Goal: Task Accomplishment & Management: Use online tool/utility

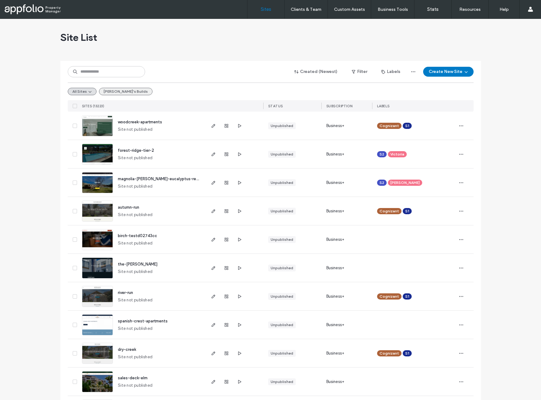
click at [108, 94] on button "Emily's Builds" at bounding box center [125, 91] width 53 height 7
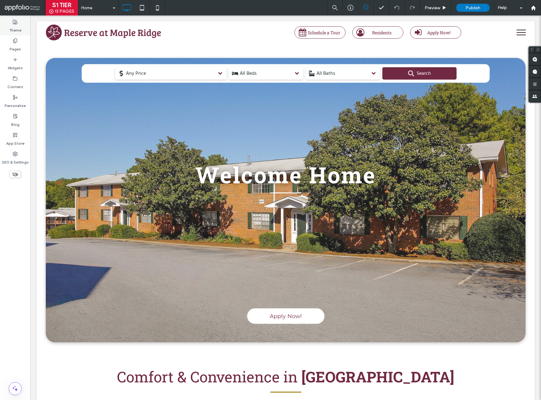
click at [15, 29] on label "Theme" at bounding box center [15, 28] width 12 height 9
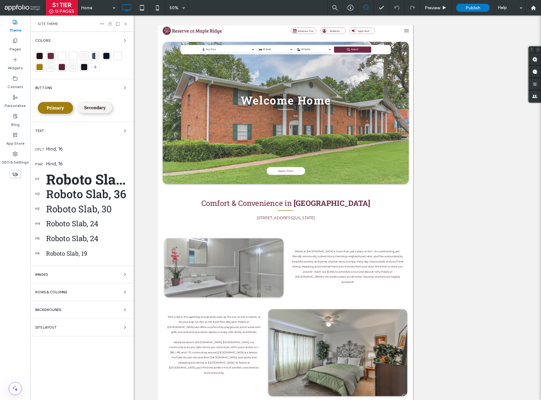
click at [55, 106] on span "Primary" at bounding box center [55, 108] width 17 height 6
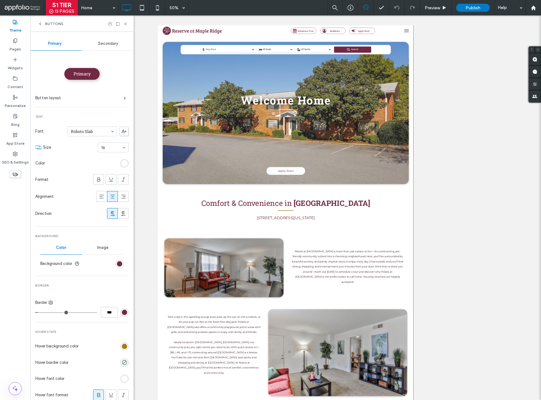
click at [43, 23] on div "Buttons" at bounding box center [51, 23] width 26 height 5
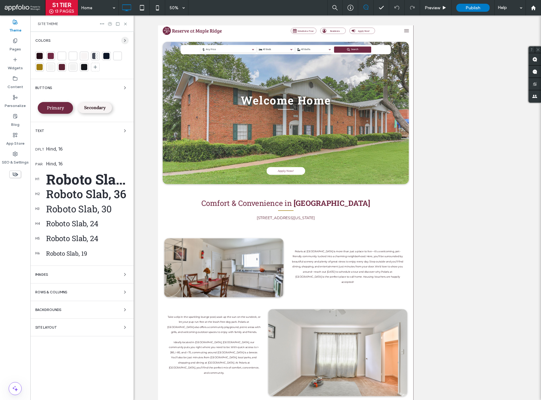
click at [126, 40] on icon "button" at bounding box center [124, 40] width 5 height 5
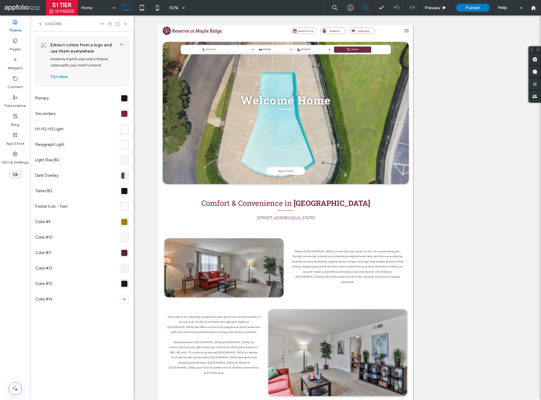
click at [126, 112] on div at bounding box center [124, 114] width 6 height 6
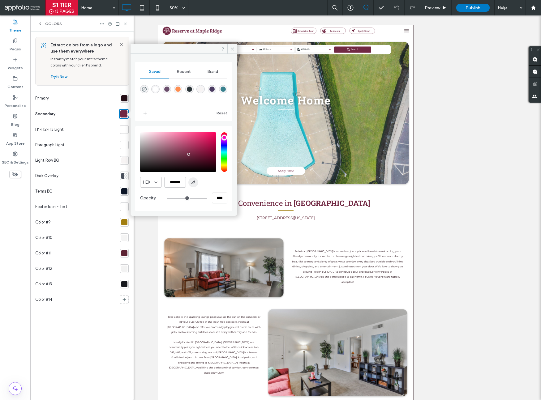
click at [195, 182] on icon "button" at bounding box center [193, 182] width 5 height 5
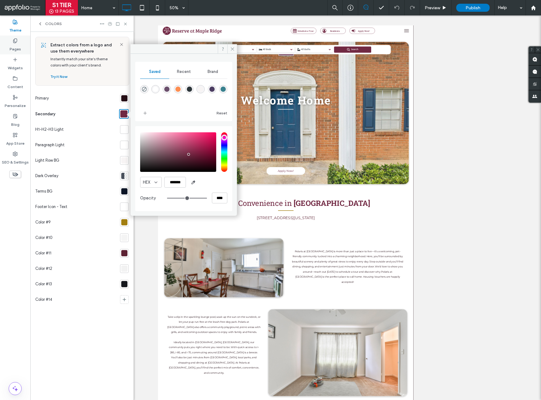
type input "*******"
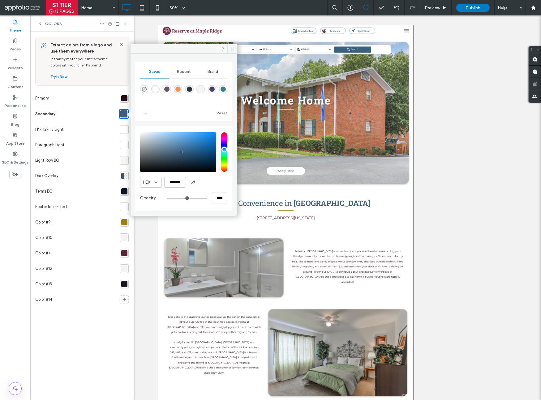
click at [232, 47] on icon at bounding box center [232, 49] width 5 height 5
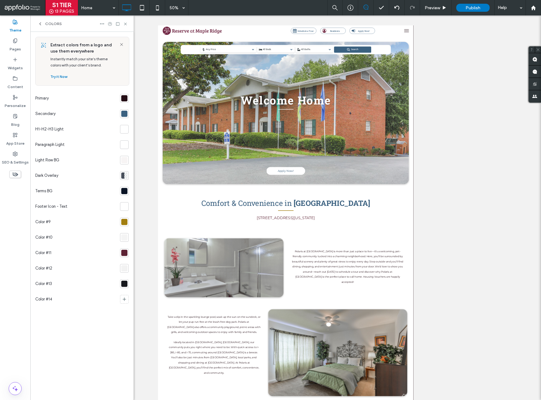
click at [124, 254] on div at bounding box center [124, 253] width 6 height 6
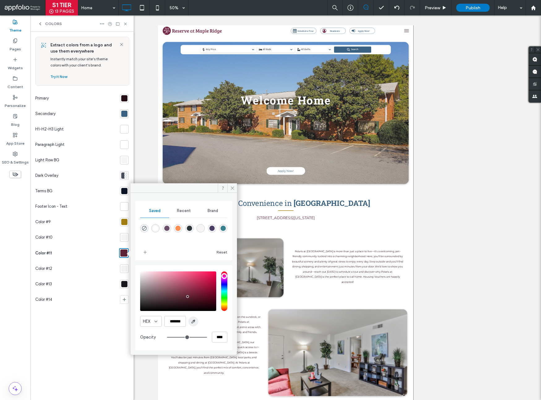
click at [193, 321] on icon "button" at bounding box center [193, 321] width 5 height 5
type input "*******"
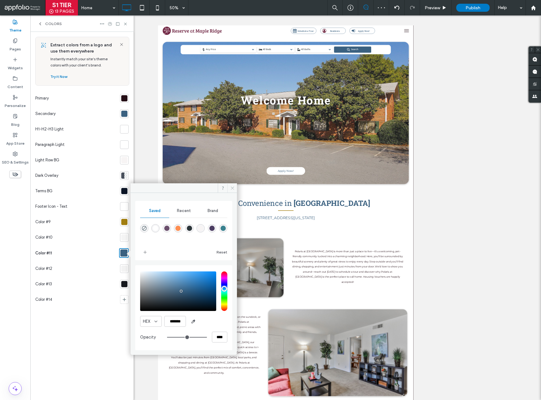
click at [236, 187] on span at bounding box center [232, 187] width 10 height 9
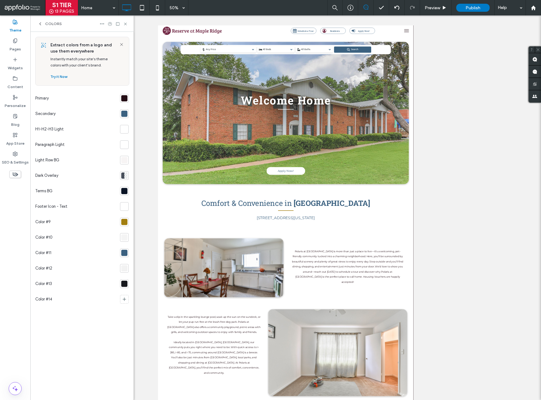
click at [122, 97] on div at bounding box center [124, 98] width 6 height 6
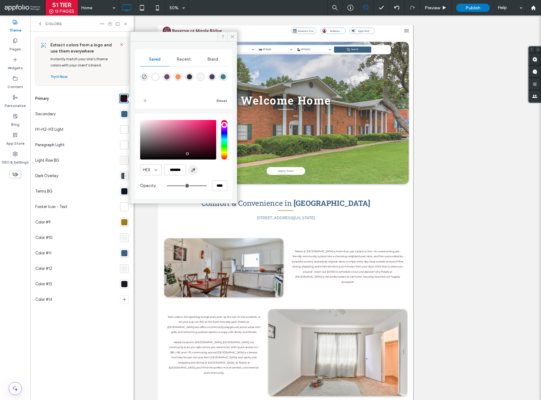
click at [196, 171] on span "button" at bounding box center [193, 170] width 10 height 10
type input "*******"
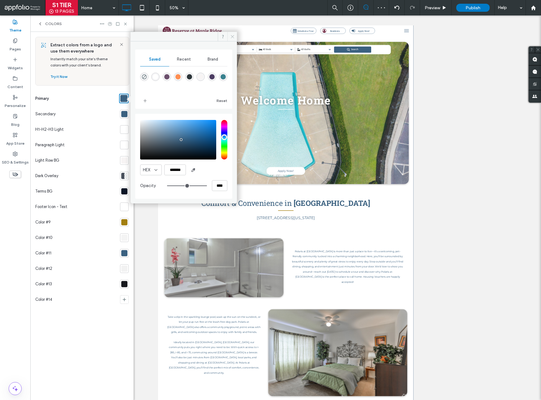
click at [233, 36] on use at bounding box center [232, 36] width 3 height 3
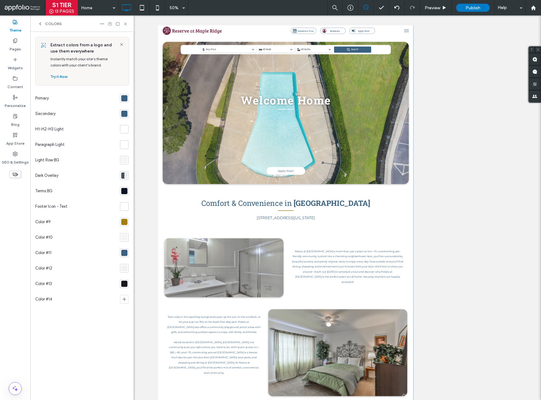
click at [124, 221] on div at bounding box center [124, 222] width 6 height 6
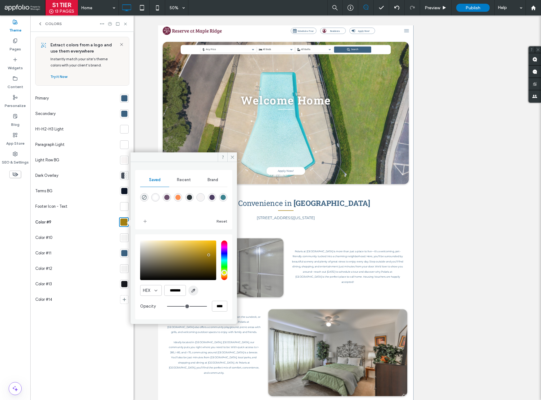
click at [193, 289] on icon "button" at bounding box center [193, 290] width 5 height 5
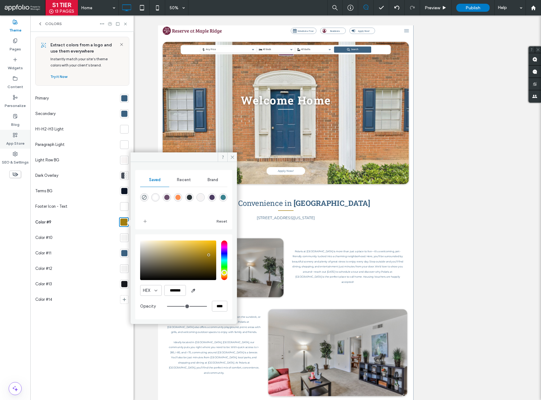
type input "*******"
click at [232, 156] on icon at bounding box center [232, 157] width 5 height 5
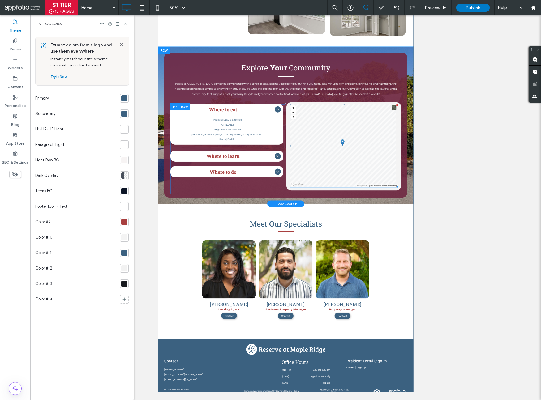
scroll to position [36, 0]
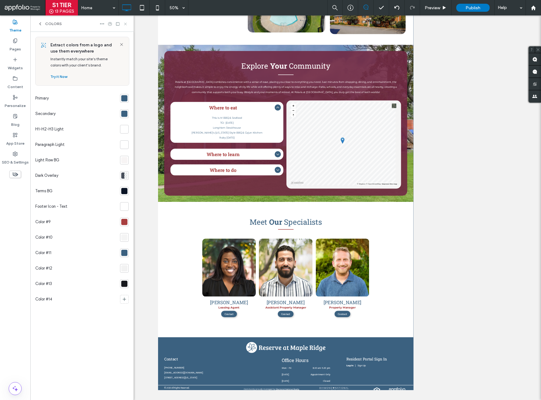
click at [123, 24] on icon at bounding box center [125, 24] width 5 height 5
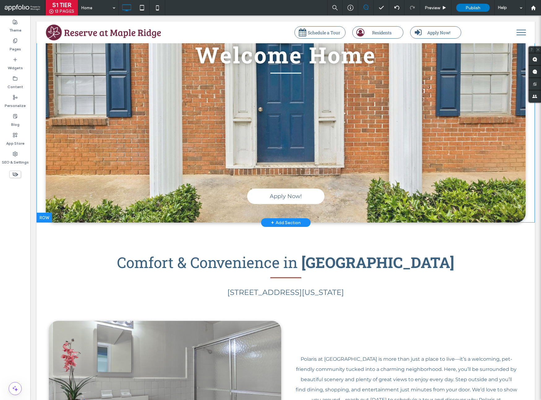
scroll to position [0, 0]
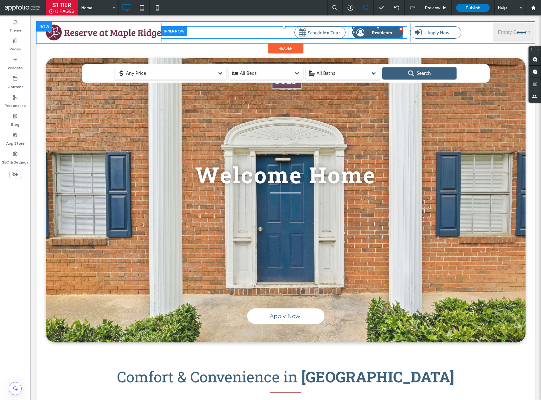
click at [356, 36] on span at bounding box center [360, 32] width 8 height 8
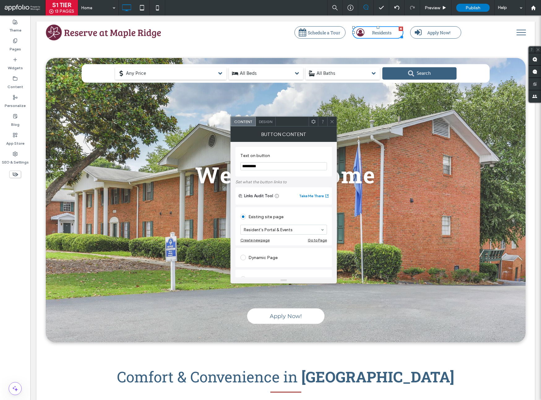
click at [271, 122] on span "Design" at bounding box center [265, 121] width 13 height 5
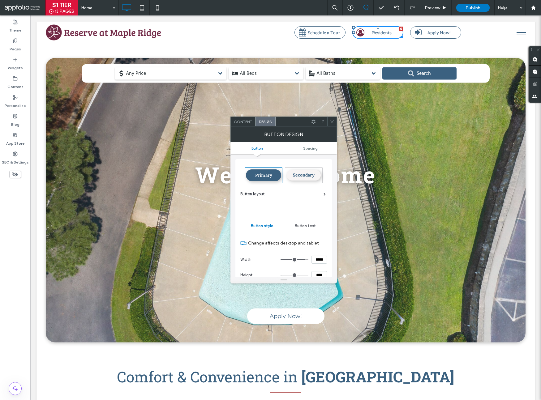
click at [277, 193] on div "Button layout" at bounding box center [282, 194] width 85 height 6
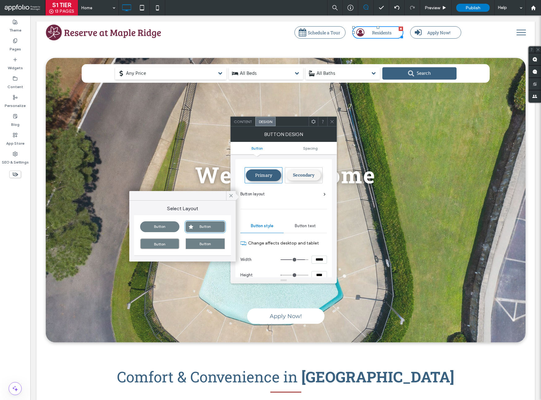
click at [282, 195] on div "Button layout" at bounding box center [282, 194] width 85 height 6
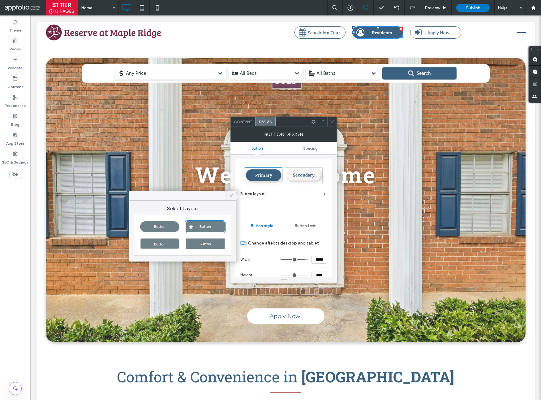
click at [356, 32] on span at bounding box center [360, 32] width 8 height 8
click at [231, 195] on icon at bounding box center [231, 196] width 6 height 6
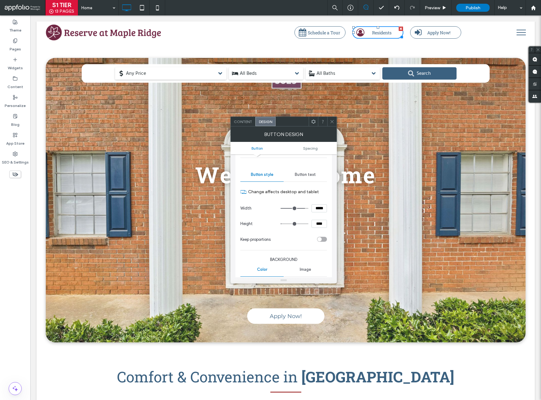
scroll to position [137, 0]
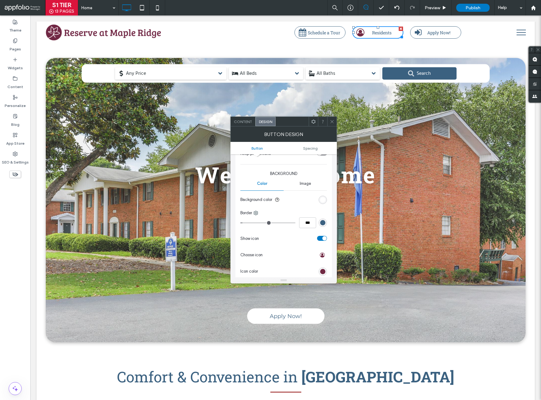
click at [300, 187] on div "Image" at bounding box center [304, 184] width 43 height 14
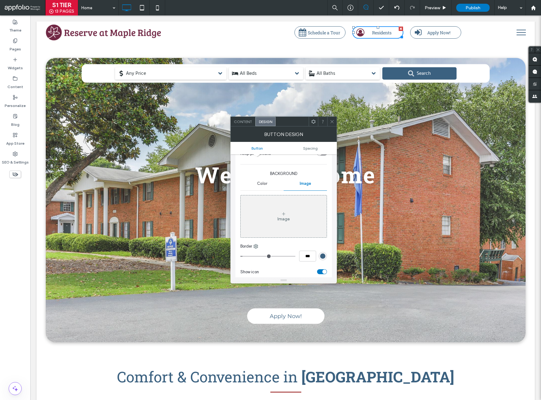
click at [266, 183] on span "Color" at bounding box center [262, 183] width 10 height 5
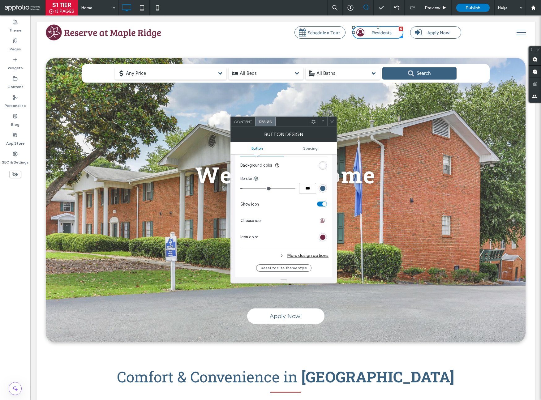
scroll to position [194, 0]
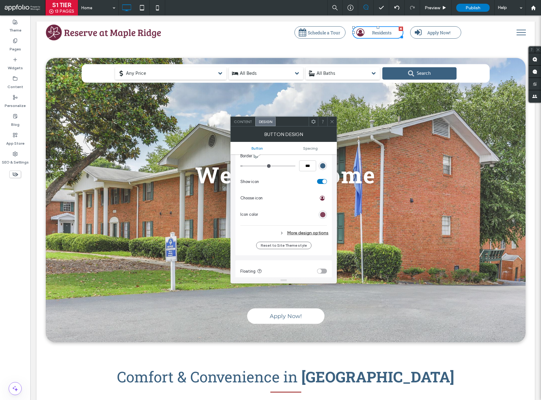
click at [323, 215] on div "rgb(113, 41, 67)" at bounding box center [322, 214] width 5 height 5
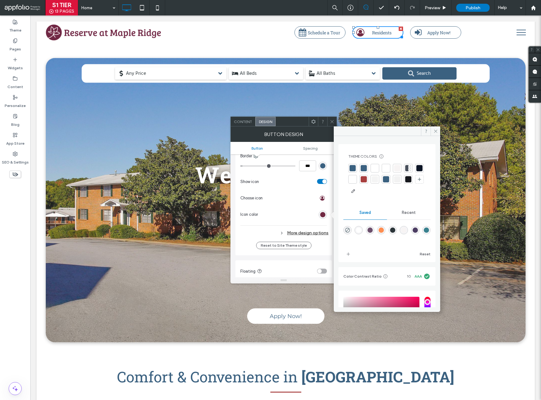
click at [364, 167] on div at bounding box center [363, 168] width 6 height 6
click at [438, 128] on span at bounding box center [435, 130] width 10 height 9
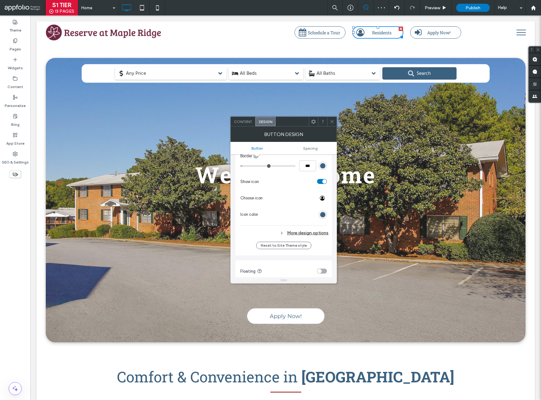
click at [333, 120] on use at bounding box center [331, 121] width 3 height 3
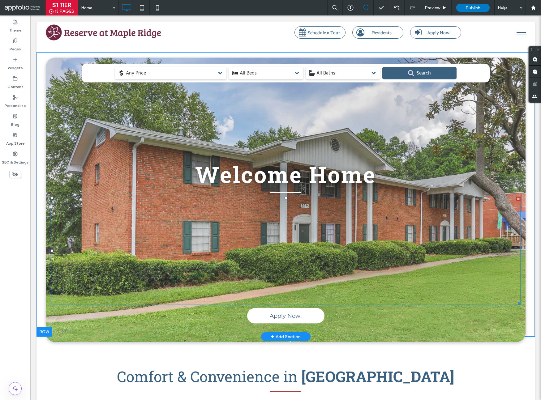
scroll to position [1, 0]
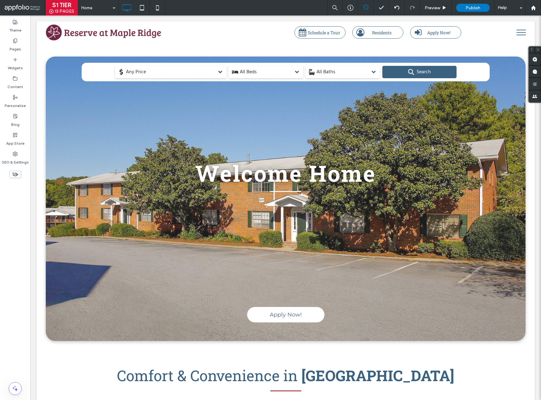
click at [519, 32] on span "menu" at bounding box center [520, 32] width 9 height 1
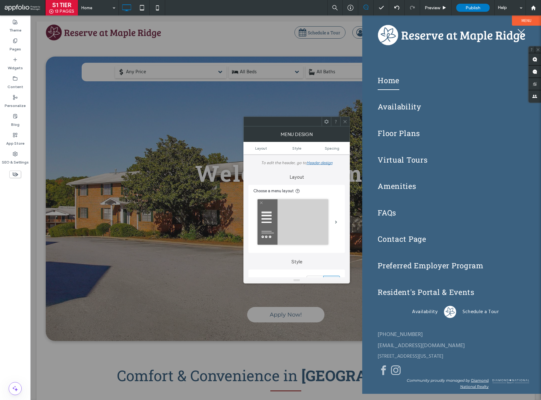
click at [345, 121] on use at bounding box center [344, 121] width 3 height 3
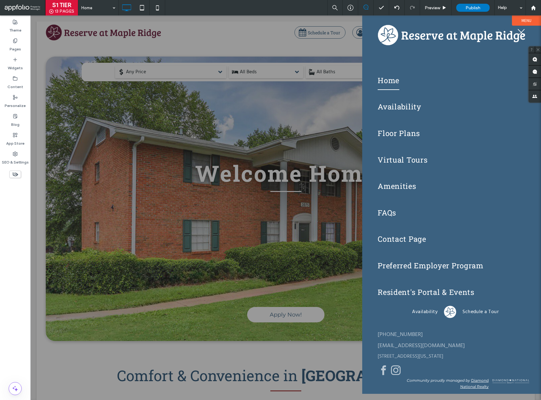
click at [522, 29] on button "menu" at bounding box center [521, 32] width 16 height 16
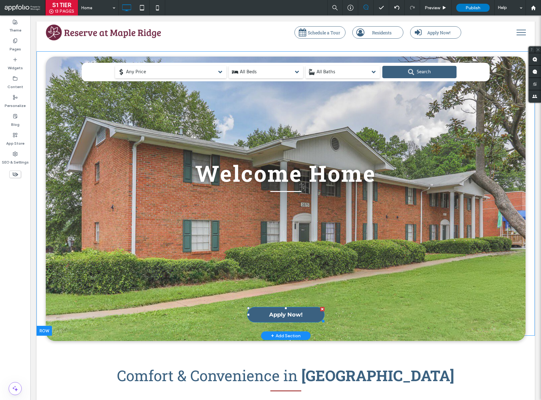
click at [304, 314] on link "Apply Now!" at bounding box center [285, 314] width 77 height 15
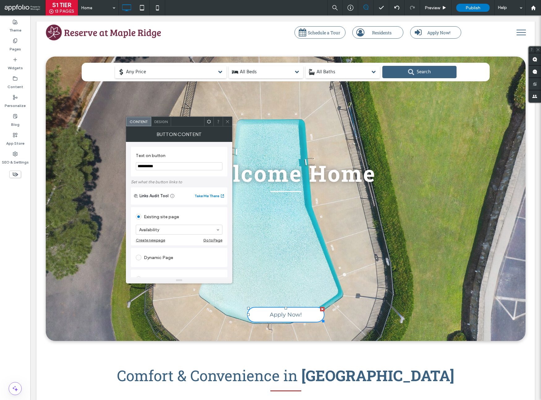
click at [168, 120] on div "Design" at bounding box center [161, 121] width 20 height 9
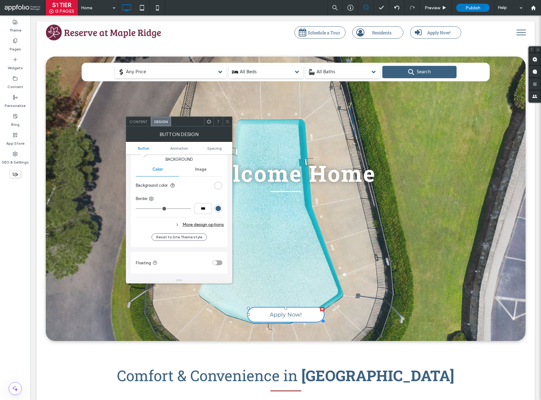
scroll to position [203, 0]
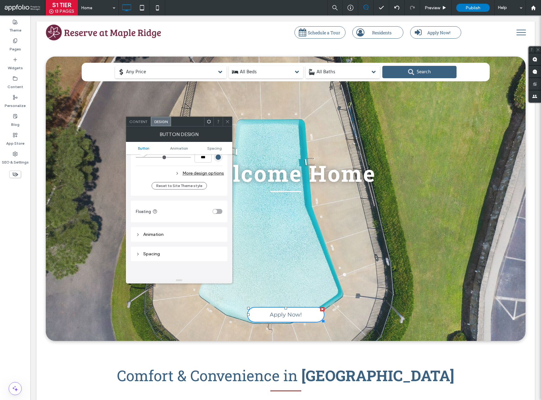
click at [212, 172] on div "More design options" at bounding box center [180, 173] width 88 height 8
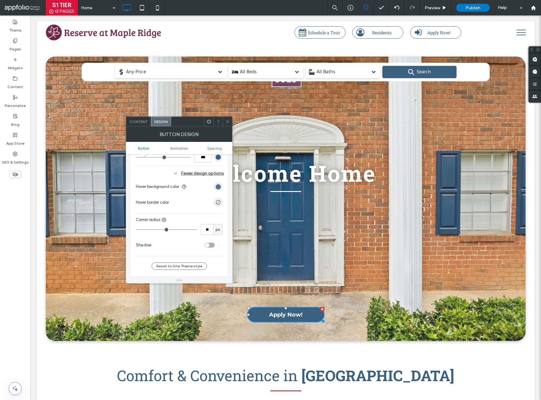
click at [219, 186] on div "rgb(59, 97, 128)" at bounding box center [217, 186] width 5 height 5
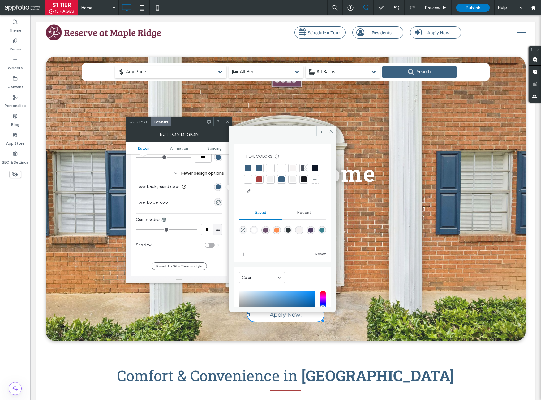
click at [262, 178] on div at bounding box center [259, 179] width 6 height 6
click at [333, 133] on icon at bounding box center [331, 131] width 5 height 5
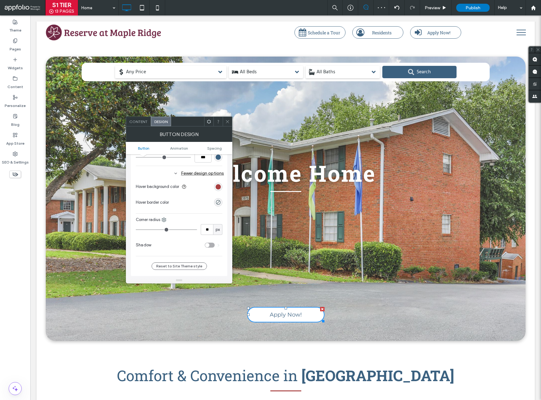
click at [230, 118] on div at bounding box center [227, 121] width 9 height 9
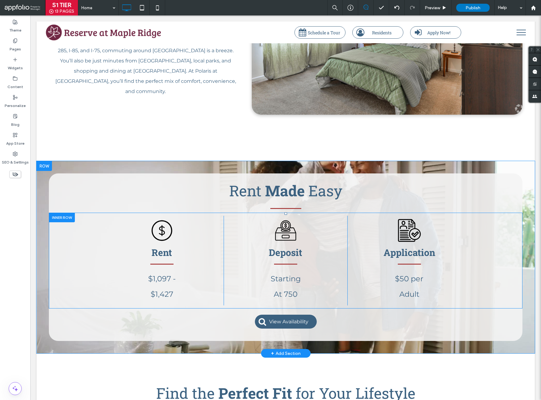
scroll to position [640, 0]
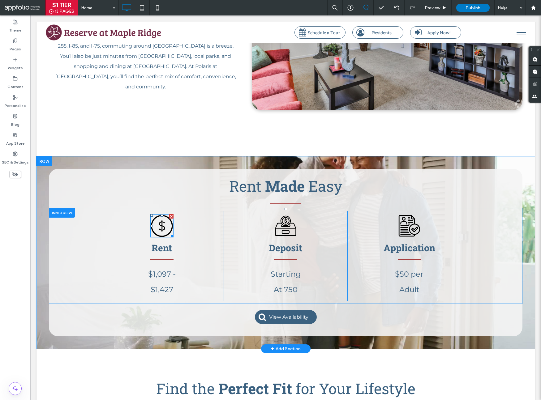
click at [167, 214] on icon at bounding box center [162, 226] width 25 height 25
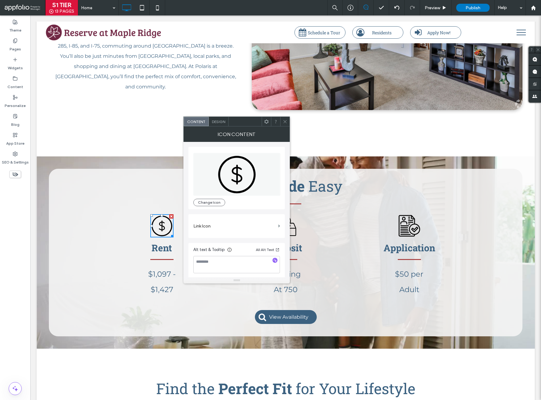
click at [223, 122] on span "Design" at bounding box center [218, 121] width 13 height 5
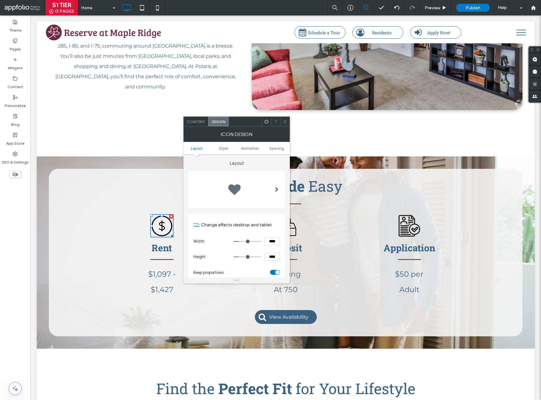
scroll to position [86, 0]
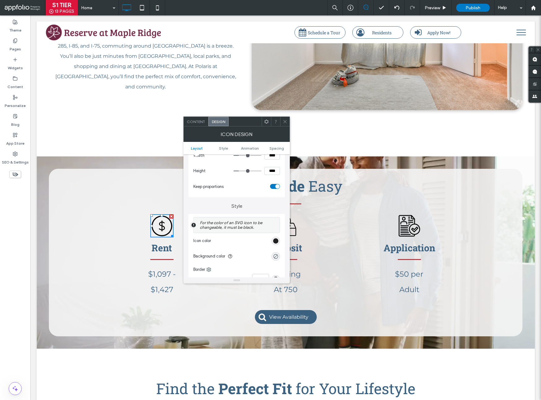
click at [277, 243] on div "rgb(0, 0, 0)" at bounding box center [275, 240] width 5 height 5
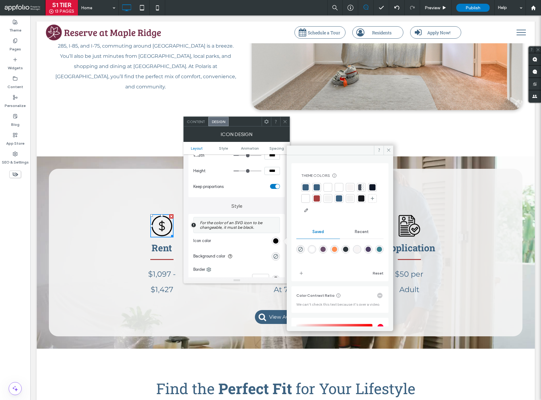
click at [320, 198] on div at bounding box center [316, 198] width 6 height 6
click at [387, 147] on span at bounding box center [388, 150] width 10 height 9
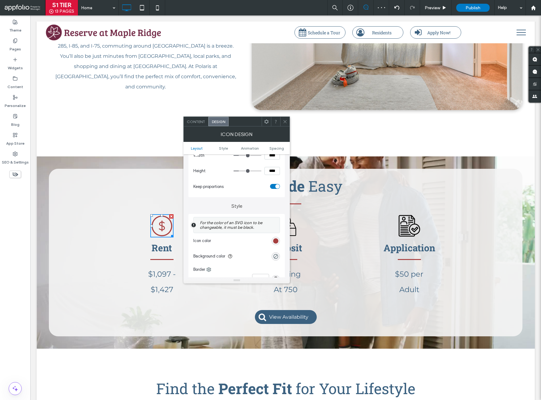
click at [279, 121] on div at bounding box center [275, 121] width 9 height 9
click at [288, 122] on div at bounding box center [284, 121] width 9 height 9
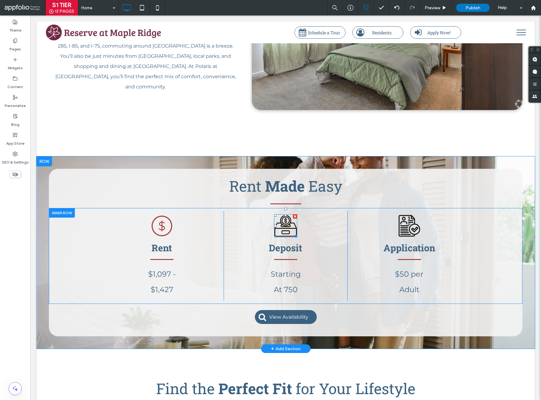
click at [287, 215] on icon at bounding box center [285, 226] width 22 height 22
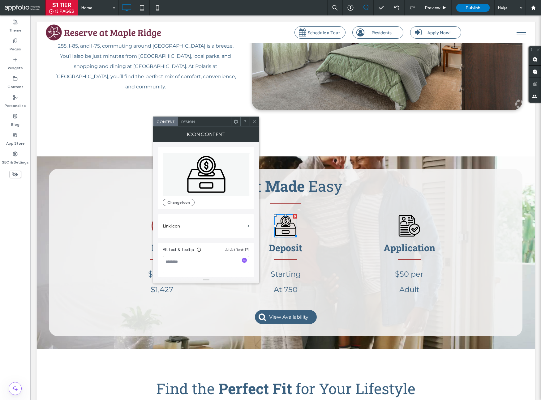
scroll to position [2, 0]
click at [191, 121] on span "Design" at bounding box center [187, 121] width 13 height 5
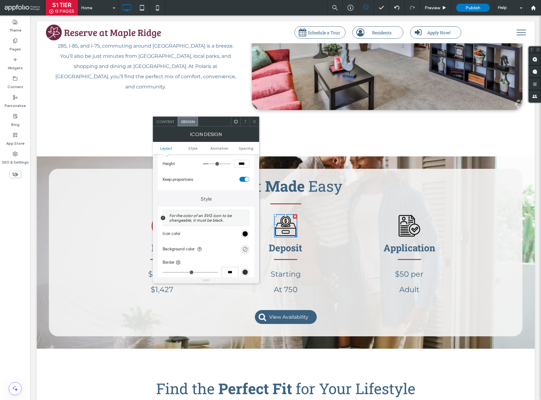
scroll to position [95, 0]
click at [244, 233] on div "rgb(0, 0, 0)" at bounding box center [244, 231] width 5 height 5
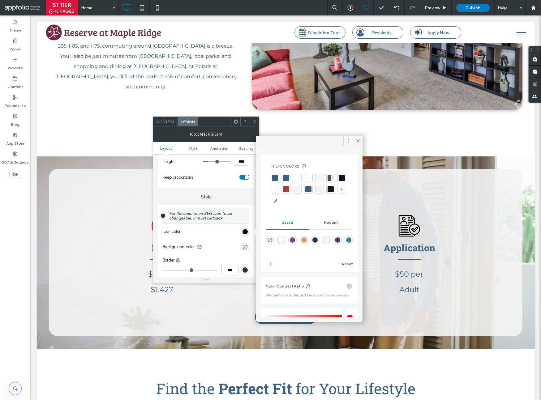
click at [289, 189] on div at bounding box center [286, 189] width 6 height 6
click at [358, 139] on icon at bounding box center [358, 140] width 5 height 5
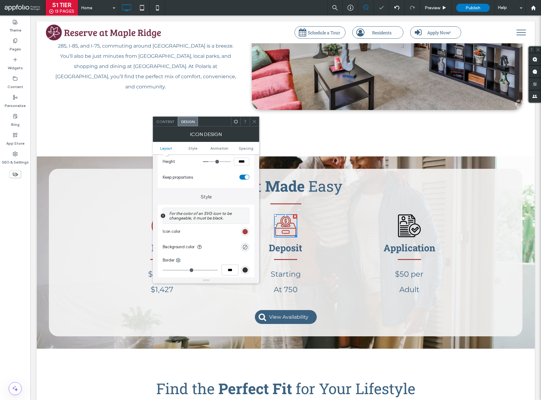
click at [415, 216] on icon at bounding box center [409, 226] width 25 height 25
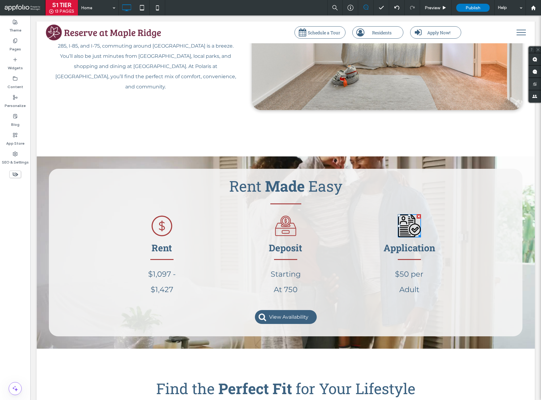
click at [404, 215] on icon at bounding box center [409, 226] width 23 height 23
click at [411, 214] on icon at bounding box center [409, 226] width 25 height 25
click at [447, 211] on div "Application $50 per Adult Click To Paste" at bounding box center [409, 256] width 124 height 90
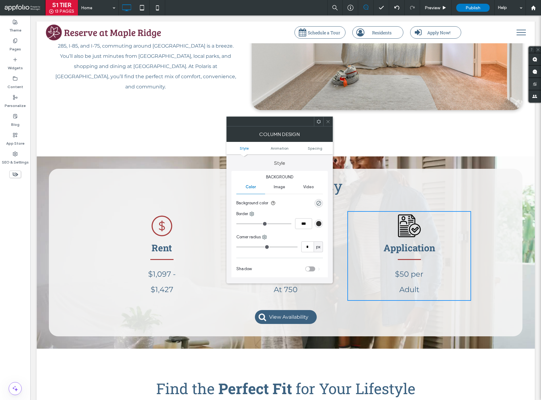
click at [406, 214] on icon at bounding box center [409, 226] width 25 height 25
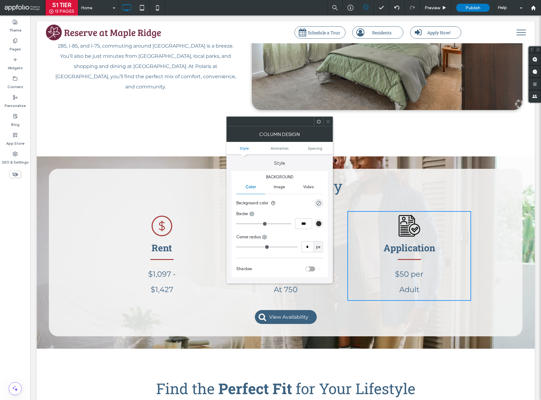
click at [327, 118] on span at bounding box center [328, 121] width 5 height 9
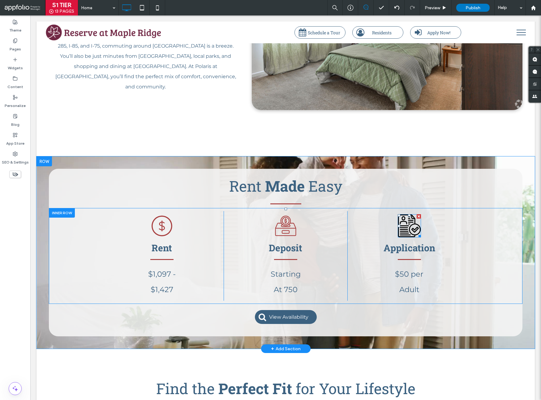
click at [410, 214] on icon at bounding box center [409, 226] width 25 height 25
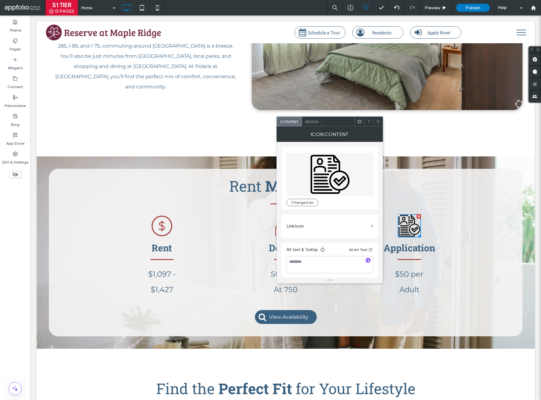
click at [318, 123] on span "Design" at bounding box center [311, 121] width 13 height 5
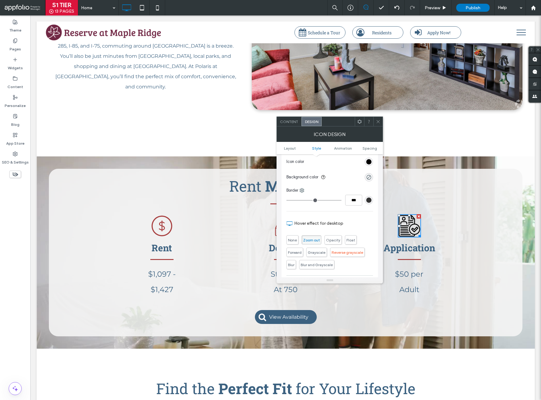
scroll to position [150, 0]
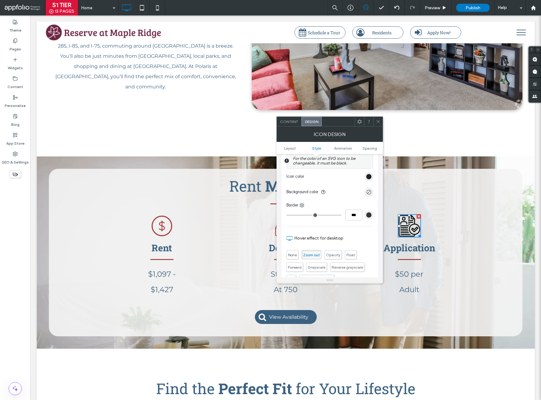
click at [368, 177] on div "rgb(0, 0, 0)" at bounding box center [368, 176] width 5 height 5
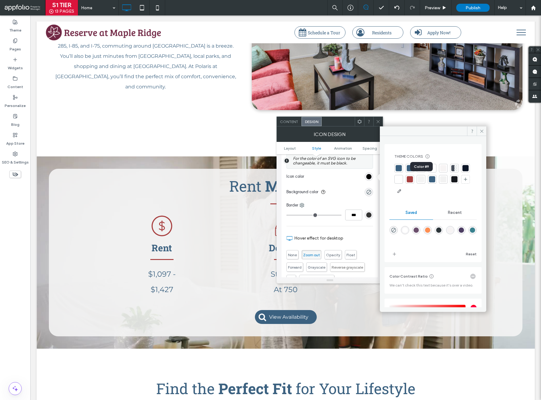
click at [413, 179] on div at bounding box center [410, 179] width 6 height 6
click at [481, 129] on icon at bounding box center [481, 131] width 5 height 5
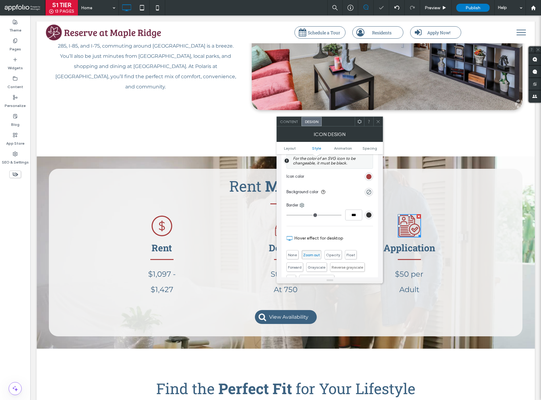
click at [378, 119] on icon at bounding box center [378, 121] width 5 height 5
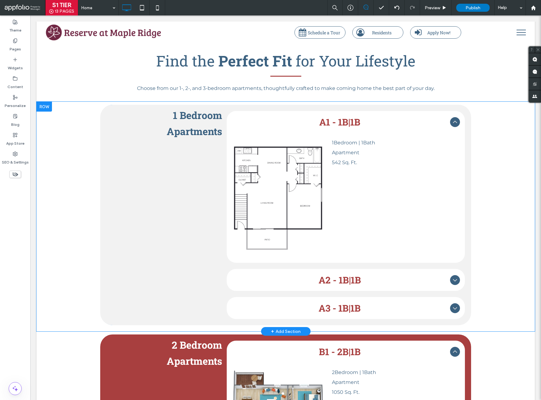
scroll to position [975, 0]
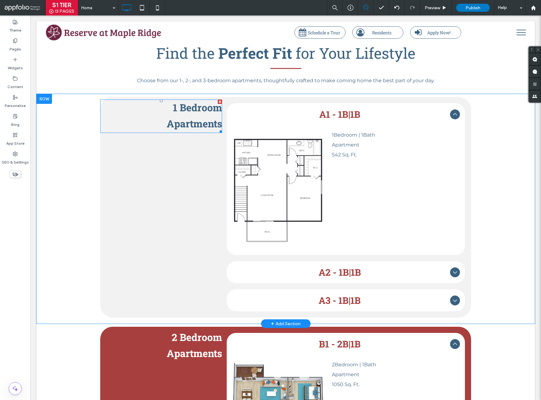
click at [160, 116] on p "Apartments" at bounding box center [161, 124] width 122 height 16
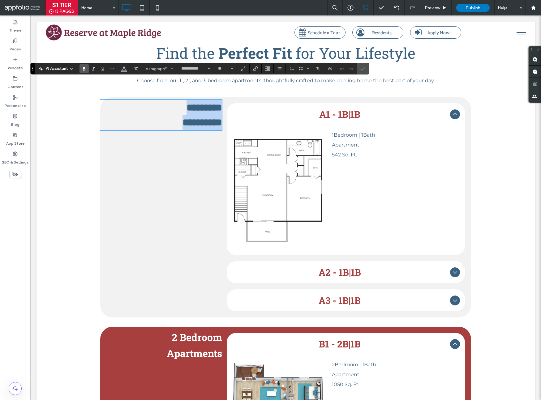
type input "**"
click at [393, 4] on div at bounding box center [396, 7] width 15 height 15
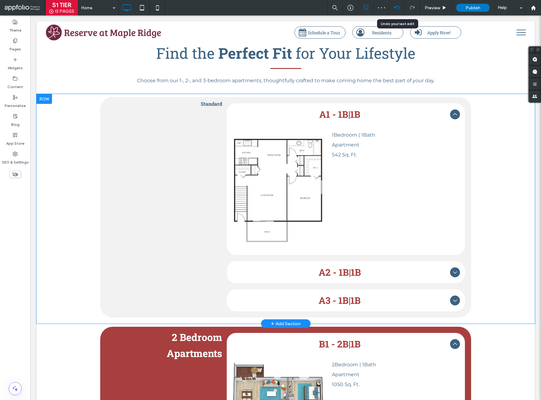
click at [394, 6] on icon at bounding box center [396, 7] width 5 height 5
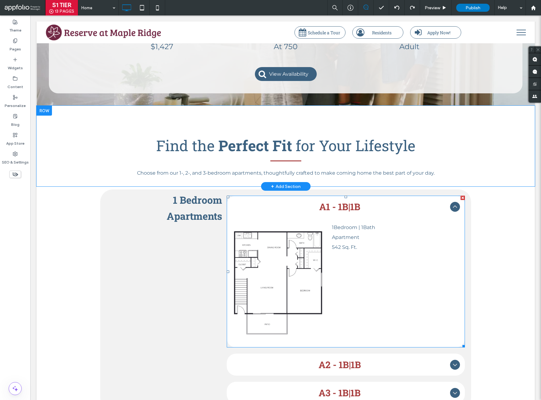
scroll to position [935, 0]
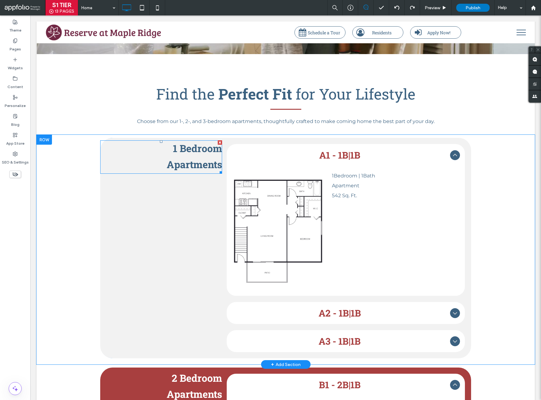
click at [194, 158] on strong "Apartments" at bounding box center [194, 164] width 55 height 13
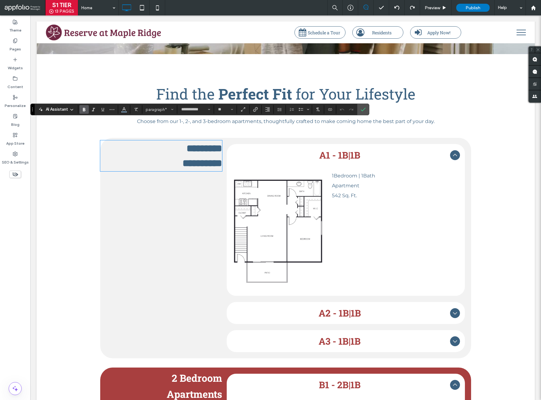
click at [203, 158] on strong "**********" at bounding box center [202, 163] width 40 height 10
click at [361, 106] on span "Confirm" at bounding box center [361, 109] width 3 height 11
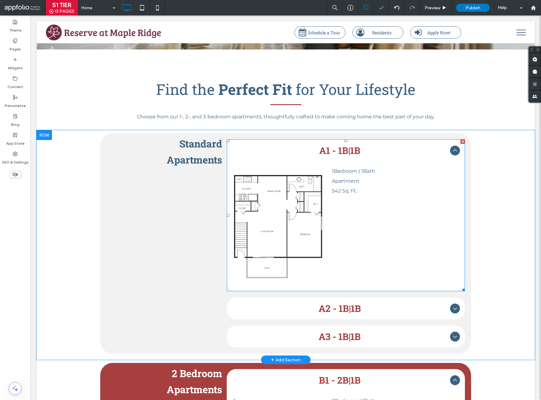
scroll to position [1076, 0]
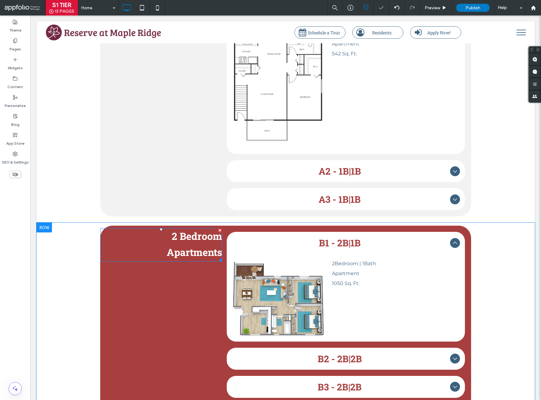
click at [192, 229] on strong "2 Bedroom" at bounding box center [197, 235] width 50 height 13
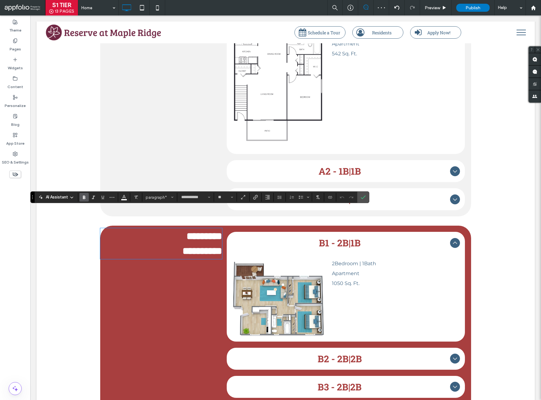
click at [157, 244] on p "**********" at bounding box center [161, 251] width 122 height 15
click at [368, 198] on section at bounding box center [363, 197] width 12 height 11
click at [361, 198] on use "Confirm" at bounding box center [363, 197] width 5 height 4
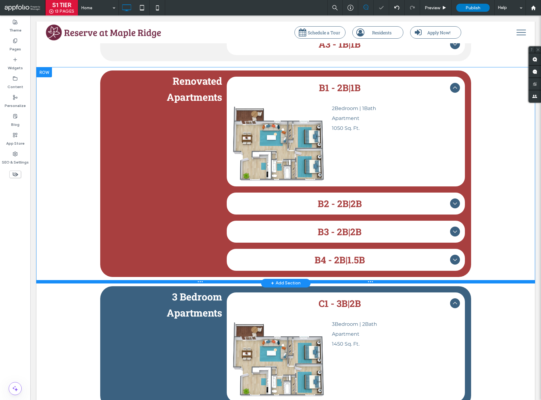
scroll to position [1294, 0]
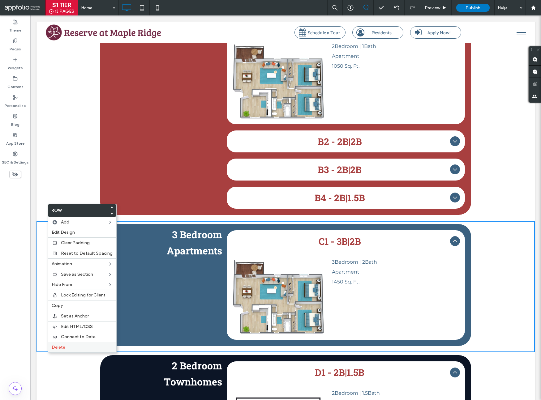
click at [68, 346] on label "Delete" at bounding box center [82, 347] width 61 height 5
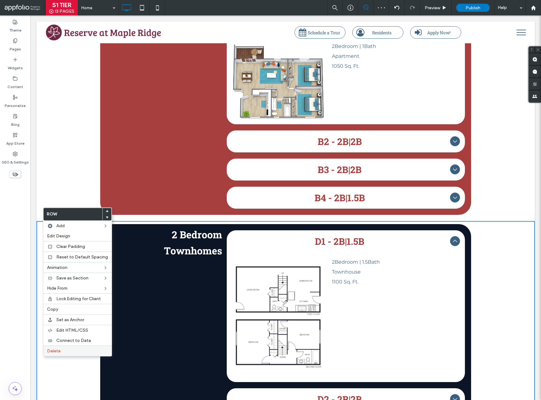
click at [61, 349] on label "Delete" at bounding box center [77, 350] width 61 height 5
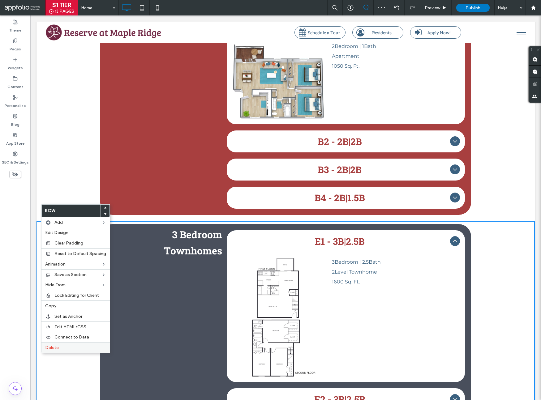
click at [54, 346] on span "Delete" at bounding box center [52, 347] width 14 height 5
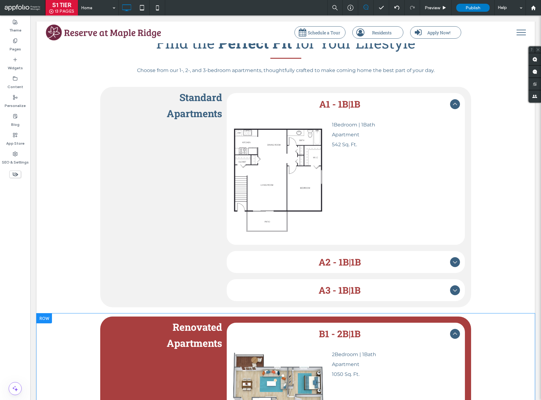
scroll to position [985, 0]
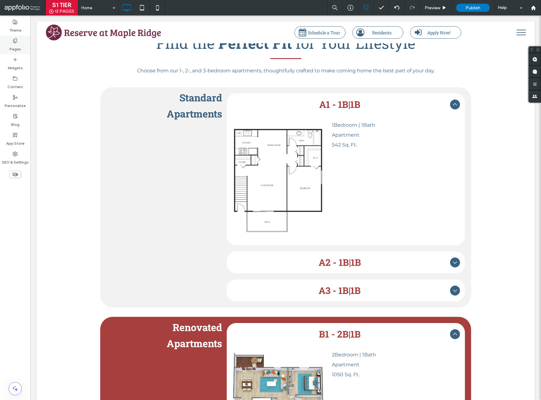
click at [15, 45] on label "Pages" at bounding box center [15, 47] width 11 height 9
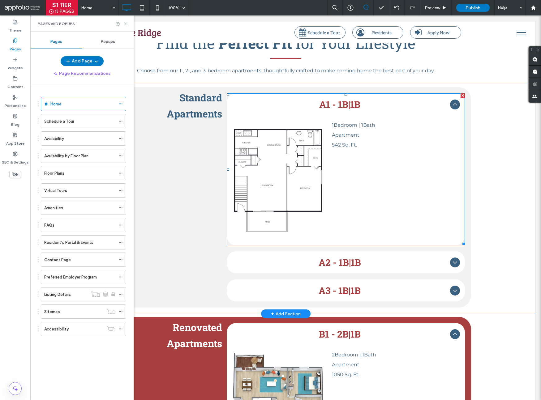
click at [351, 98] on span "A1 - 1B|1B" at bounding box center [340, 104] width 216 height 12
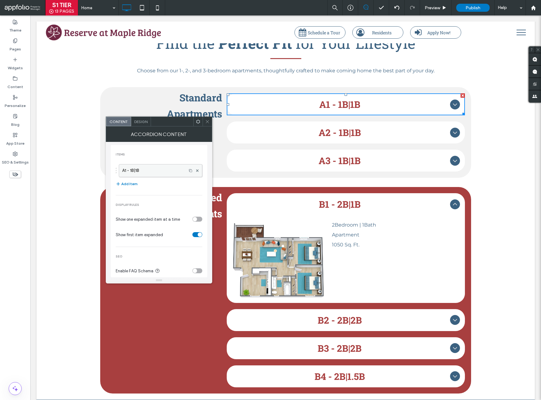
click at [168, 172] on label "A1 - 1B|1B" at bounding box center [152, 170] width 61 height 12
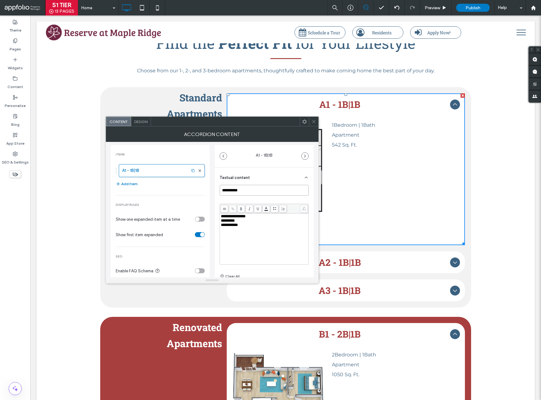
click at [253, 185] on input "**********" at bounding box center [263, 190] width 89 height 11
paste input
type input "*******"
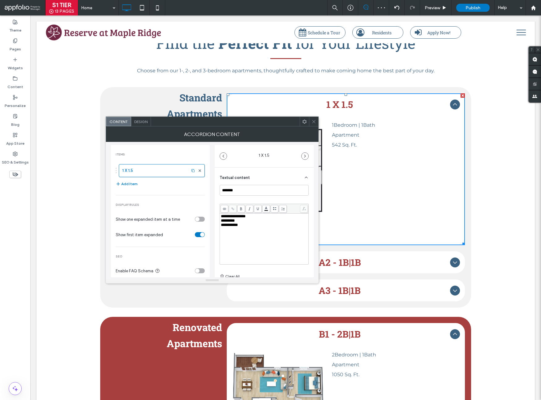
click at [227, 221] on span "*********" at bounding box center [228, 221] width 14 height 4
click at [257, 227] on div "**********" at bounding box center [264, 225] width 87 height 4
drag, startPoint x: 256, startPoint y: 226, endPoint x: 212, endPoint y: 216, distance: 44.4
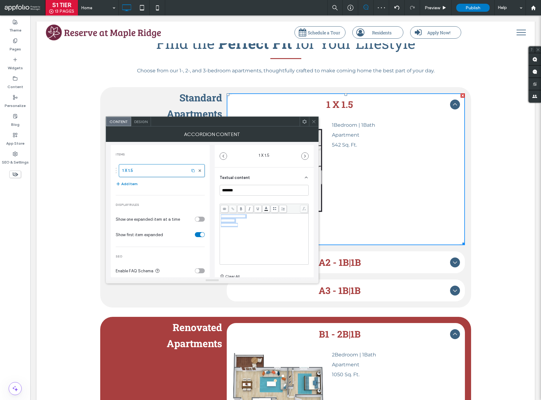
click at [212, 216] on div "**********" at bounding box center [212, 209] width 203 height 135
click at [313, 122] on icon at bounding box center [313, 121] width 5 height 5
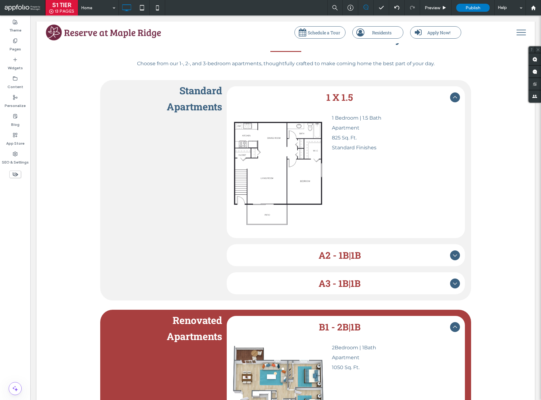
scroll to position [996, 0]
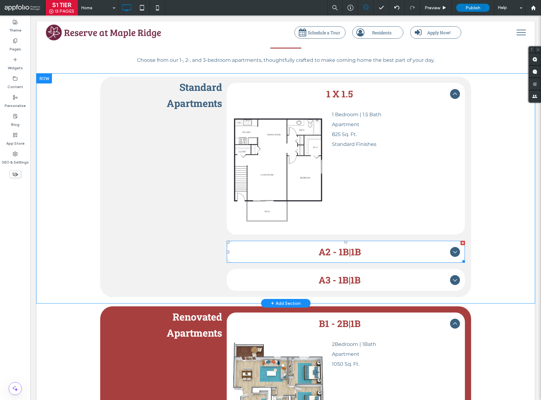
click at [350, 246] on span "A2 - 1B|1B" at bounding box center [340, 252] width 216 height 12
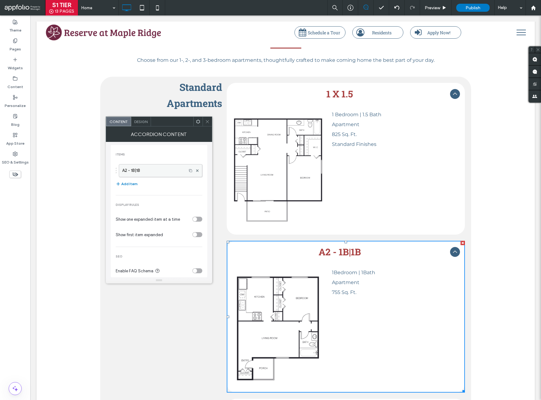
click at [170, 174] on label "A2 - 1B|1B" at bounding box center [152, 170] width 61 height 12
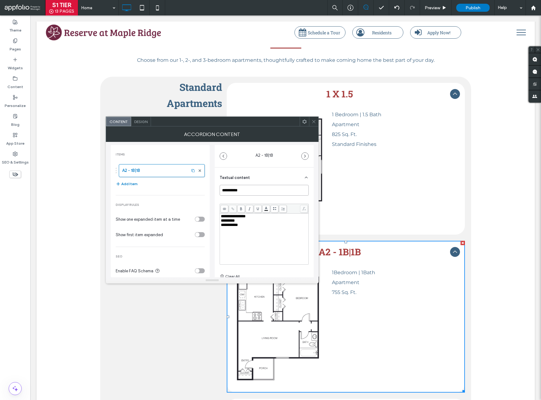
click at [255, 189] on input "**********" at bounding box center [263, 190] width 89 height 11
paste input
type input "*******"
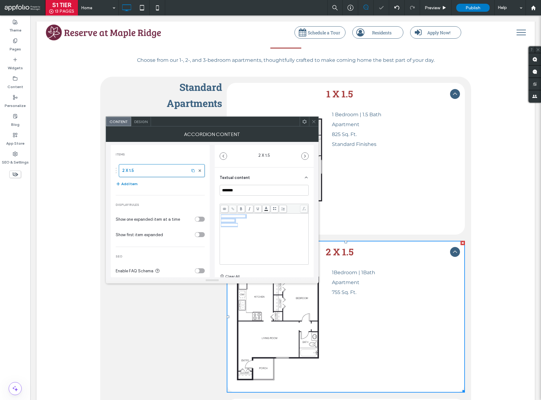
drag, startPoint x: 245, startPoint y: 226, endPoint x: 216, endPoint y: 216, distance: 30.5
click at [216, 216] on div "**********" at bounding box center [264, 244] width 99 height 153
click at [313, 120] on icon at bounding box center [313, 121] width 5 height 5
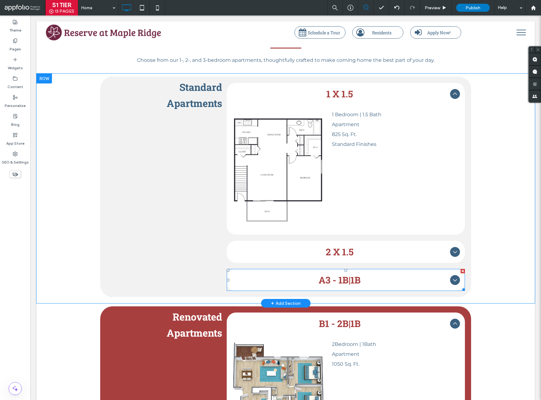
click at [438, 274] on span "A3 - 1B|1B" at bounding box center [340, 280] width 216 height 12
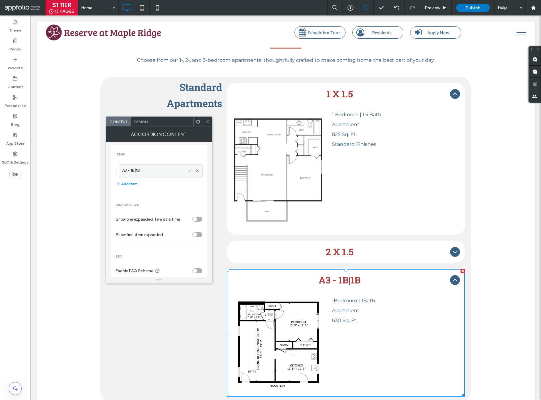
click at [139, 171] on label "A3 - 1B|1B" at bounding box center [152, 170] width 61 height 12
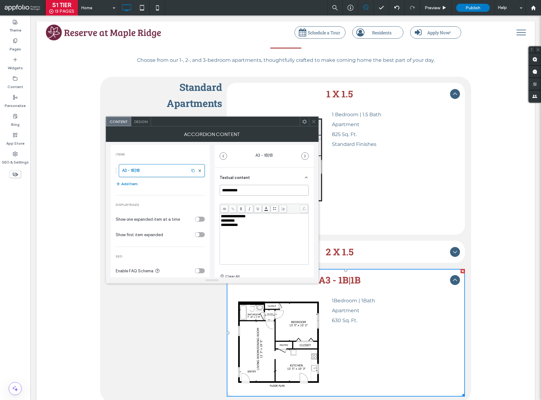
click at [252, 192] on input "**********" at bounding box center [263, 190] width 89 height 11
click at [252, 191] on input "**********" at bounding box center [263, 190] width 89 height 11
paste input
type input "*******"
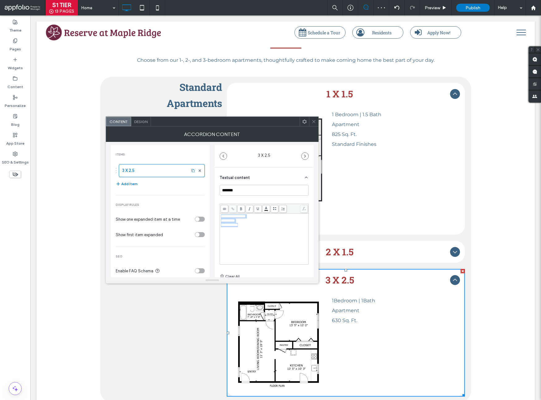
drag, startPoint x: 242, startPoint y: 227, endPoint x: 217, endPoint y: 216, distance: 27.1
click at [217, 216] on div "**********" at bounding box center [264, 244] width 99 height 153
click at [314, 123] on icon at bounding box center [313, 121] width 5 height 5
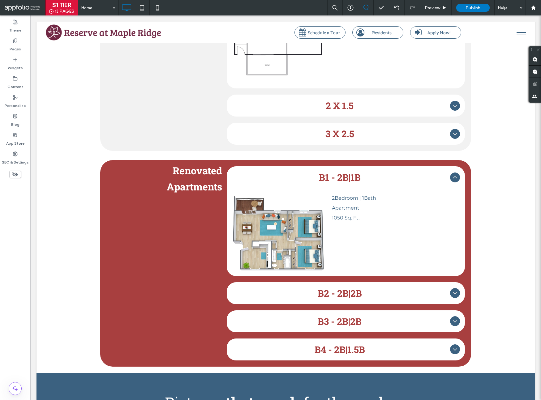
scroll to position [1149, 0]
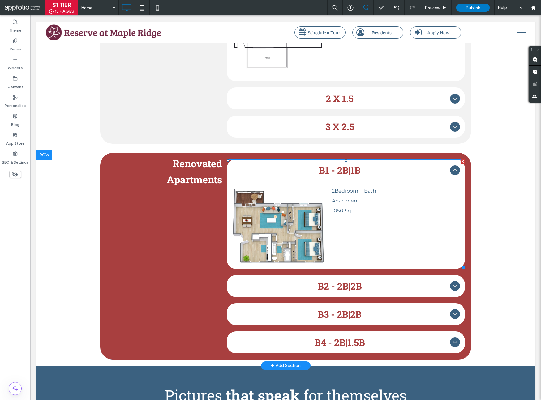
click at [352, 164] on span "B1 - 2B|1B" at bounding box center [340, 170] width 216 height 12
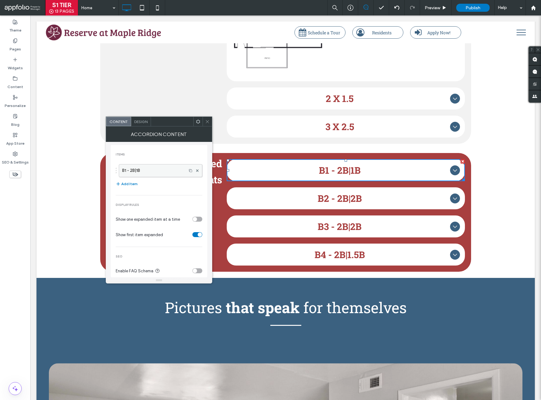
click at [126, 171] on label "B1 - 2B|1B" at bounding box center [152, 170] width 61 height 12
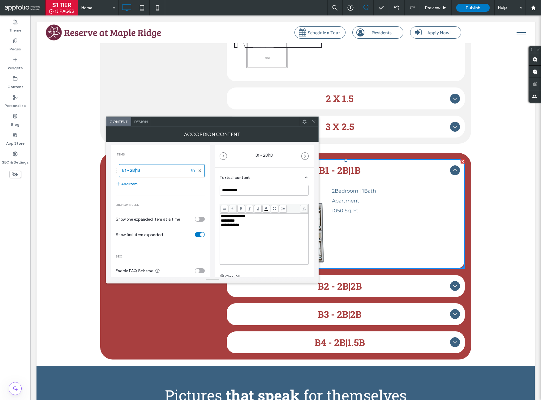
click at [257, 184] on div "Textual content" at bounding box center [263, 176] width 89 height 17
click at [257, 185] on section "**********" at bounding box center [263, 226] width 89 height 117
click at [256, 188] on div "**********" at bounding box center [264, 194] width 99 height 53
click at [259, 181] on div "Textual content" at bounding box center [263, 176] width 89 height 17
click at [254, 193] on input "**********" at bounding box center [263, 190] width 89 height 11
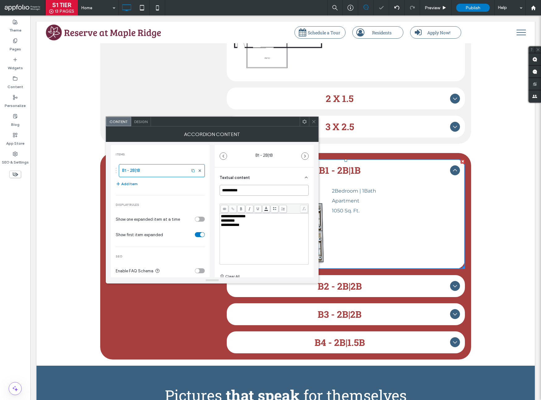
click at [254, 193] on input "**********" at bounding box center [263, 190] width 89 height 11
paste input
type input "*******"
drag, startPoint x: 257, startPoint y: 229, endPoint x: 209, endPoint y: 216, distance: 50.2
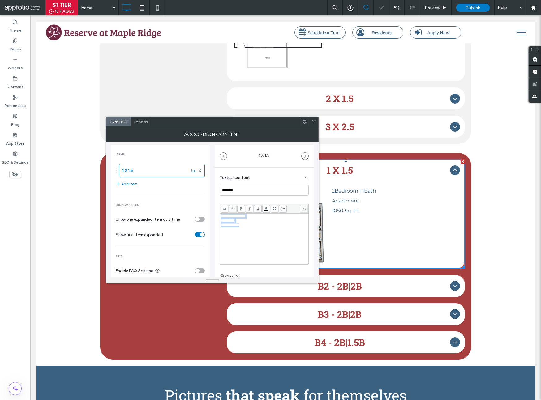
click at [209, 216] on div "**********" at bounding box center [212, 209] width 203 height 135
click at [312, 120] on icon at bounding box center [313, 121] width 5 height 5
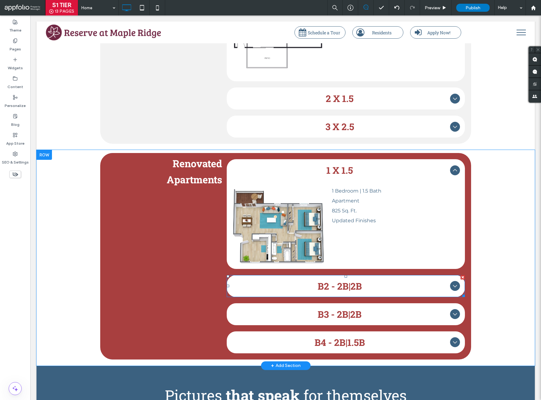
click at [350, 280] on span "B2 - 2B|2B" at bounding box center [340, 286] width 216 height 12
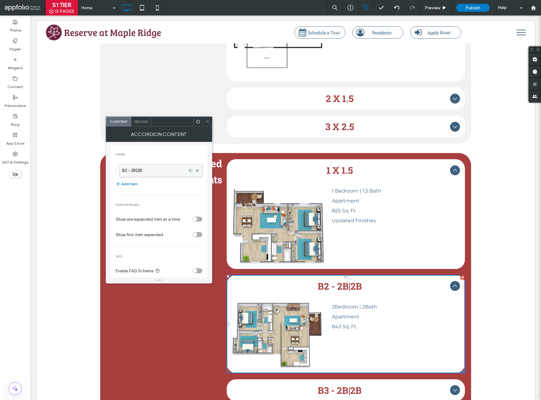
click at [153, 170] on label "B2 - 2B|2B" at bounding box center [152, 170] width 61 height 12
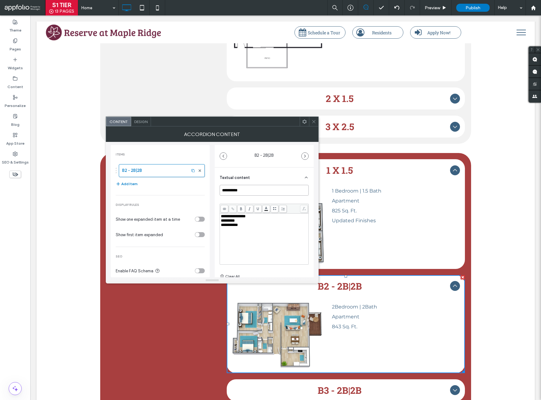
click at [246, 190] on input "**********" at bounding box center [263, 190] width 89 height 11
paste input
type input "*******"
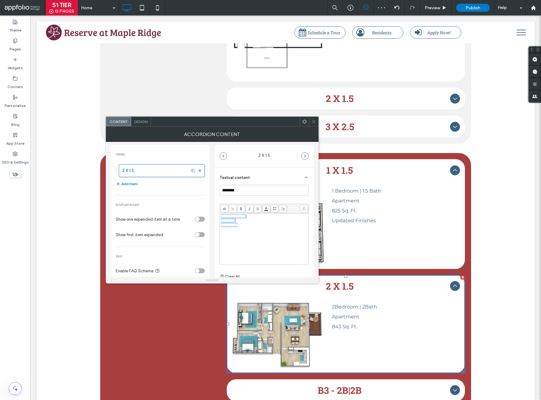
drag, startPoint x: 259, startPoint y: 231, endPoint x: 215, endPoint y: 212, distance: 48.6
click at [215, 212] on div "**********" at bounding box center [264, 244] width 99 height 153
click at [314, 120] on icon at bounding box center [313, 121] width 5 height 5
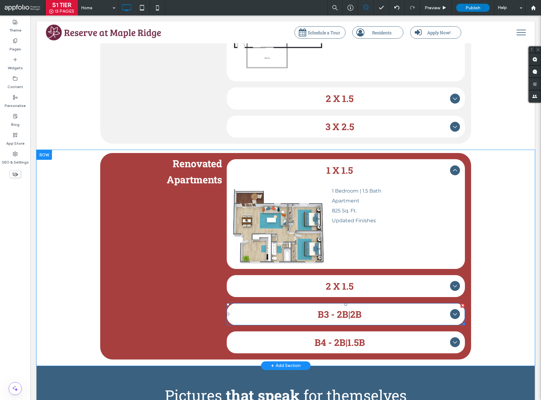
click at [340, 308] on span "B3 - 2B|2B" at bounding box center [340, 314] width 216 height 12
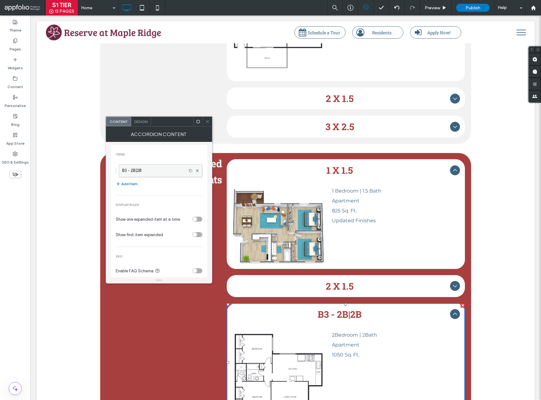
click at [167, 175] on label "B3 - 2B|2B" at bounding box center [152, 170] width 61 height 12
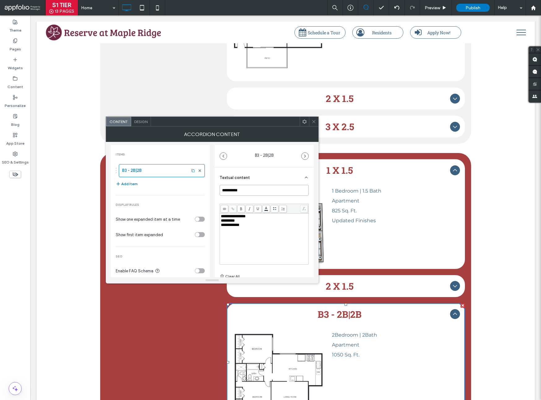
drag, startPoint x: 243, startPoint y: 192, endPoint x: 219, endPoint y: 189, distance: 23.9
click at [220, 189] on input "**********" at bounding box center [263, 190] width 89 height 11
paste input
type input "*******"
drag, startPoint x: 253, startPoint y: 233, endPoint x: 217, endPoint y: 218, distance: 39.2
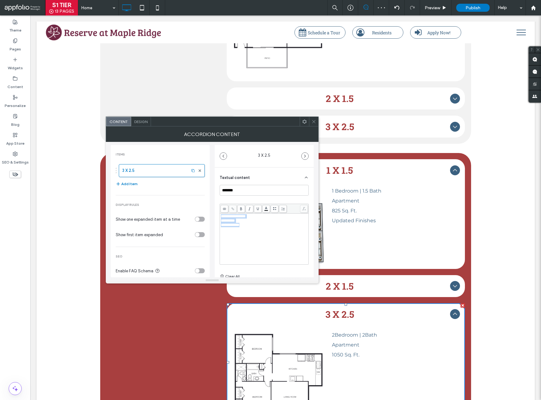
click at [217, 218] on div "**********" at bounding box center [264, 244] width 99 height 153
click at [274, 221] on div "*********" at bounding box center [264, 221] width 87 height 4
click at [274, 230] on div "**********" at bounding box center [264, 238] width 87 height 49
drag, startPoint x: 272, startPoint y: 229, endPoint x: 219, endPoint y: 215, distance: 55.6
click at [219, 215] on div "**********" at bounding box center [264, 244] width 99 height 153
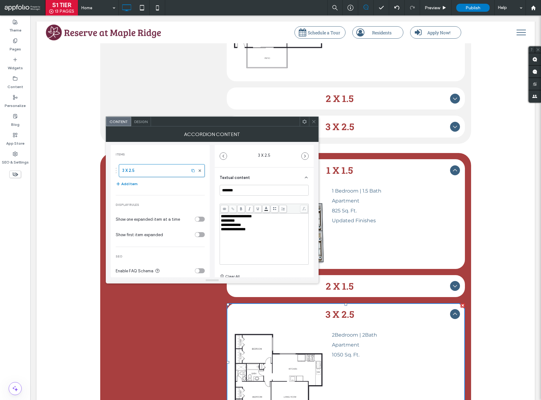
click at [314, 121] on use at bounding box center [313, 121] width 3 height 3
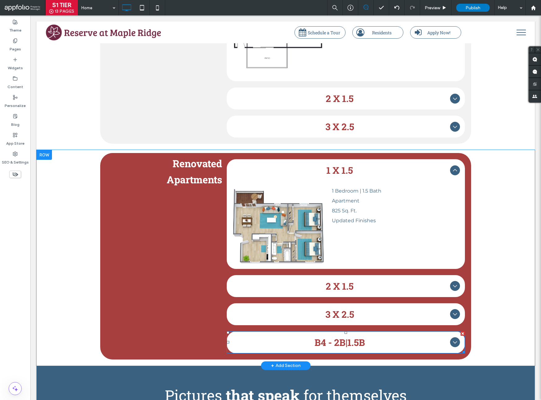
click at [460, 331] on div at bounding box center [462, 333] width 4 height 4
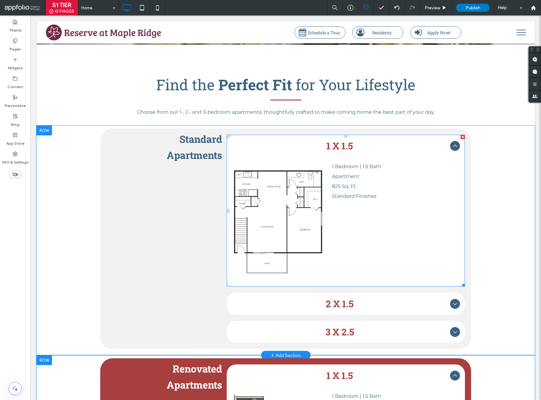
scroll to position [943, 0]
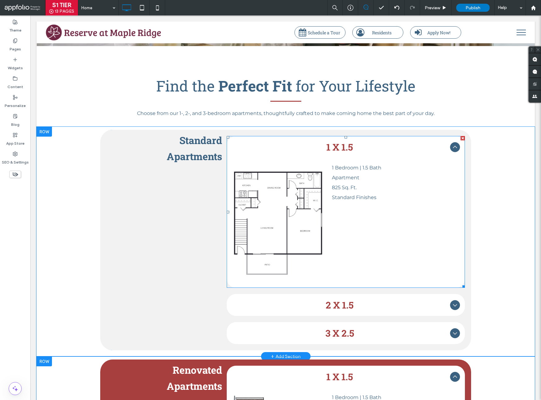
click at [451, 143] on icon at bounding box center [454, 146] width 7 height 7
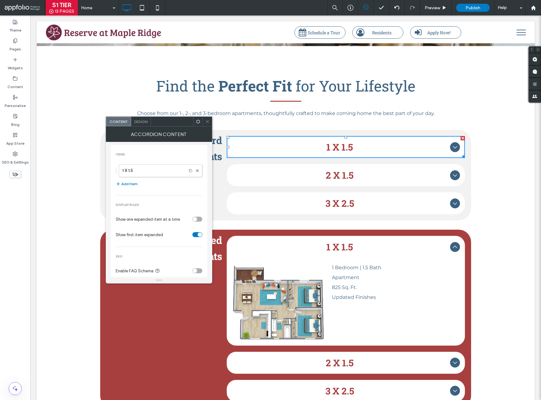
click at [209, 122] on icon at bounding box center [207, 121] width 5 height 5
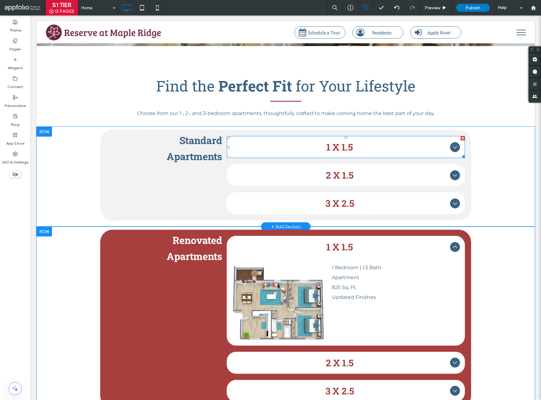
click at [455, 142] on div at bounding box center [455, 147] width 10 height 10
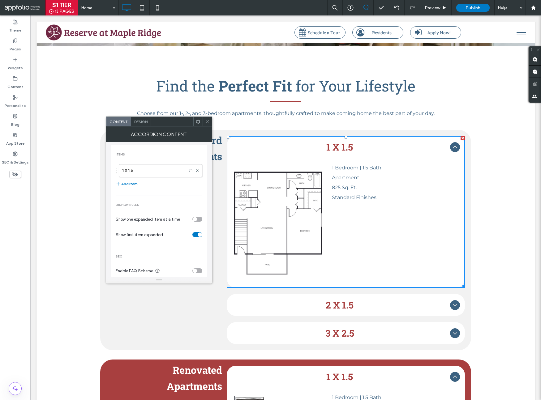
click at [455, 142] on div at bounding box center [455, 147] width 10 height 10
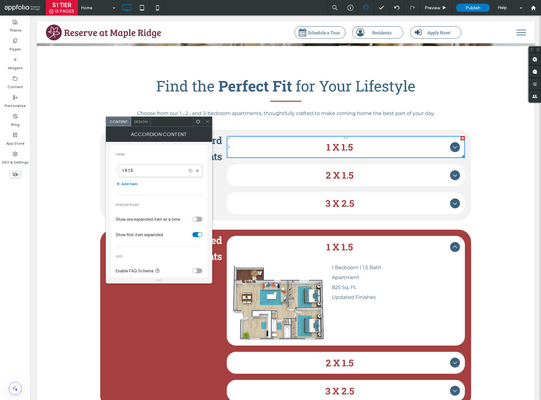
click at [209, 121] on icon at bounding box center [207, 121] width 5 height 5
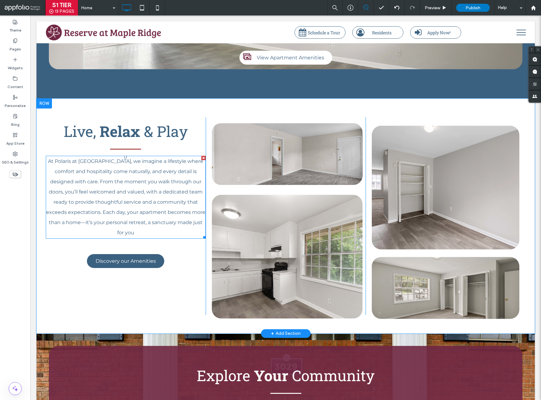
scroll to position [1659, 0]
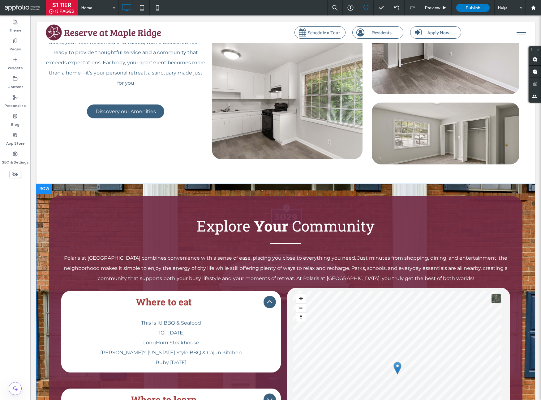
click at [120, 196] on div "Explore Your Community Polaris at Camp Creek combines convenience with a sense …" at bounding box center [285, 340] width 473 height 289
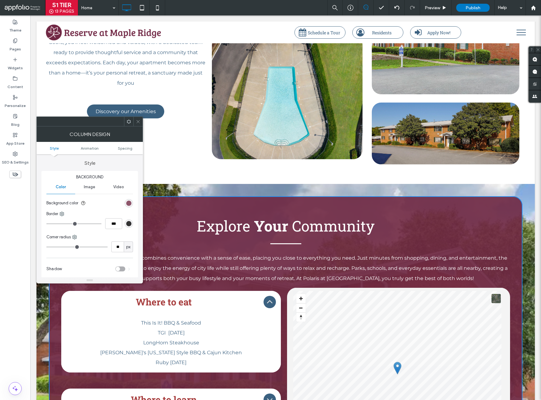
click at [130, 205] on div "rgba(113, 41, 67, 0.9)" at bounding box center [128, 203] width 5 height 5
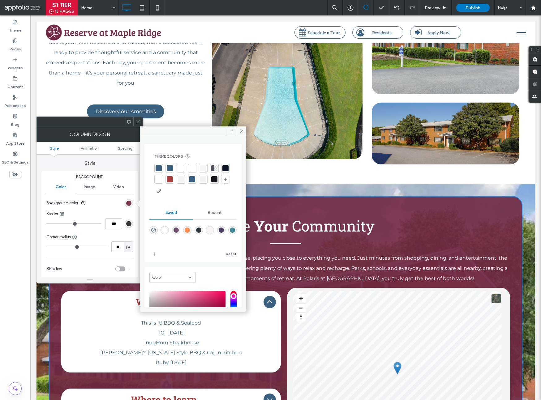
click at [158, 167] on div at bounding box center [158, 168] width 6 height 6
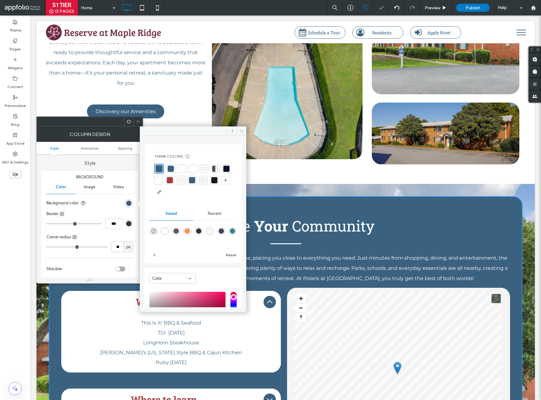
click at [244, 130] on span at bounding box center [241, 130] width 10 height 9
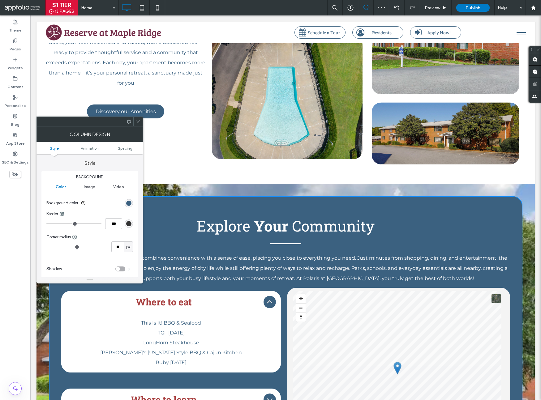
click at [138, 121] on use at bounding box center [137, 121] width 3 height 3
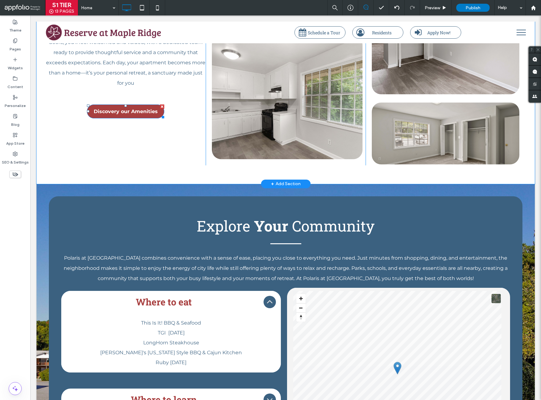
click at [139, 109] on span "Discovery our Amenities" at bounding box center [126, 112] width 64 height 6
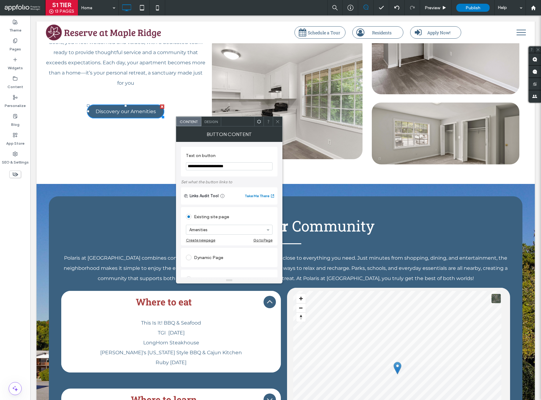
click at [206, 168] on input "**********" at bounding box center [229, 166] width 87 height 8
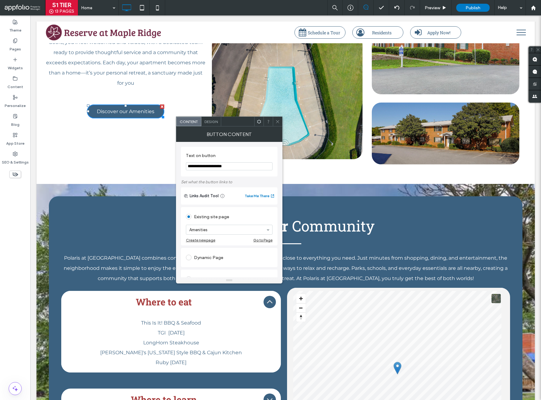
type input "**********"
click at [277, 122] on icon at bounding box center [277, 121] width 5 height 5
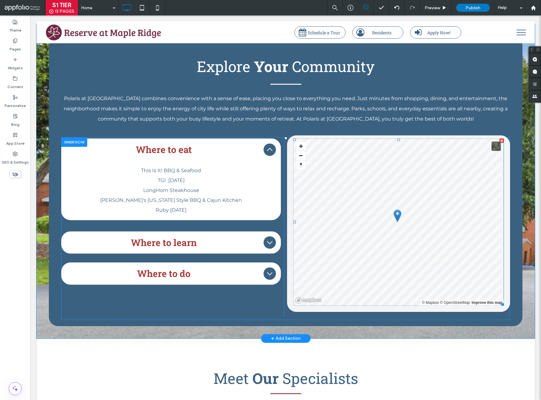
scroll to position [1804, 0]
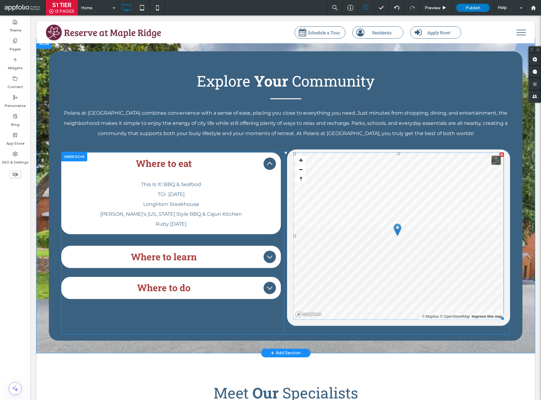
click at [454, 224] on span at bounding box center [398, 235] width 211 height 167
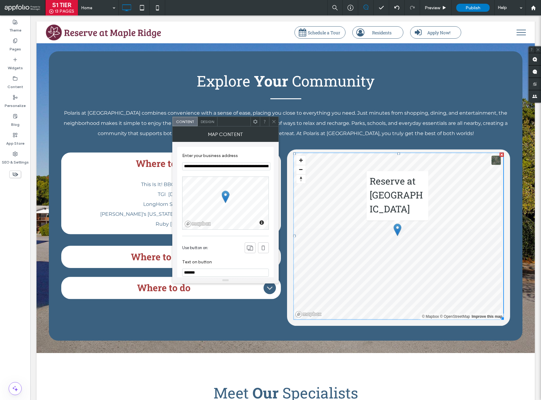
scroll to position [2129, 0]
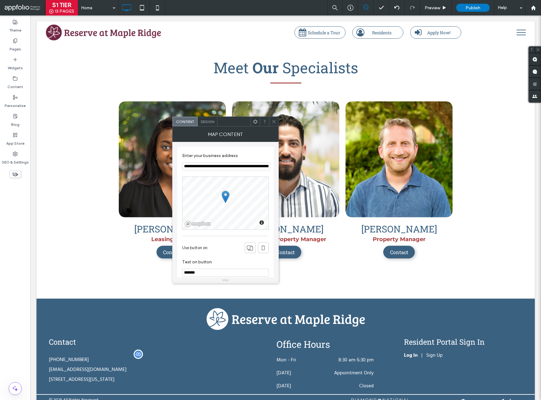
click at [203, 375] on p "[STREET_ADDRESS][US_STATE]" at bounding box center [147, 380] width 197 height 10
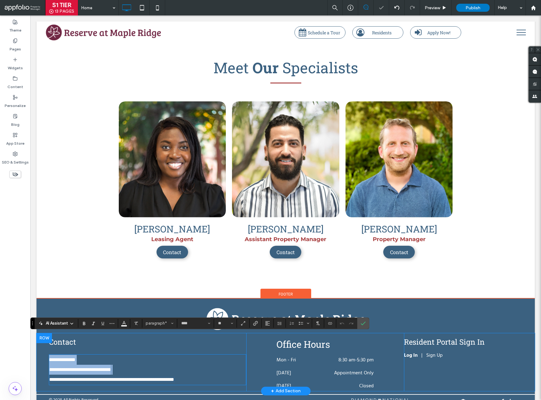
click at [201, 375] on p "**********" at bounding box center [147, 380] width 197 height 10
click at [202, 375] on p "**********" at bounding box center [147, 380] width 197 height 10
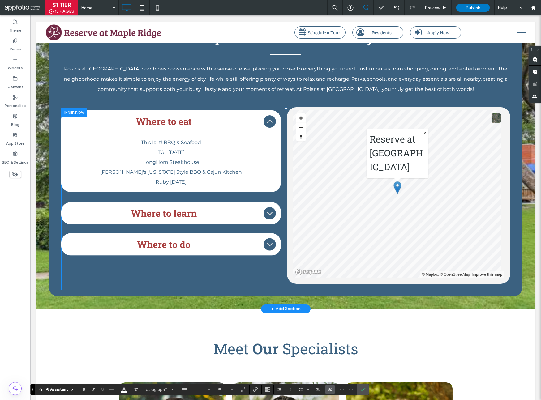
scroll to position [1848, 0]
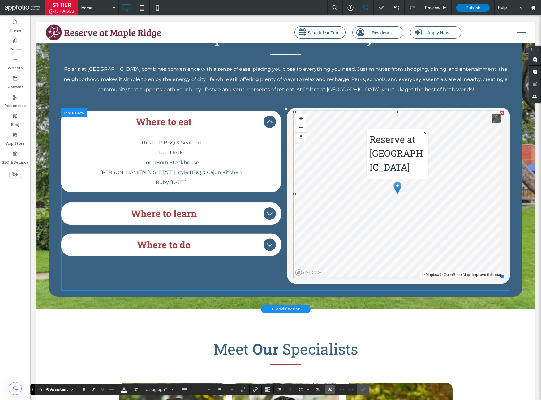
click at [388, 213] on span at bounding box center [398, 193] width 211 height 167
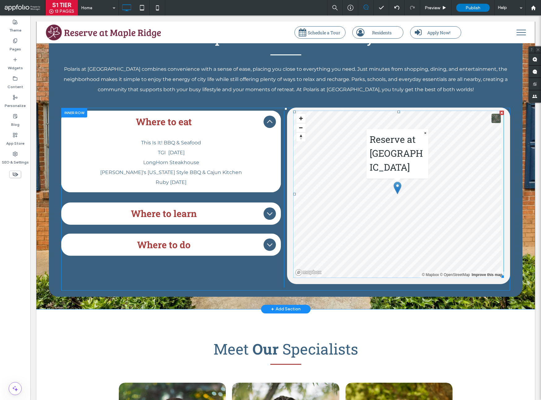
click at [398, 164] on span at bounding box center [398, 193] width 211 height 167
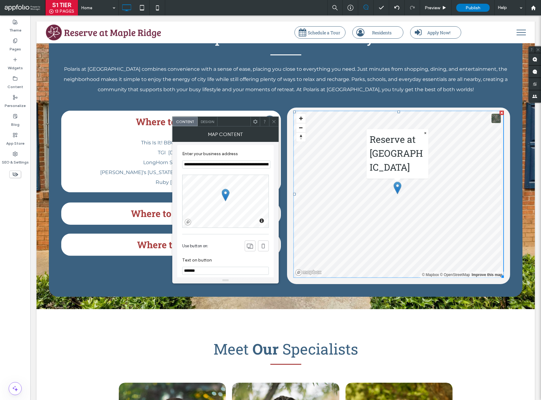
scroll to position [0, 0]
click at [221, 168] on input "**********" at bounding box center [226, 166] width 88 height 8
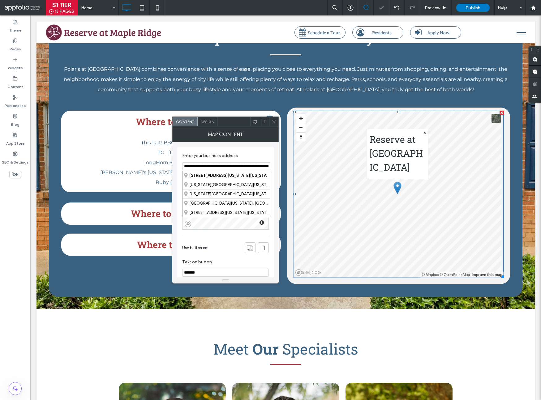
click at [221, 168] on input "**********" at bounding box center [226, 166] width 88 height 8
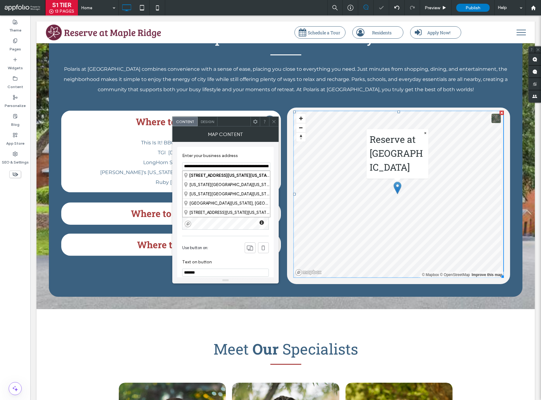
paste input
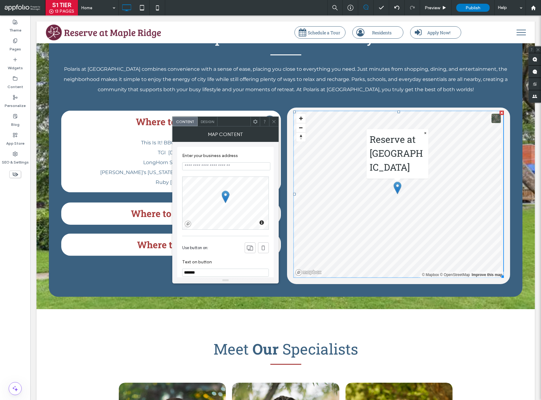
paste input "**********"
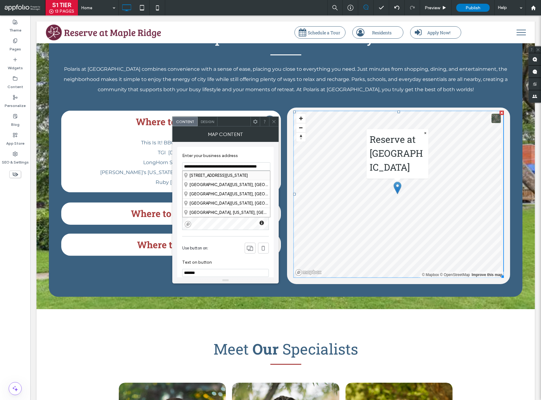
click at [198, 177] on div "[STREET_ADDRESS][US_STATE]" at bounding box center [225, 175] width 87 height 9
type input "**********"
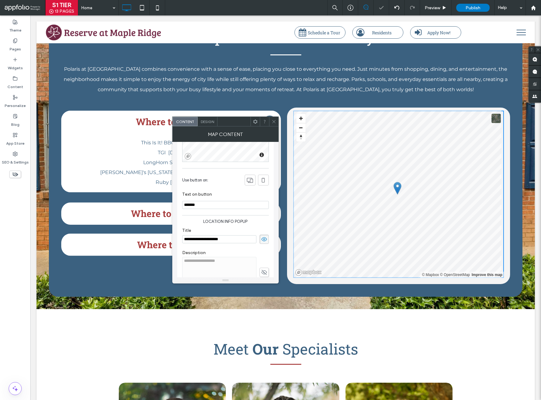
scroll to position [72, 0]
drag, startPoint x: 229, startPoint y: 235, endPoint x: 182, endPoint y: 237, distance: 47.0
click at [182, 237] on input "**********" at bounding box center [219, 235] width 74 height 8
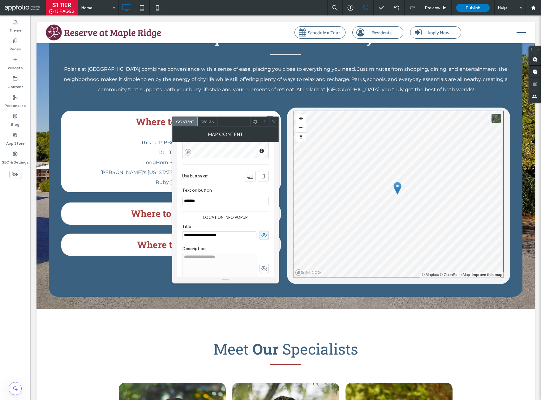
type input "**********"
click at [227, 180] on div "Use button on:" at bounding box center [225, 176] width 87 height 17
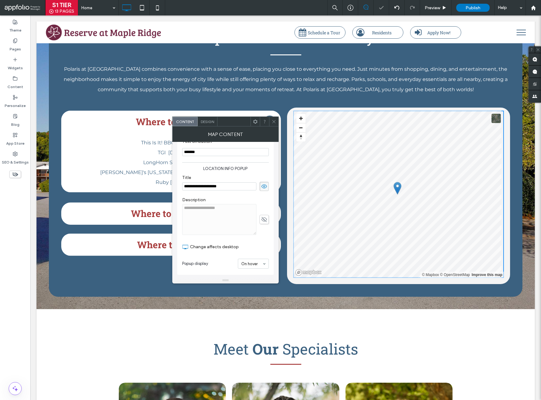
scroll to position [122, 0]
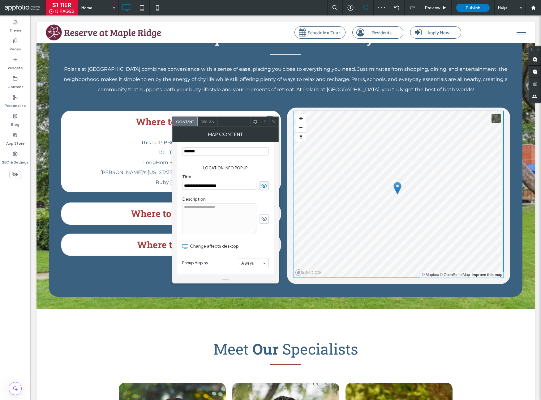
click at [251, 261] on input at bounding box center [251, 263] width 21 height 4
click at [277, 121] on div at bounding box center [273, 121] width 9 height 9
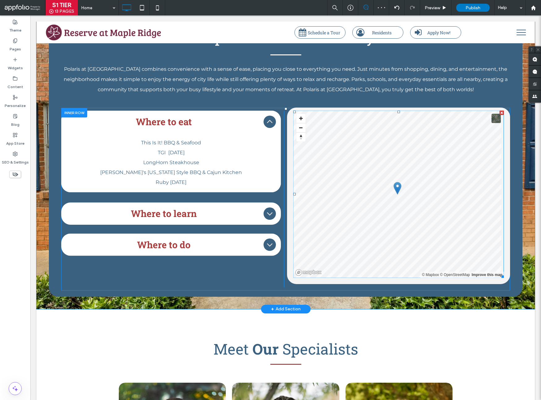
click at [398, 171] on span at bounding box center [398, 193] width 211 height 167
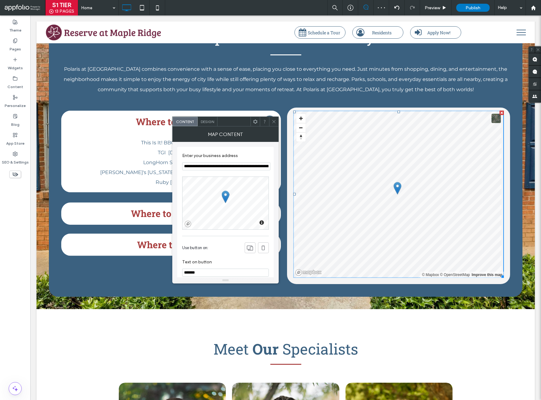
click at [272, 123] on icon at bounding box center [273, 121] width 5 height 5
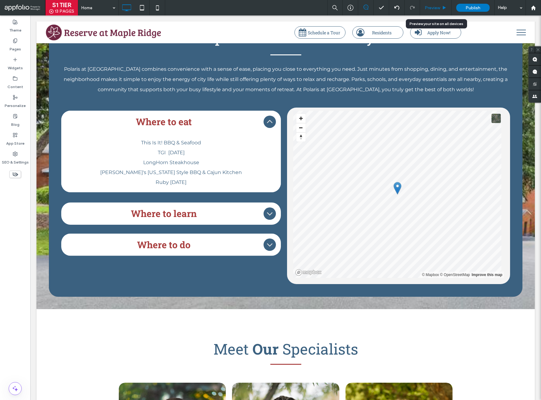
click at [433, 9] on span "Preview" at bounding box center [431, 7] width 15 height 5
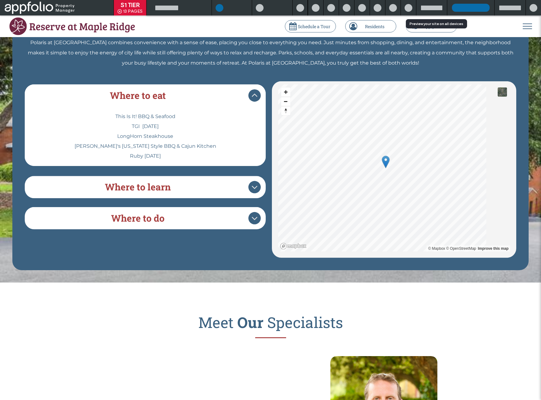
scroll to position [1837, 0]
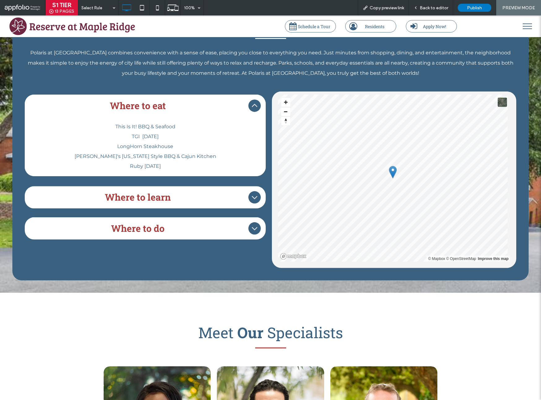
click at [391, 166] on div at bounding box center [393, 172] width 8 height 13
click at [390, 166] on div at bounding box center [393, 172] width 8 height 13
click at [431, 11] on div "Back to editor" at bounding box center [431, 7] width 44 height 15
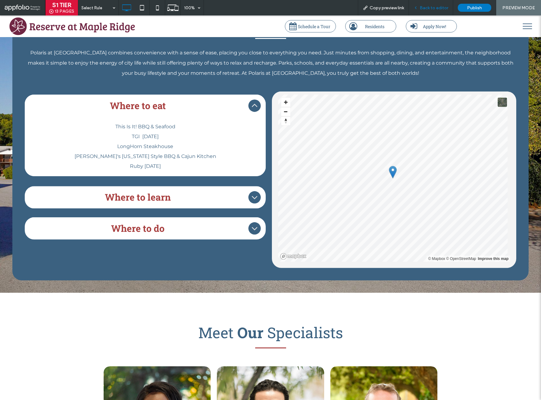
click at [424, 7] on span "Back to editor" at bounding box center [433, 7] width 28 height 5
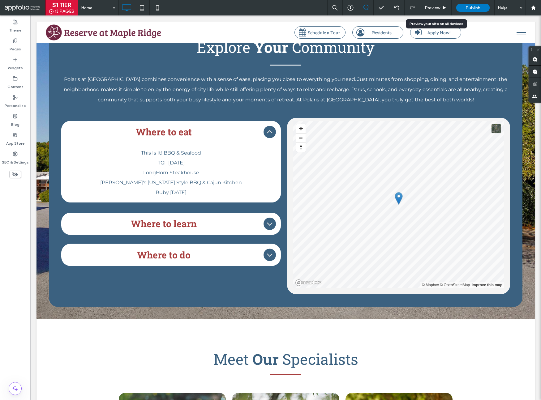
scroll to position [1848, 0]
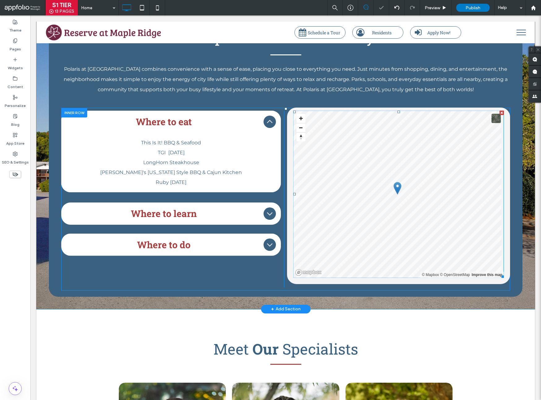
click at [395, 166] on span at bounding box center [398, 193] width 211 height 167
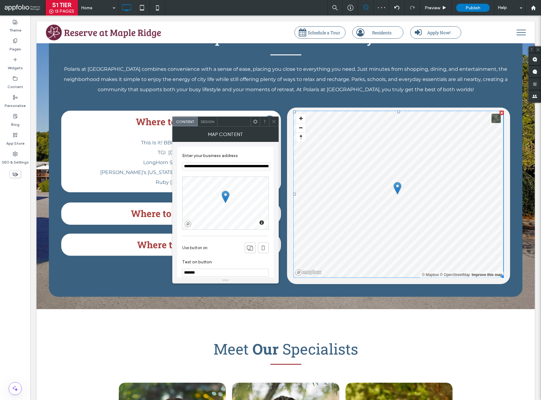
scroll to position [75, 0]
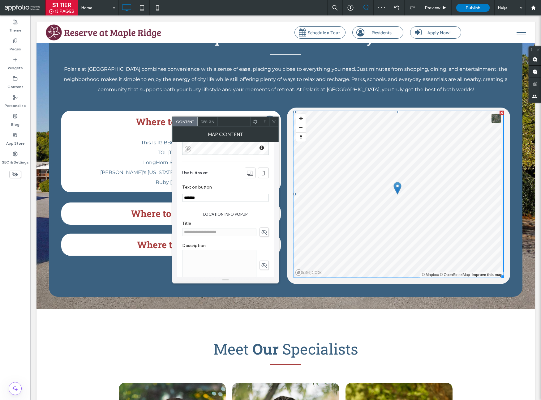
click at [263, 233] on use at bounding box center [264, 232] width 6 height 5
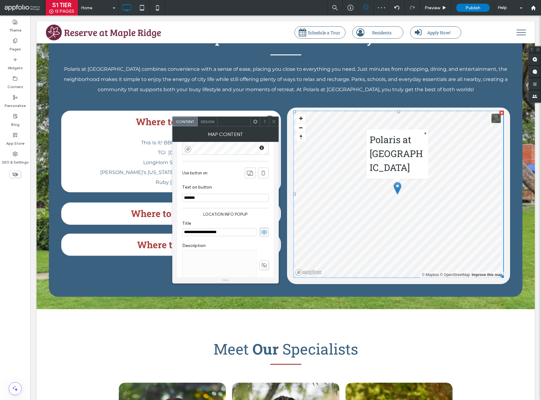
click at [272, 121] on icon at bounding box center [273, 121] width 5 height 5
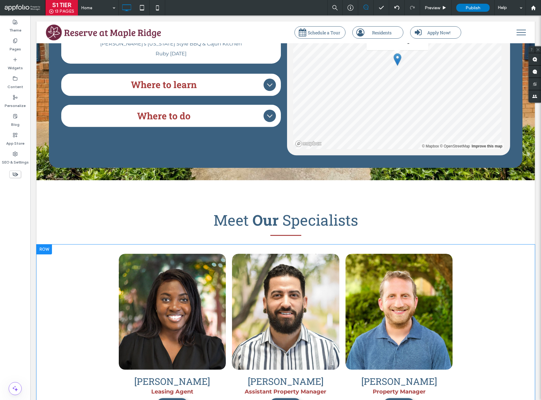
scroll to position [1850, 0]
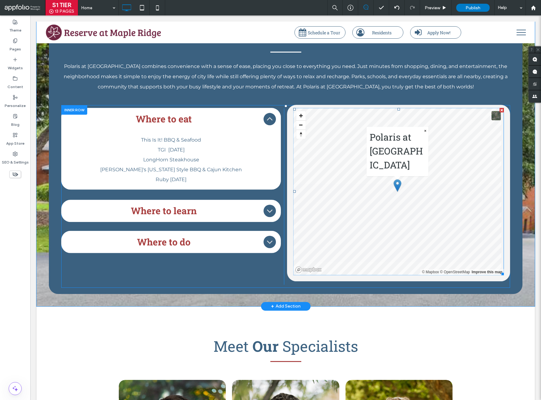
click at [369, 225] on span at bounding box center [398, 191] width 211 height 167
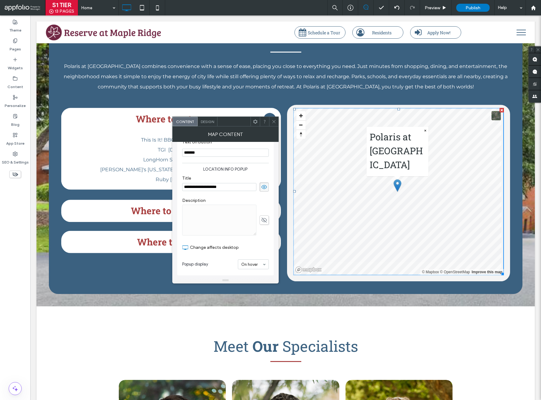
scroll to position [122, 0]
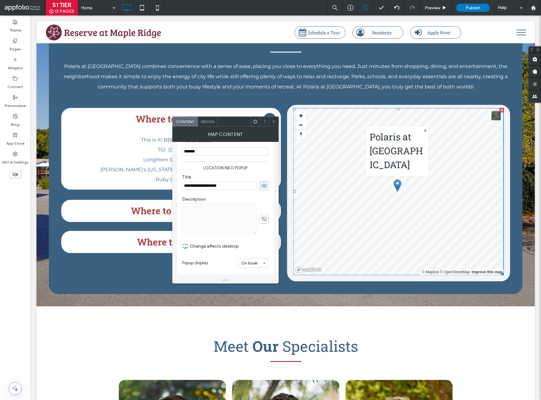
click at [274, 125] on span at bounding box center [273, 121] width 5 height 9
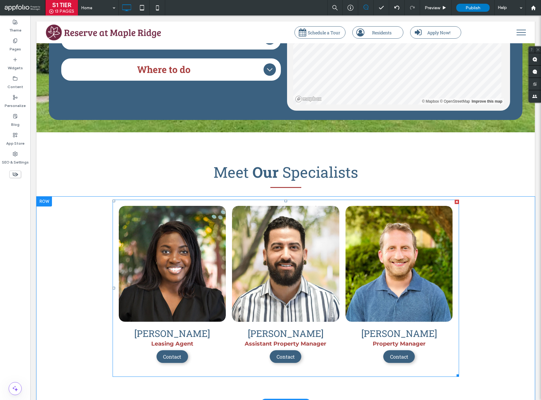
scroll to position [2026, 0]
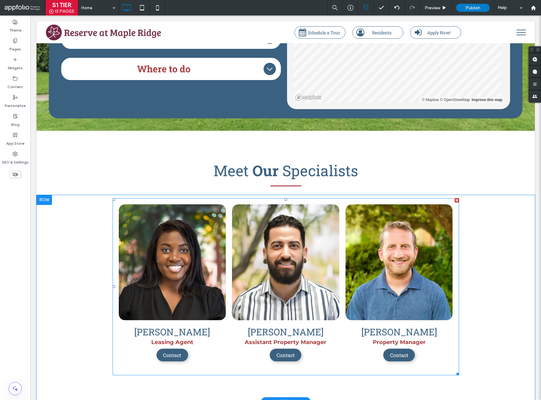
click at [297, 259] on link at bounding box center [285, 262] width 113 height 123
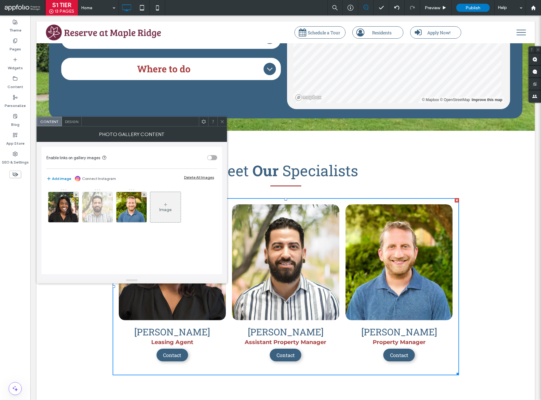
click at [108, 195] on div at bounding box center [109, 194] width 5 height 5
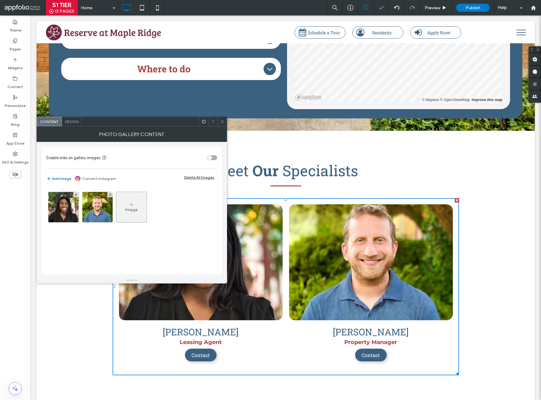
click at [224, 121] on icon at bounding box center [222, 121] width 5 height 5
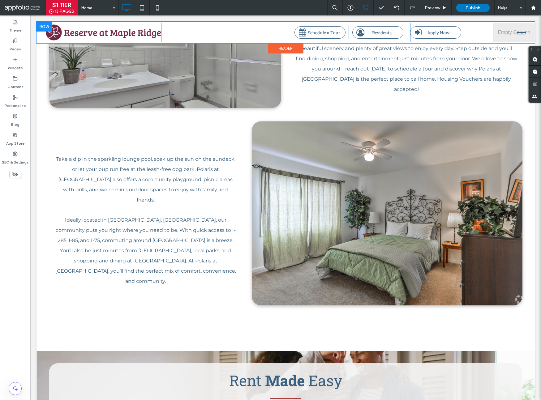
scroll to position [0, 0]
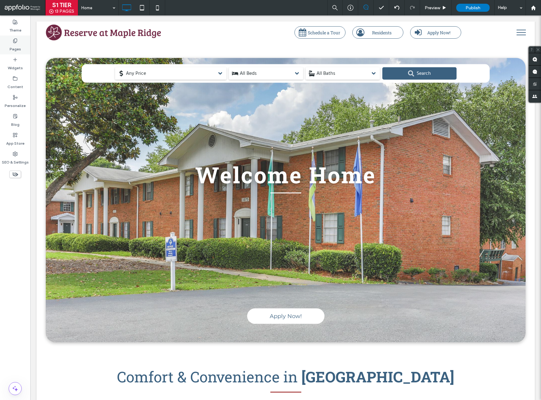
click at [10, 41] on div "Pages" at bounding box center [15, 45] width 30 height 19
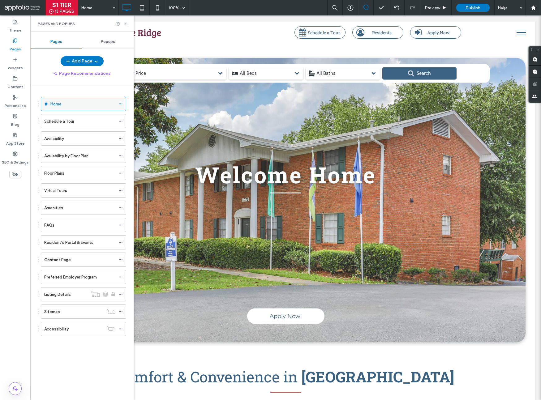
click at [62, 102] on div "Home" at bounding box center [82, 104] width 65 height 6
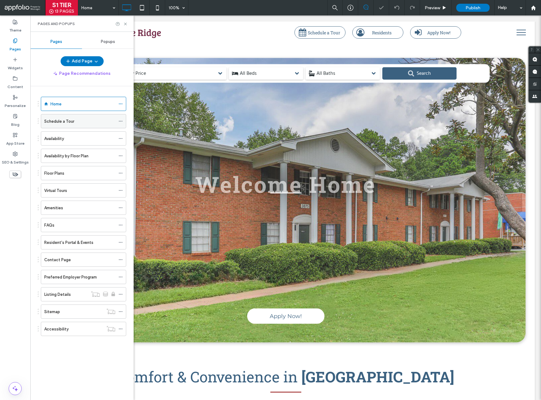
click at [79, 124] on div "Schedule a Tour" at bounding box center [79, 121] width 71 height 6
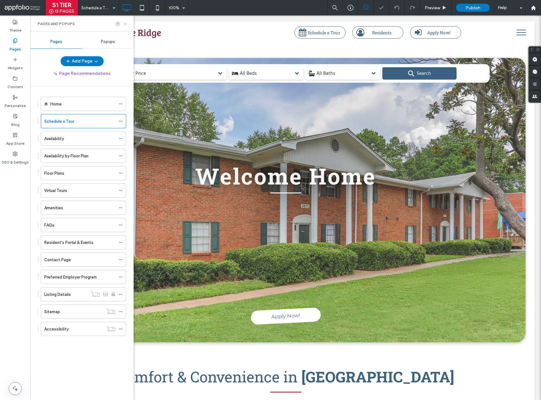
click at [125, 22] on icon at bounding box center [125, 24] width 5 height 5
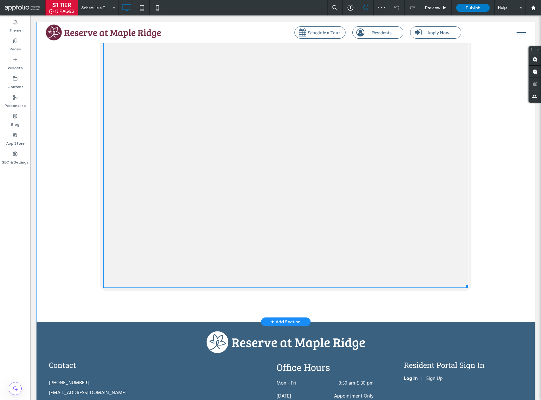
scroll to position [1016, 0]
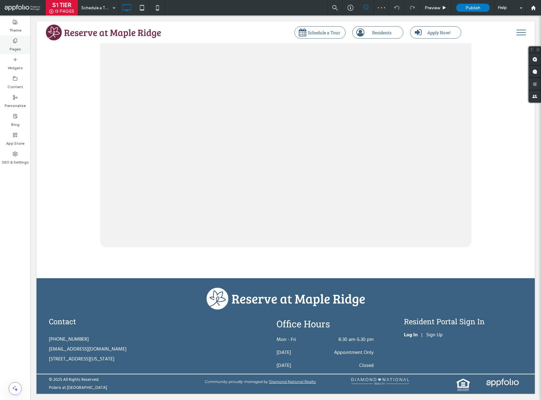
click at [22, 47] on div "Pages" at bounding box center [15, 45] width 30 height 19
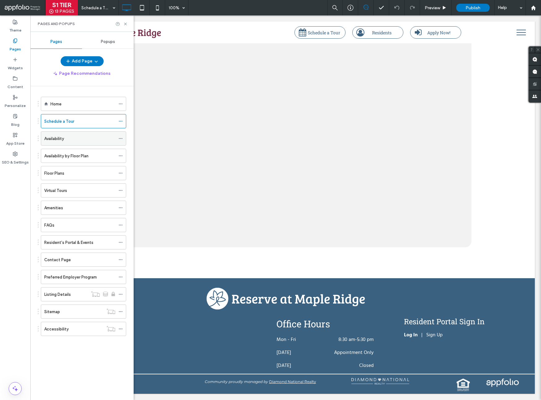
click at [65, 143] on div "Availability" at bounding box center [79, 139] width 71 height 14
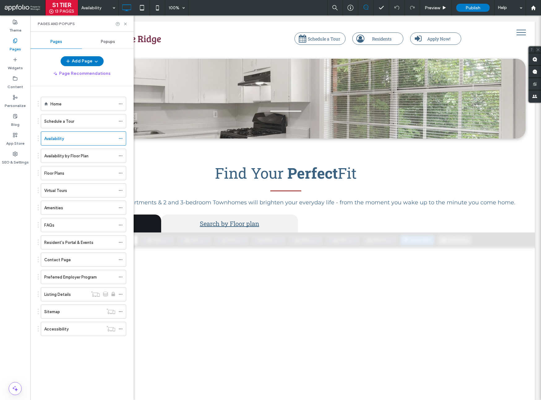
scroll to position [0, 0]
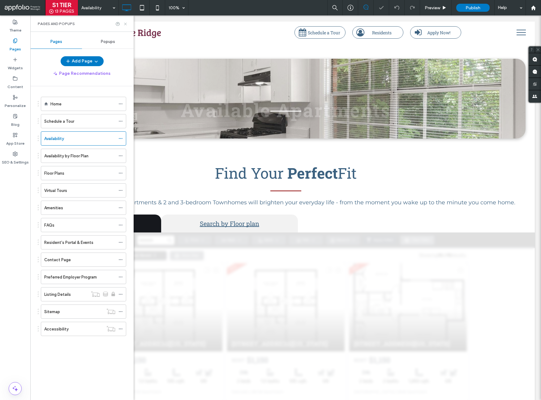
click at [125, 25] on icon at bounding box center [125, 24] width 5 height 5
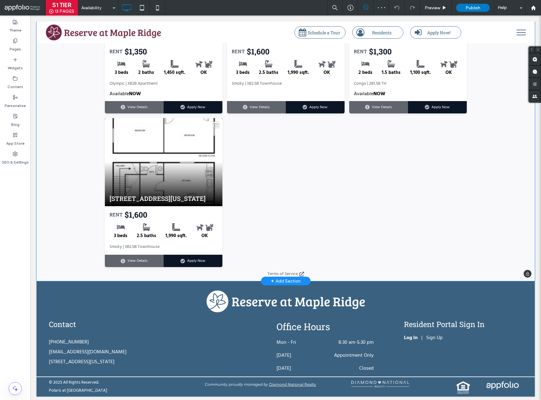
scroll to position [638, 0]
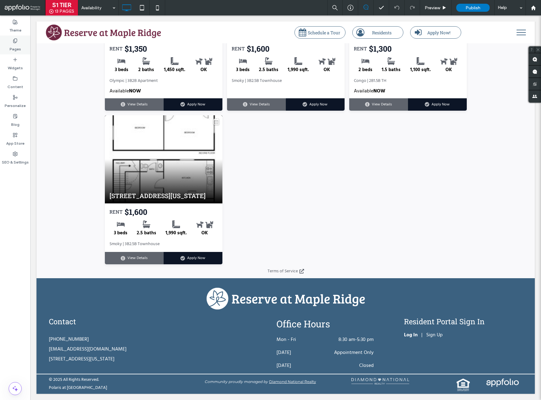
click at [16, 41] on icon at bounding box center [15, 40] width 5 height 5
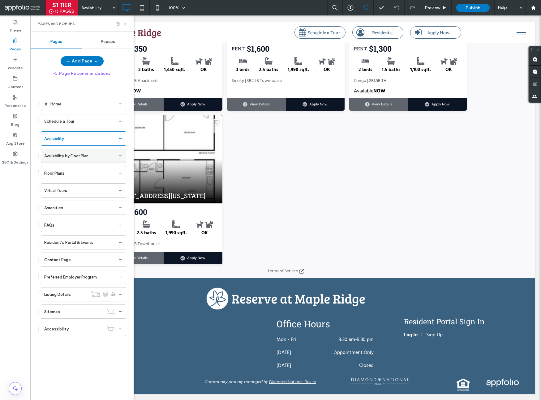
click at [71, 159] on div "Availability by Floor Plan" at bounding box center [79, 156] width 71 height 14
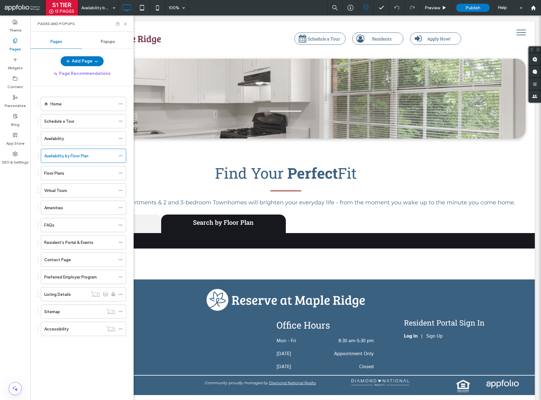
scroll to position [0, 0]
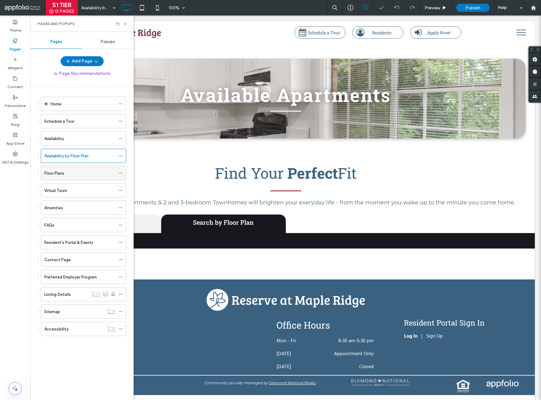
click at [48, 174] on label "Floor Plans" at bounding box center [54, 173] width 20 height 11
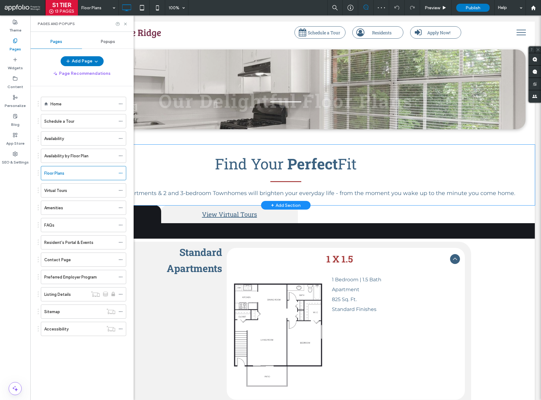
scroll to position [378, 0]
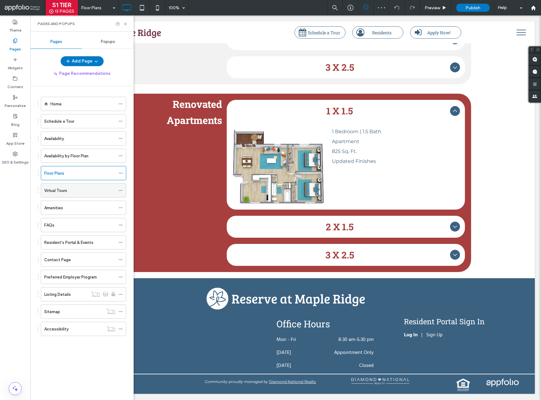
click at [92, 193] on div "Virtual Tours" at bounding box center [79, 190] width 71 height 6
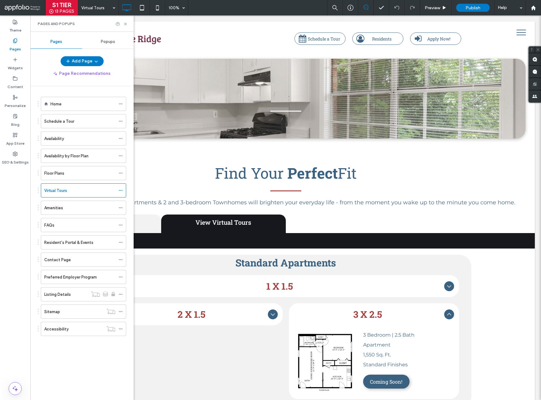
scroll to position [0, 0]
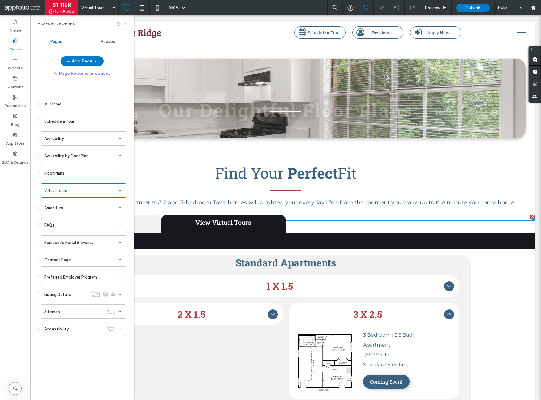
scroll to position [235, 0]
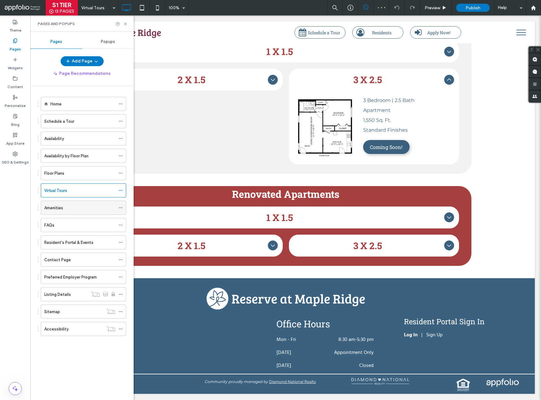
click at [85, 211] on div "Amenities" at bounding box center [79, 208] width 71 height 14
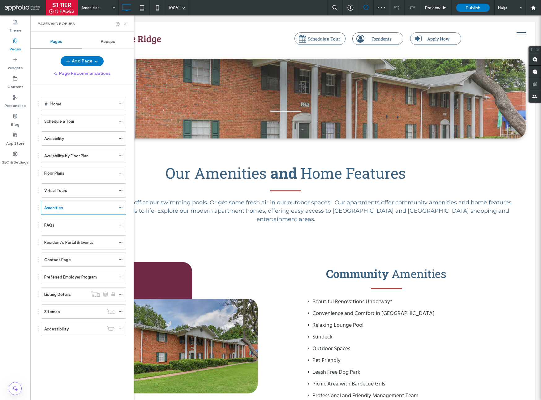
scroll to position [0, 0]
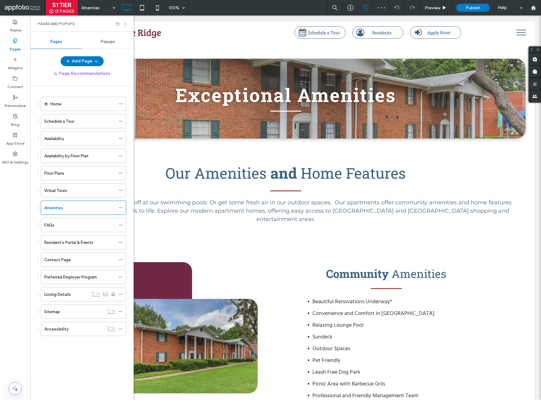
click at [127, 24] on icon at bounding box center [125, 24] width 5 height 5
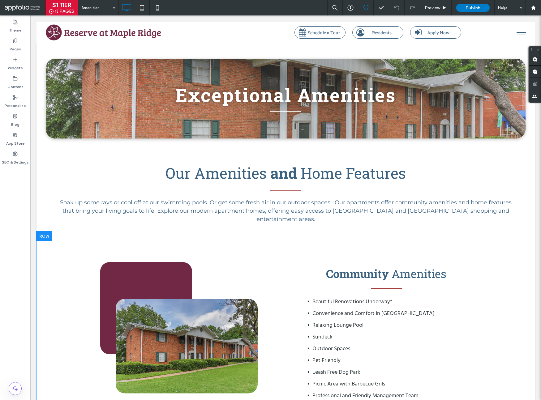
click at [160, 264] on div "Click To Paste" at bounding box center [192, 362] width 185 height 201
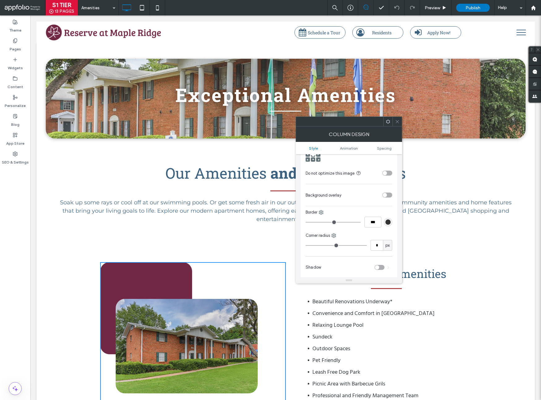
scroll to position [182, 0]
click at [386, 195] on div "toggle" at bounding box center [384, 195] width 4 height 4
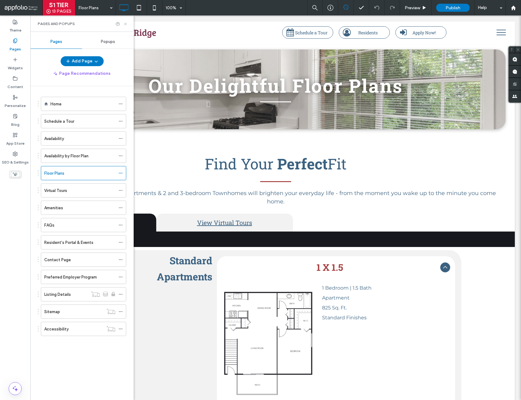
click at [125, 24] on icon at bounding box center [125, 24] width 5 height 5
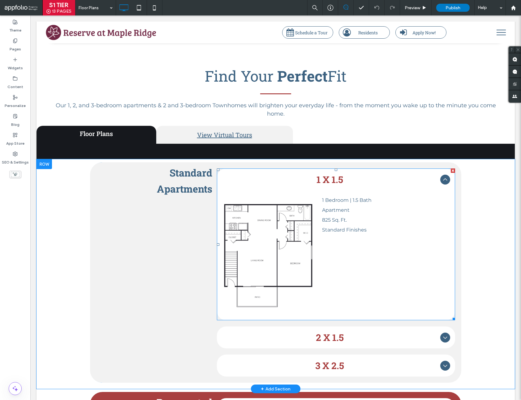
scroll to position [177, 0]
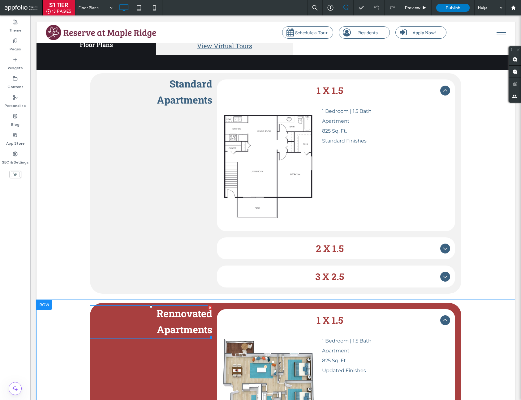
click at [176, 318] on strong "Rennovated" at bounding box center [184, 313] width 56 height 13
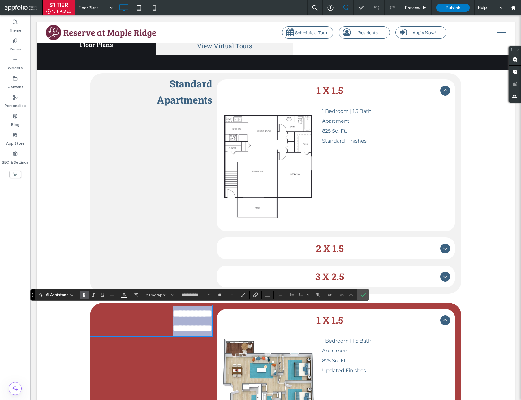
click at [174, 315] on strong "**********" at bounding box center [192, 314] width 40 height 10
click at [489, 294] on div "Standard Apartments Click To Paste 1 X 1.5 1 Bedroom | 1.5 Bath Apartment 825 S…" at bounding box center [275, 185] width 478 height 230
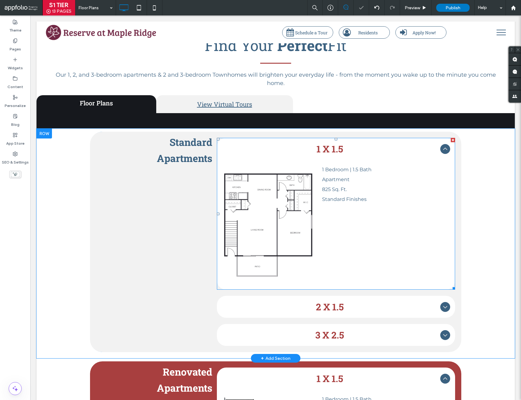
scroll to position [120, 0]
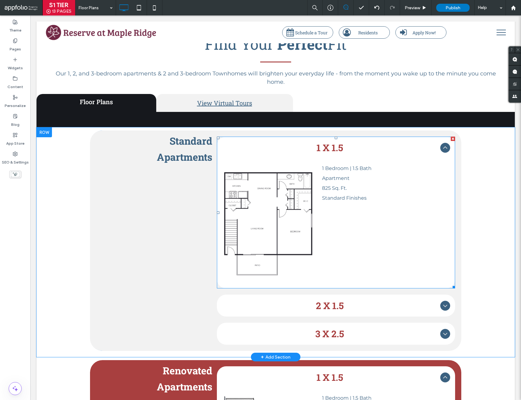
click at [336, 145] on span "1 X 1.5" at bounding box center [330, 148] width 216 height 12
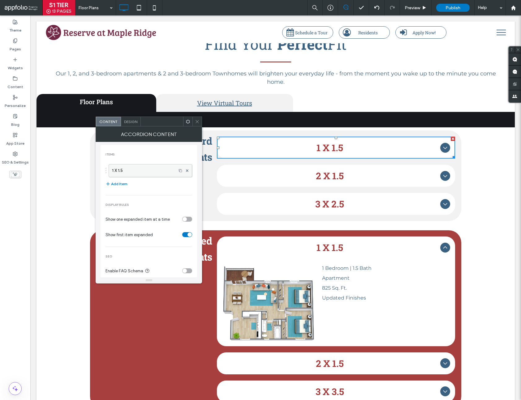
click at [150, 173] on label "1 X 1.5" at bounding box center [142, 170] width 61 height 12
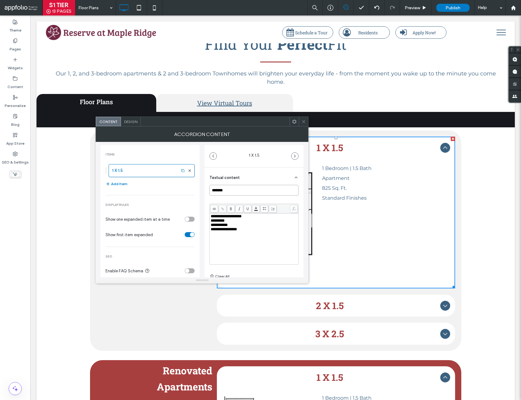
click at [239, 189] on input "*******" at bounding box center [253, 190] width 89 height 11
click at [240, 189] on input "*******" at bounding box center [253, 190] width 89 height 11
drag, startPoint x: 250, startPoint y: 234, endPoint x: 207, endPoint y: 215, distance: 46.9
click at [207, 215] on div "**********" at bounding box center [253, 244] width 99 height 153
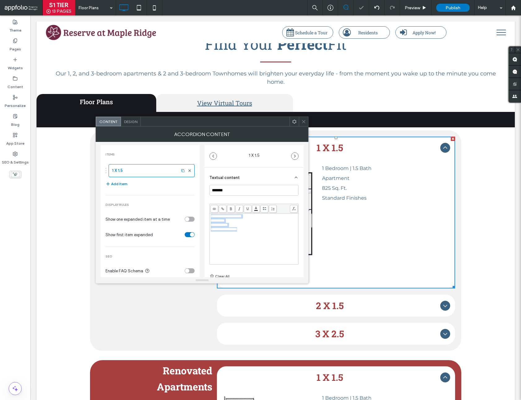
copy div "**********"
click at [303, 121] on use at bounding box center [303, 121] width 3 height 3
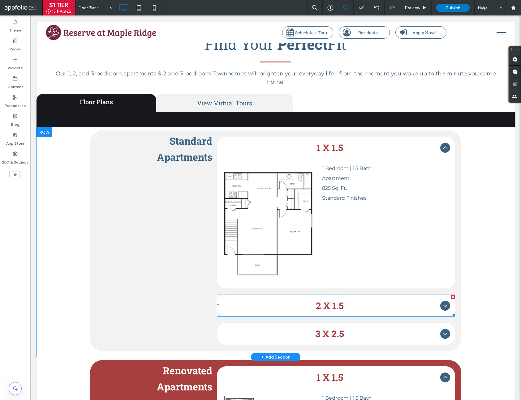
click at [329, 308] on span "2 X 1.5" at bounding box center [330, 306] width 216 height 12
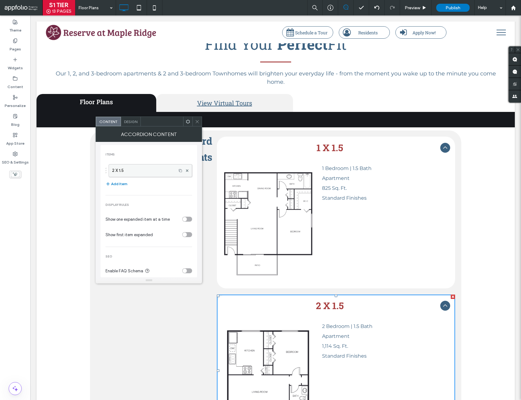
click at [141, 168] on label "2 X 1.5" at bounding box center [142, 170] width 61 height 12
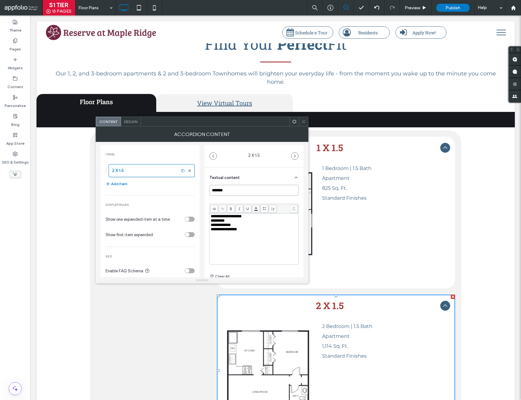
click at [280, 188] on input "*******" at bounding box center [253, 190] width 89 height 11
click at [221, 227] on span "**********" at bounding box center [221, 225] width 20 height 4
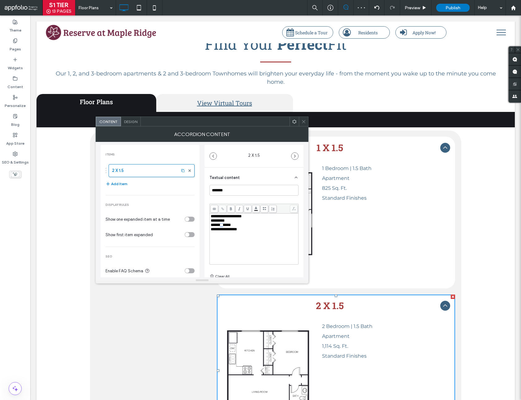
click at [221, 227] on span "**********" at bounding box center [221, 225] width 20 height 4
click at [237, 229] on span "**********" at bounding box center [224, 229] width 26 height 4
drag, startPoint x: 252, startPoint y: 230, endPoint x: 209, endPoint y: 216, distance: 45.4
click at [209, 216] on div "**********" at bounding box center [253, 244] width 99 height 153
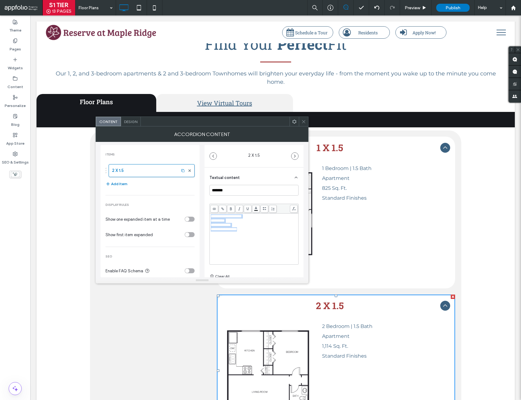
copy div "**********"
click at [304, 120] on icon at bounding box center [303, 121] width 5 height 5
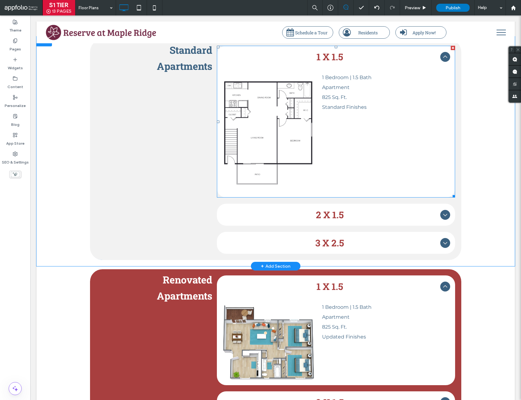
scroll to position [256, 0]
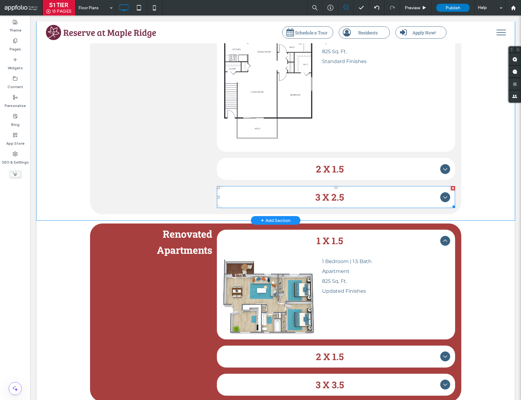
click at [411, 200] on span "3 X 2.5" at bounding box center [330, 197] width 216 height 12
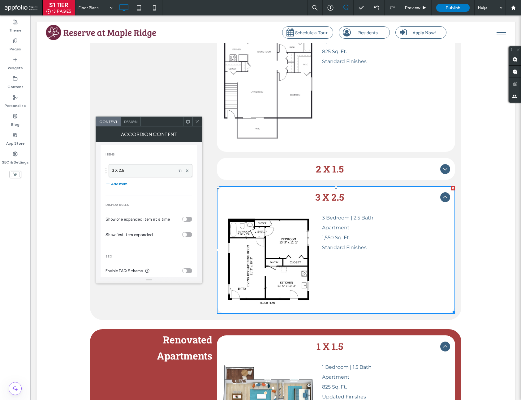
click at [157, 172] on label "3 X 2.5" at bounding box center [142, 170] width 61 height 12
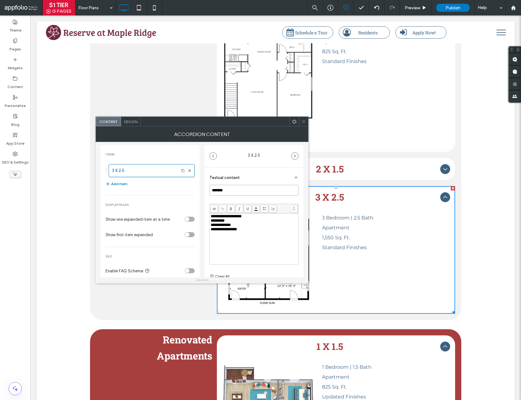
click at [232, 188] on input "*******" at bounding box center [253, 190] width 89 height 11
drag, startPoint x: 256, startPoint y: 232, endPoint x: 209, endPoint y: 216, distance: 49.9
click at [209, 216] on div "**********" at bounding box center [253, 244] width 99 height 153
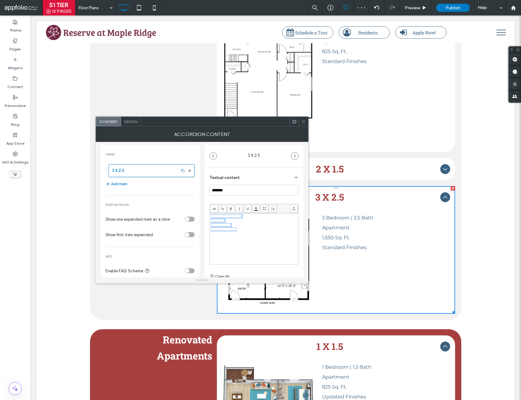
copy div "**********"
click at [304, 121] on icon at bounding box center [303, 121] width 5 height 5
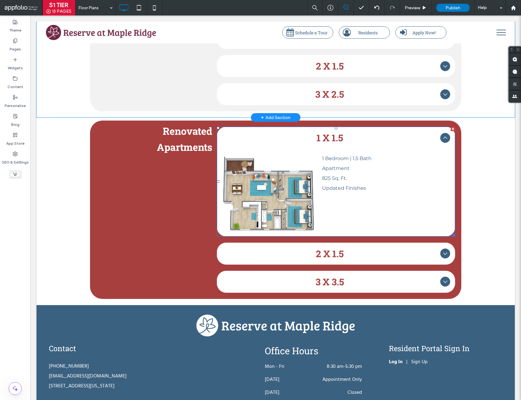
scroll to position [386, 0]
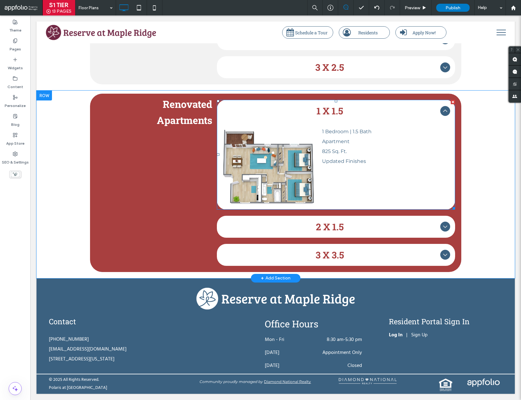
click at [352, 108] on span "1 X 1.5" at bounding box center [330, 111] width 216 height 12
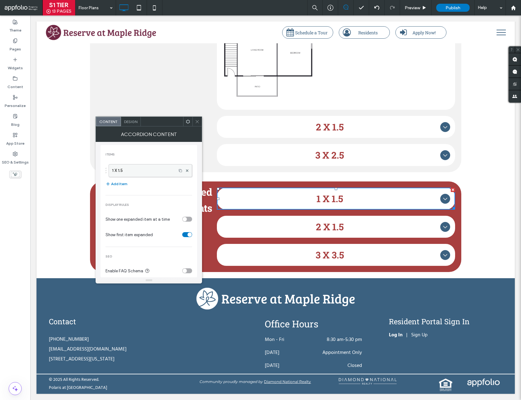
click at [147, 175] on label "1 X 1.5" at bounding box center [142, 170] width 61 height 12
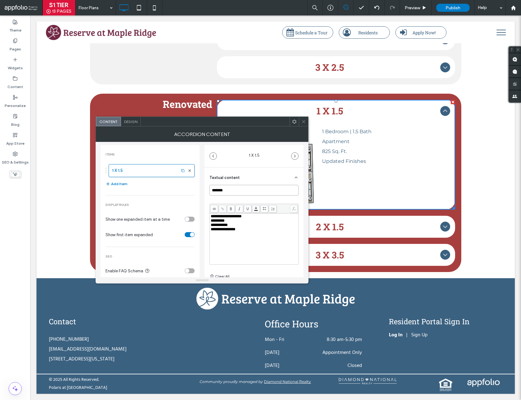
drag, startPoint x: 236, startPoint y: 189, endPoint x: 208, endPoint y: 188, distance: 28.2
click at [208, 188] on div "**********" at bounding box center [253, 244] width 99 height 153
drag, startPoint x: 266, startPoint y: 233, endPoint x: 210, endPoint y: 217, distance: 58.2
click at [210, 217] on div "**********" at bounding box center [253, 238] width 87 height 49
copy div "**********"
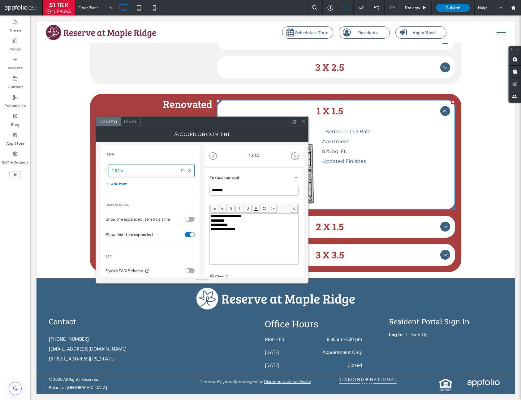
click at [305, 121] on icon at bounding box center [303, 121] width 5 height 5
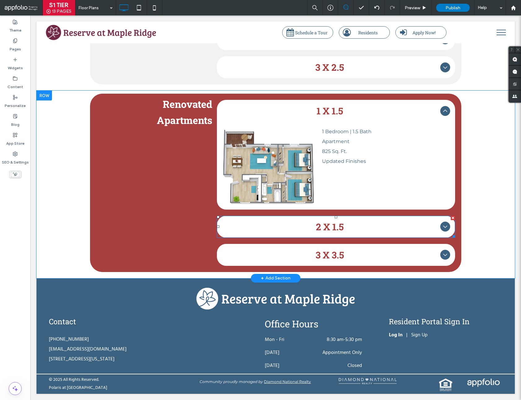
click at [326, 228] on span "2 X 1.5" at bounding box center [330, 227] width 216 height 12
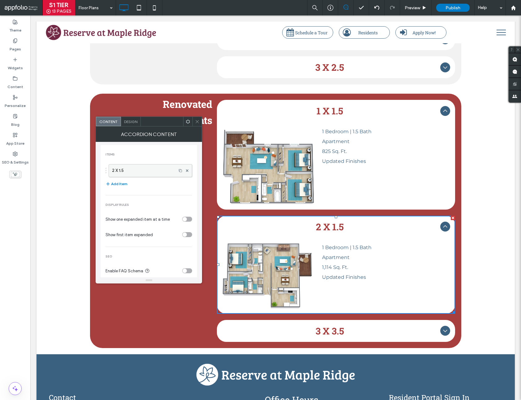
click at [139, 171] on label "2 X 1.5" at bounding box center [142, 170] width 61 height 12
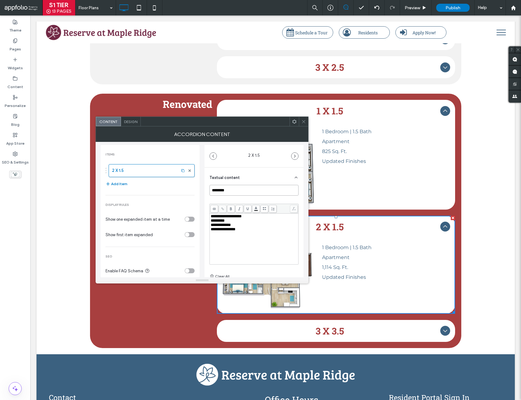
click at [244, 192] on input "*******" at bounding box center [253, 190] width 89 height 11
drag, startPoint x: 262, startPoint y: 233, endPoint x: 207, endPoint y: 215, distance: 58.4
click at [207, 215] on div "**********" at bounding box center [253, 244] width 99 height 153
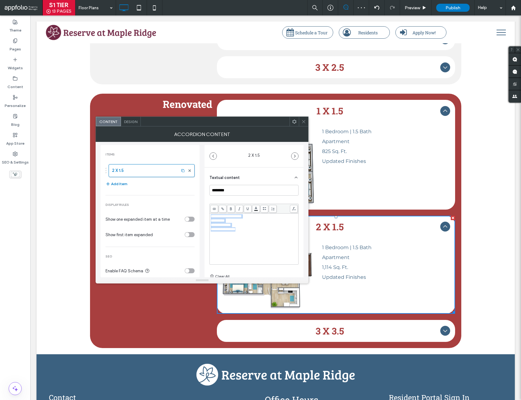
copy div "**********"
click at [302, 119] on span at bounding box center [303, 121] width 5 height 9
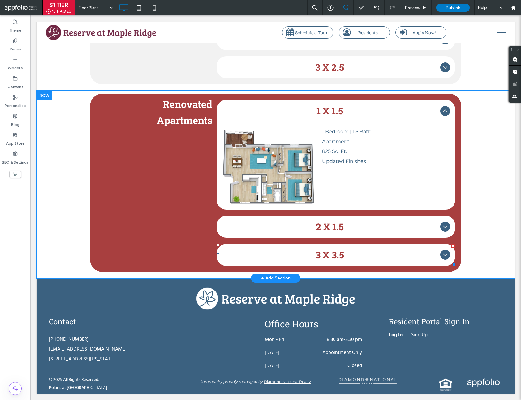
click at [367, 261] on div "3 X 3.5" at bounding box center [336, 255] width 238 height 22
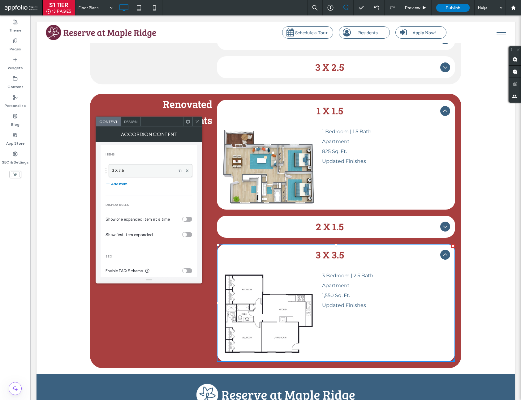
click at [121, 170] on label "3 X 3.5" at bounding box center [142, 170] width 61 height 12
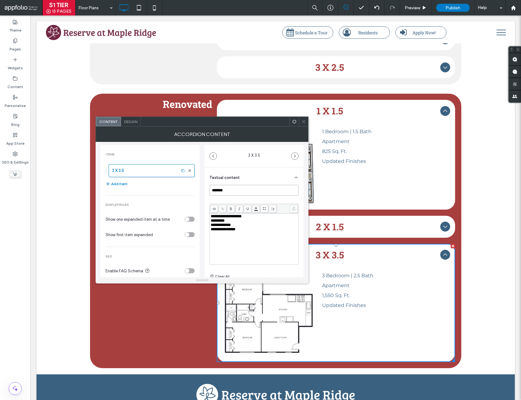
click at [220, 193] on input "*******" at bounding box center [253, 190] width 89 height 11
click at [241, 191] on input "*******" at bounding box center [253, 190] width 89 height 11
drag, startPoint x: 241, startPoint y: 191, endPoint x: 205, endPoint y: 188, distance: 36.3
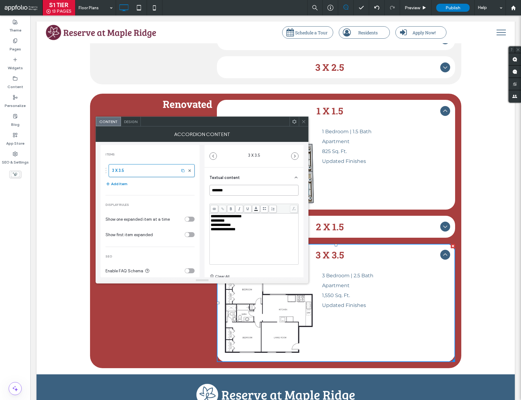
click at [205, 188] on div "**********" at bounding box center [253, 244] width 99 height 153
type input "*******"
drag, startPoint x: 254, startPoint y: 233, endPoint x: 211, endPoint y: 217, distance: 45.6
click at [211, 217] on div "**********" at bounding box center [254, 238] width 87 height 49
copy div "**********"
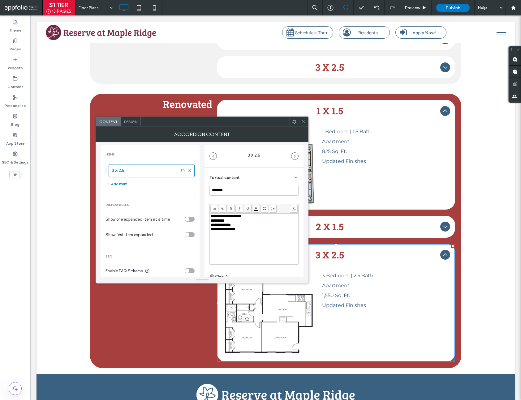
click at [302, 121] on icon at bounding box center [303, 121] width 5 height 5
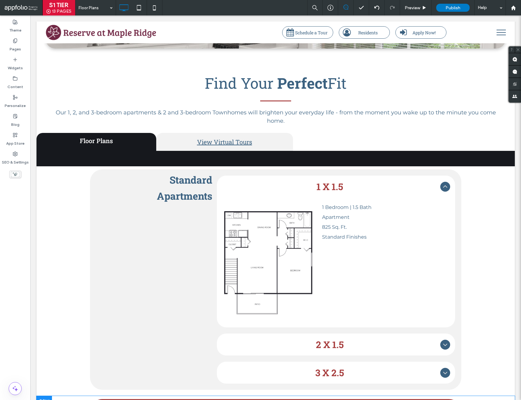
scroll to position [80, 0]
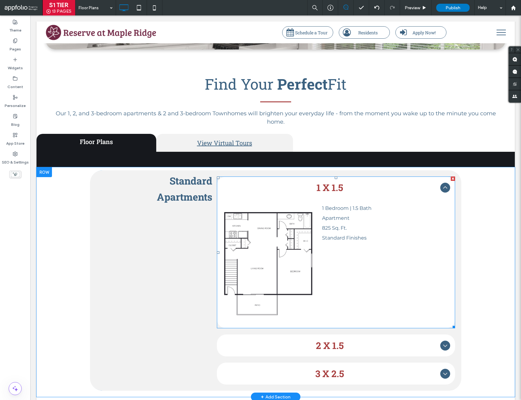
click at [442, 189] on icon at bounding box center [444, 187] width 7 height 7
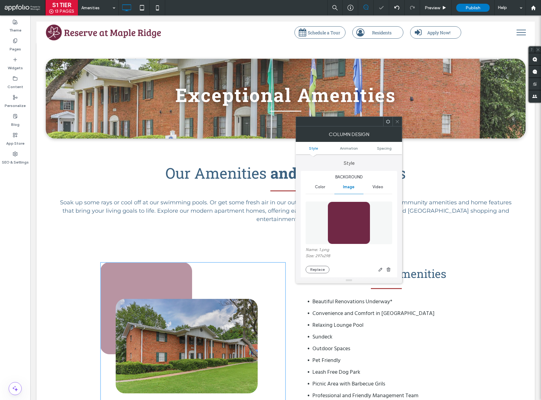
scroll to position [182, 0]
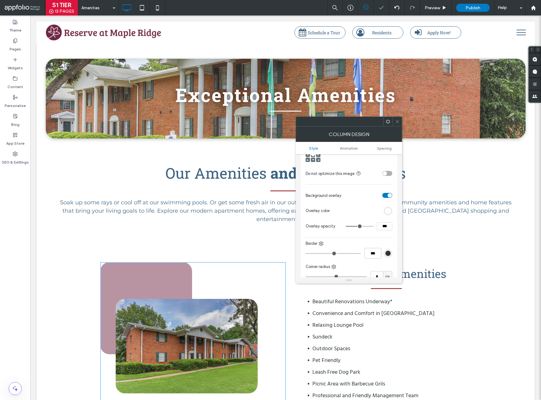
click at [387, 212] on div "rgb(255,255,255)" at bounding box center [387, 210] width 5 height 5
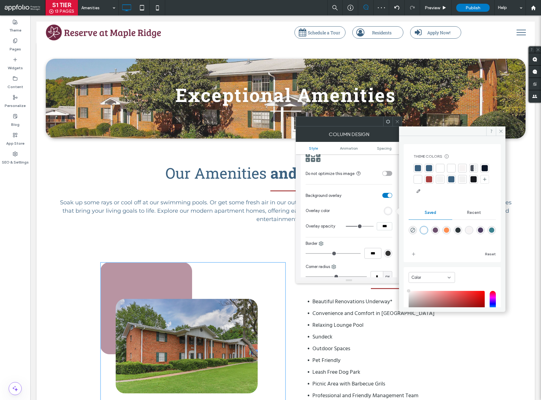
click at [418, 165] on div at bounding box center [418, 168] width 6 height 6
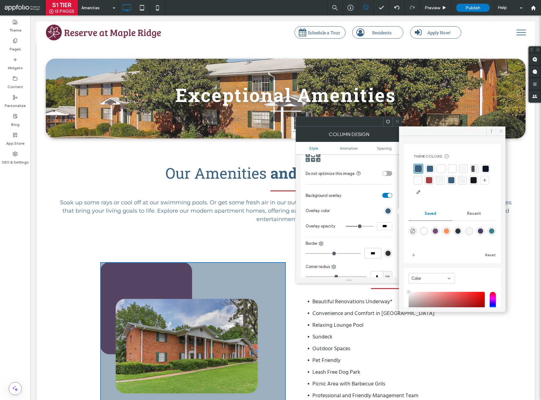
drag, startPoint x: 502, startPoint y: 130, endPoint x: 425, endPoint y: 161, distance: 82.7
click at [502, 130] on icon at bounding box center [500, 131] width 5 height 5
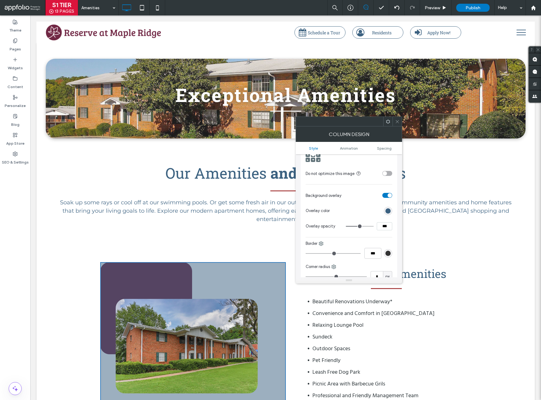
click at [386, 194] on div "toggle" at bounding box center [387, 195] width 10 height 5
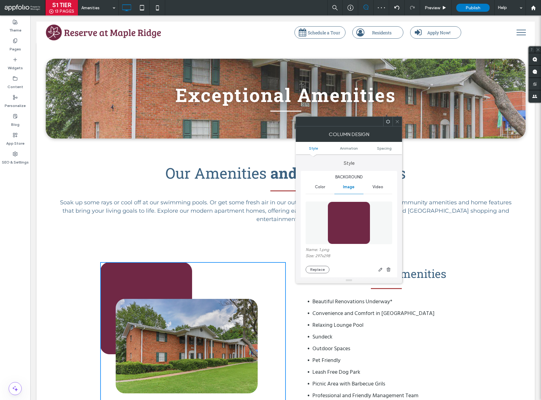
scroll to position [74, 0]
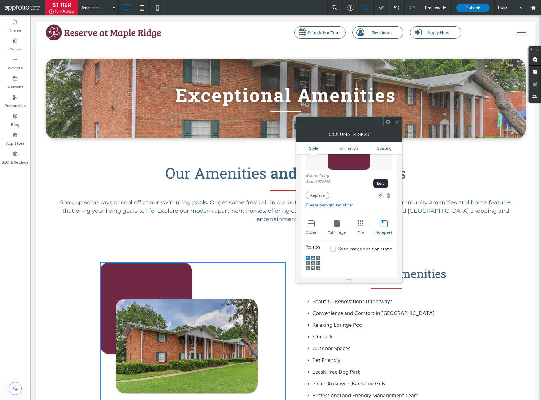
click at [379, 194] on icon "button" at bounding box center [380, 195] width 5 height 5
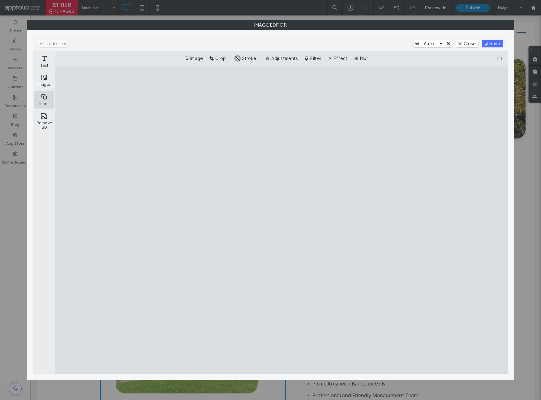
click at [36, 101] on button "Icons" at bounding box center [44, 100] width 20 height 18
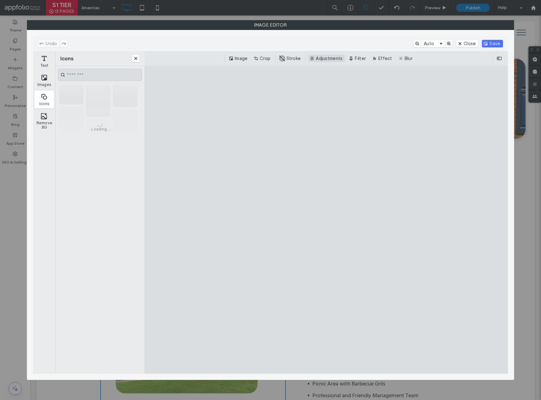
click at [317, 56] on button "Adjustments" at bounding box center [326, 58] width 36 height 7
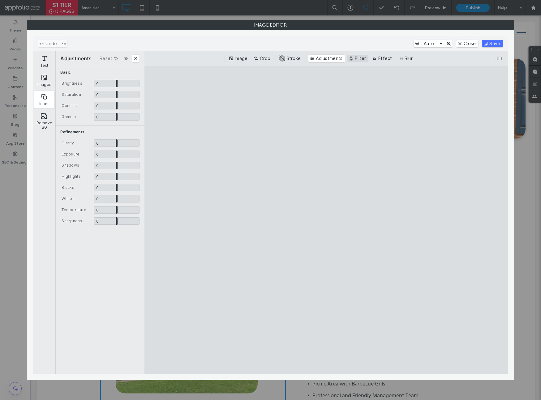
click at [357, 56] on button "Filter" at bounding box center [357, 58] width 21 height 7
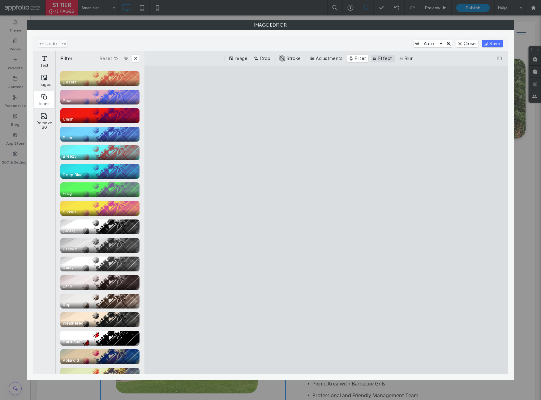
click at [377, 56] on button "Effect" at bounding box center [383, 58] width 24 height 7
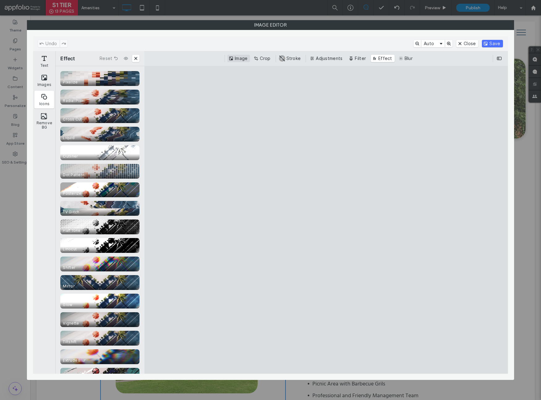
click at [232, 60] on button "Image" at bounding box center [238, 58] width 23 height 7
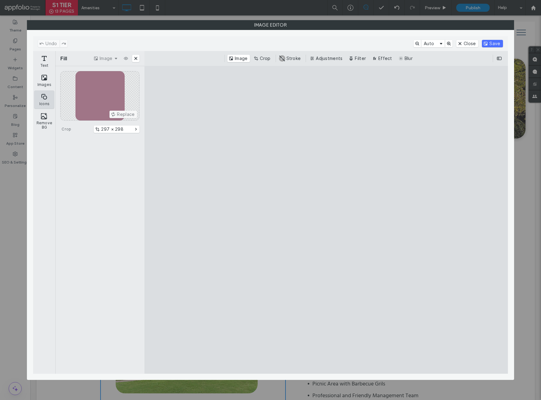
click at [46, 99] on button "Icons" at bounding box center [44, 100] width 20 height 18
click at [46, 62] on button "Text" at bounding box center [44, 61] width 20 height 18
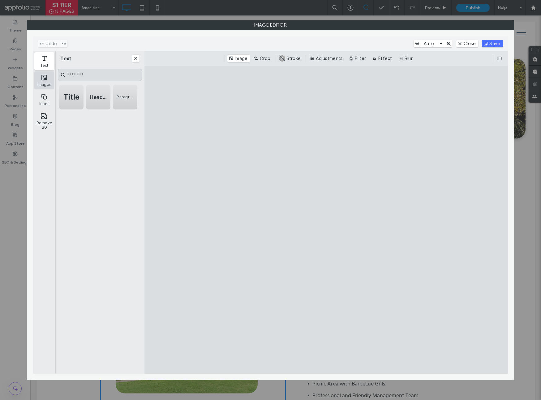
click at [43, 78] on button "Images" at bounding box center [44, 80] width 20 height 18
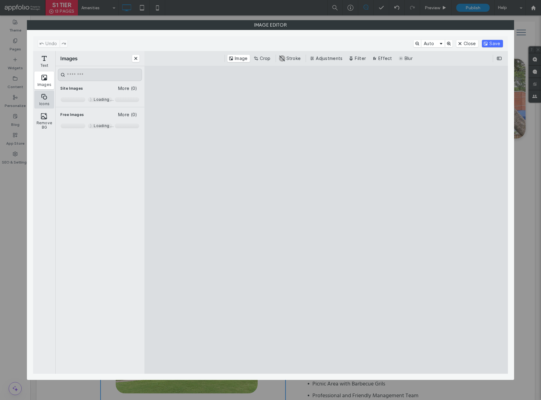
click at [41, 95] on button "Icons" at bounding box center [44, 100] width 20 height 18
click at [44, 115] on button "Remove BG" at bounding box center [44, 121] width 20 height 22
click at [465, 46] on button "Close" at bounding box center [467, 43] width 22 height 7
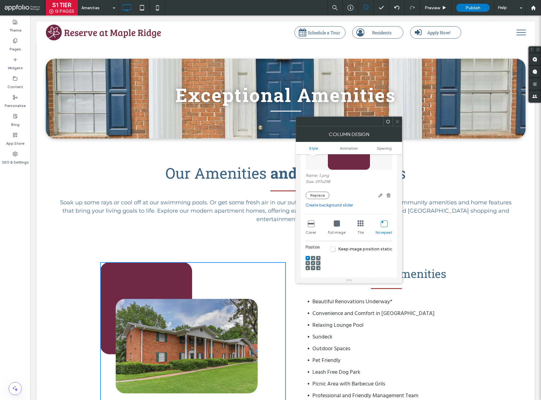
click at [396, 122] on icon at bounding box center [397, 121] width 5 height 5
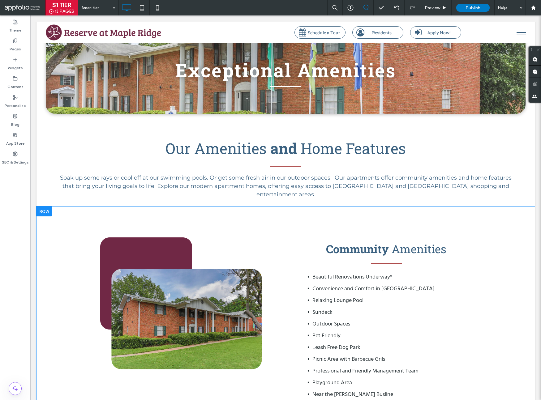
scroll to position [25, 0]
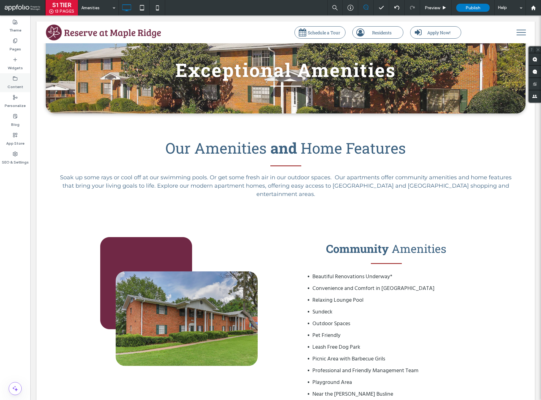
click at [19, 79] on div "Content" at bounding box center [15, 82] width 30 height 19
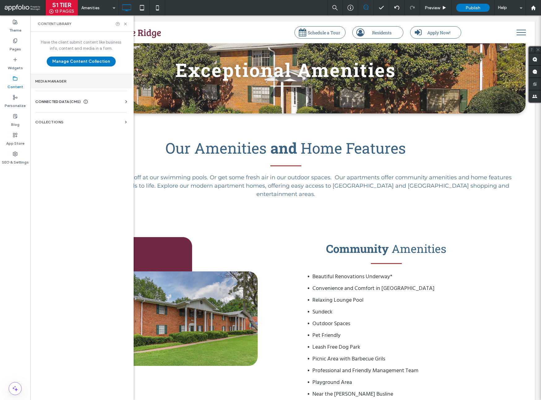
click at [49, 79] on label "Media Manager" at bounding box center [81, 81] width 92 height 4
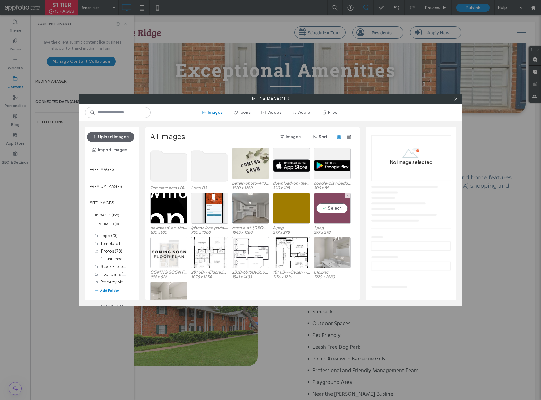
scroll to position [61, 0]
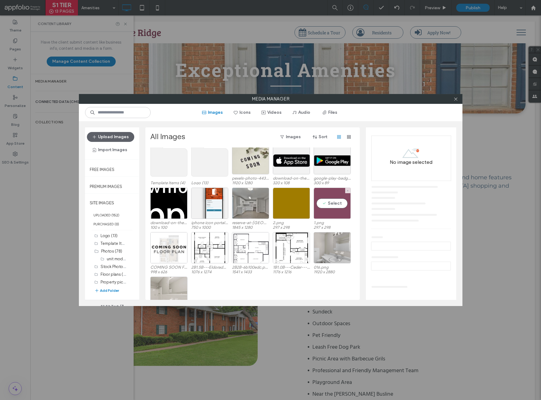
click at [332, 215] on div "Select" at bounding box center [331, 203] width 37 height 31
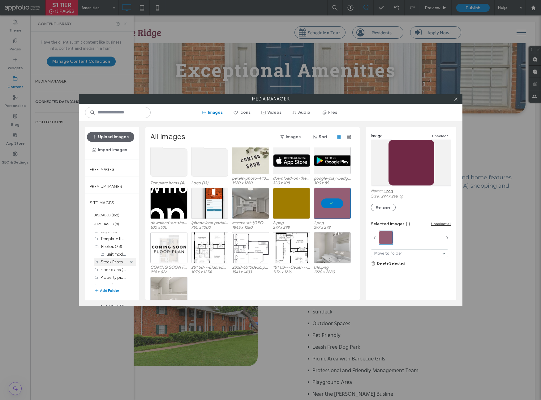
scroll to position [10, 0]
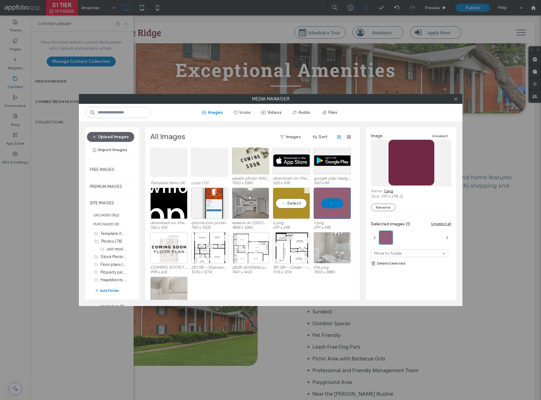
click at [290, 196] on div "Select" at bounding box center [291, 203] width 37 height 31
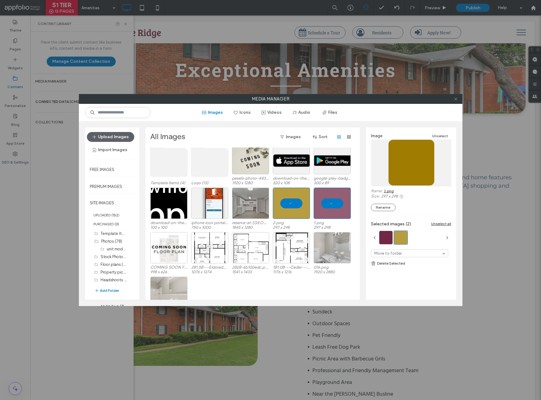
click at [456, 98] on use at bounding box center [455, 98] width 3 height 3
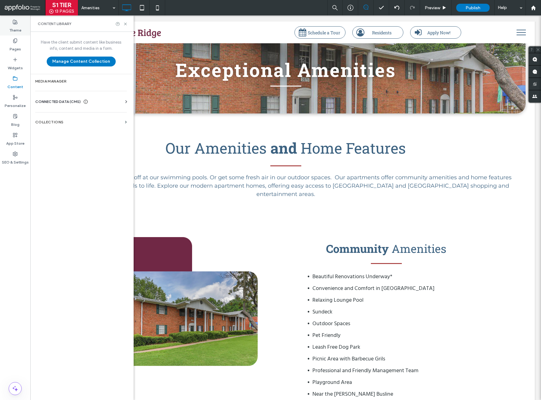
click at [21, 32] on label "Theme" at bounding box center [15, 28] width 12 height 9
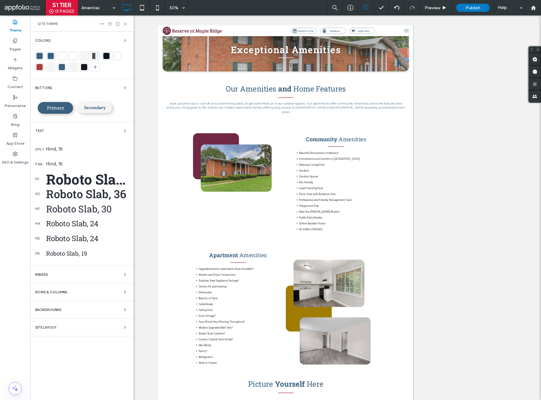
click at [41, 59] on div at bounding box center [39, 56] width 9 height 9
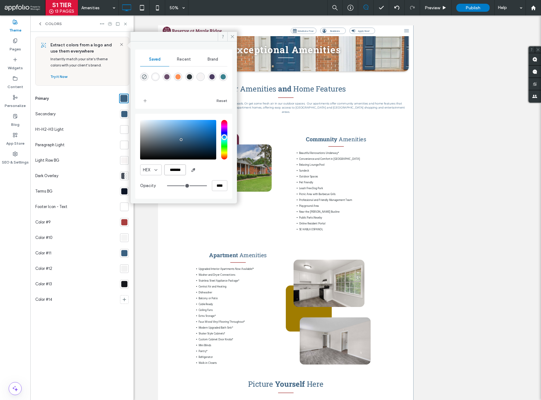
click at [177, 170] on input "*******" at bounding box center [175, 169] width 22 height 11
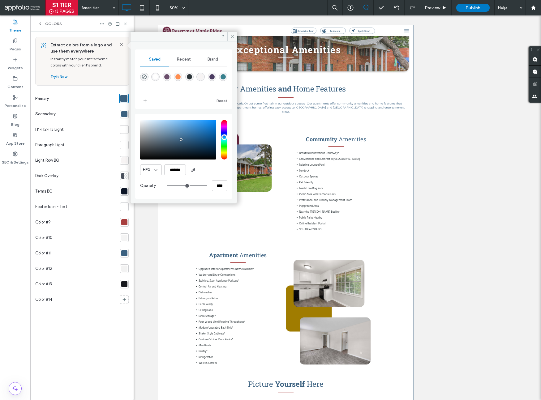
click at [122, 222] on div at bounding box center [124, 222] width 6 height 6
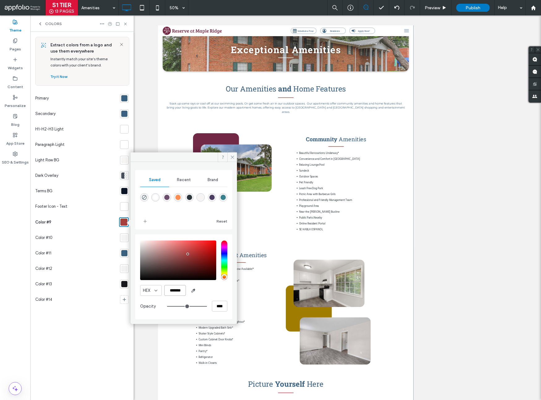
click at [180, 292] on input "*******" at bounding box center [175, 290] width 22 height 11
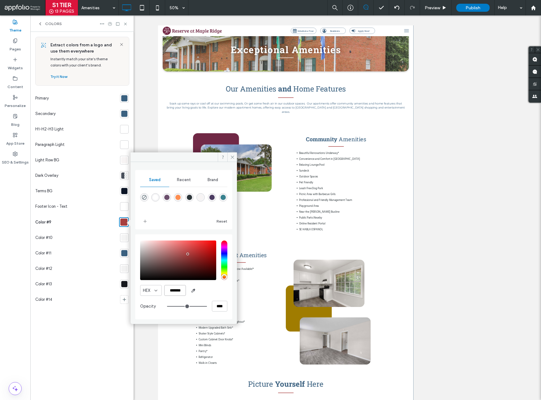
click at [179, 292] on input "*******" at bounding box center [175, 290] width 22 height 11
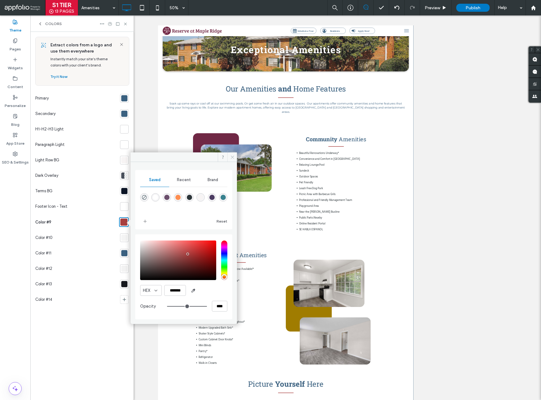
click at [230, 158] on icon at bounding box center [232, 157] width 5 height 5
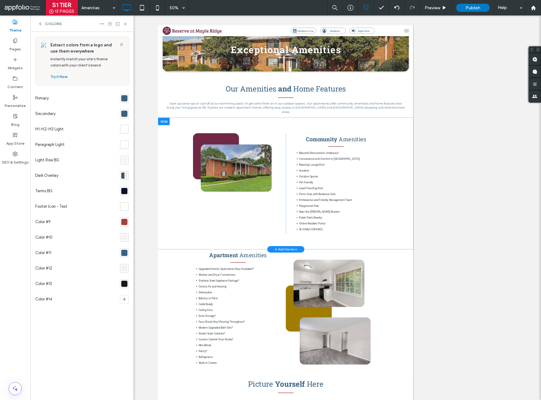
click at [290, 242] on div "Click To Paste" at bounding box center [320, 341] width 185 height 201
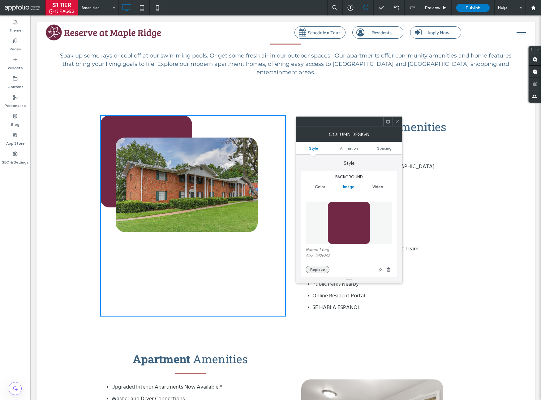
click at [320, 271] on button "Replace" at bounding box center [317, 269] width 24 height 7
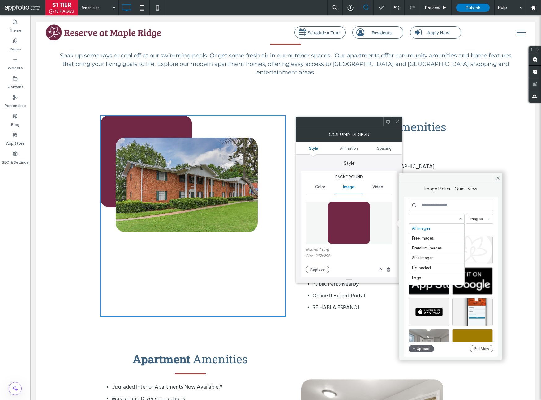
scroll to position [0, 0]
click at [490, 351] on button "Full View" at bounding box center [481, 348] width 23 height 7
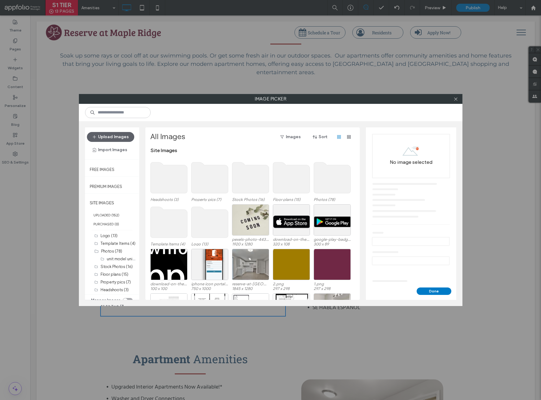
click at [220, 183] on use at bounding box center [209, 177] width 37 height 31
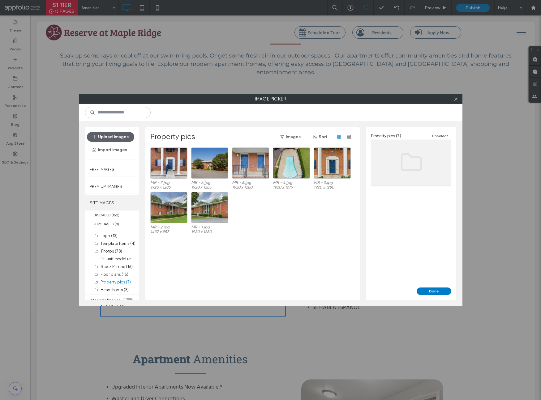
click at [113, 205] on label "SITE IMAGES" at bounding box center [112, 202] width 54 height 15
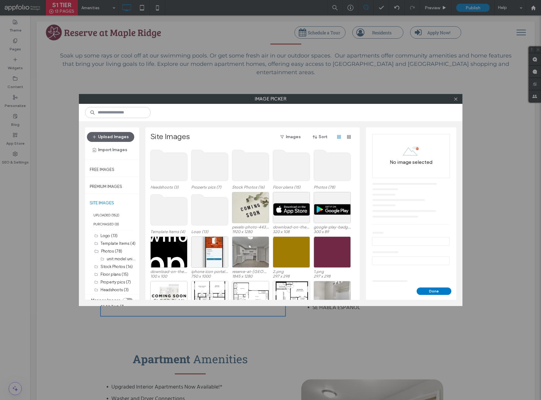
click at [180, 206] on use at bounding box center [168, 209] width 37 height 31
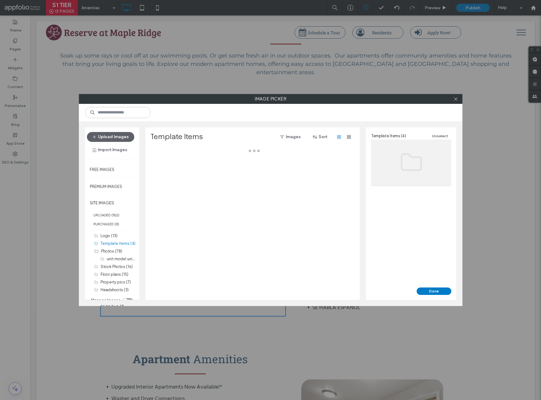
click at [180, 206] on div at bounding box center [254, 223] width 208 height 152
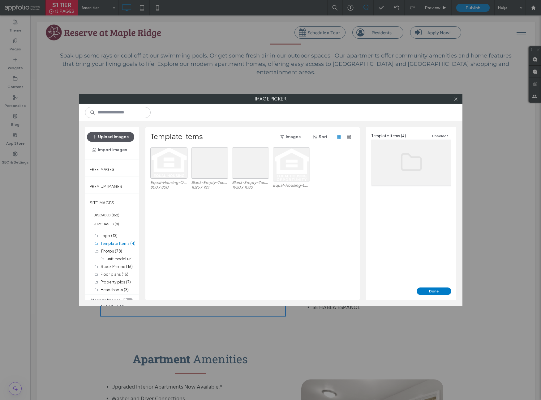
click at [116, 138] on button "Upload Images" at bounding box center [110, 137] width 47 height 10
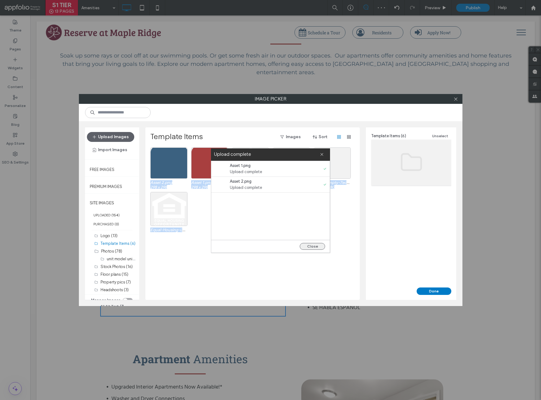
click at [317, 248] on button "Close" at bounding box center [312, 246] width 25 height 7
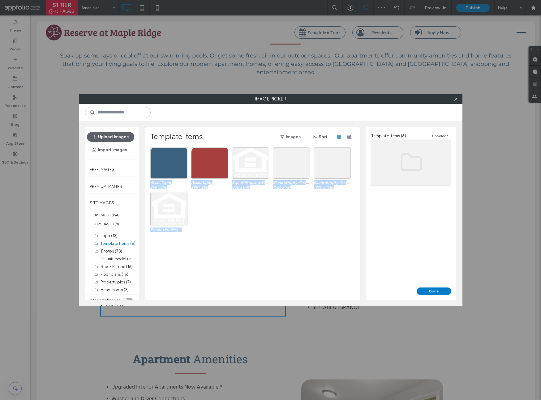
click at [308, 257] on div "Asset 2.png 298 x 298 Asset 1.png 298 x 298 Equal-Housing-Opportunity-Logo-Whit…" at bounding box center [254, 223] width 208 height 152
click at [176, 164] on div "Select" at bounding box center [168, 162] width 37 height 31
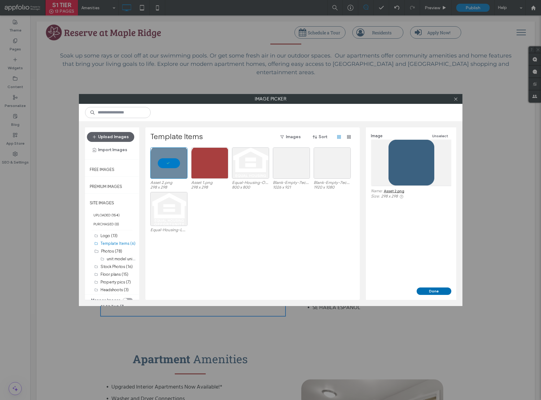
click at [444, 292] on button "Done" at bounding box center [433, 290] width 35 height 7
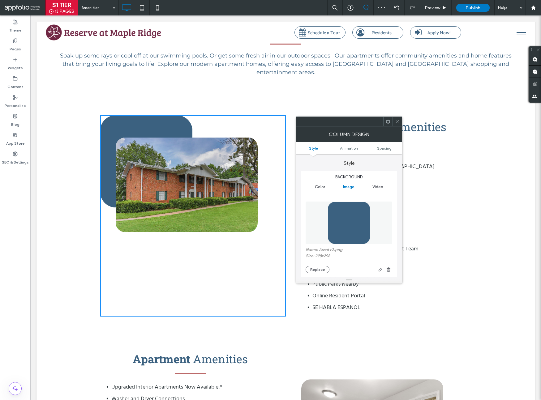
click at [395, 120] on icon at bounding box center [397, 121] width 5 height 5
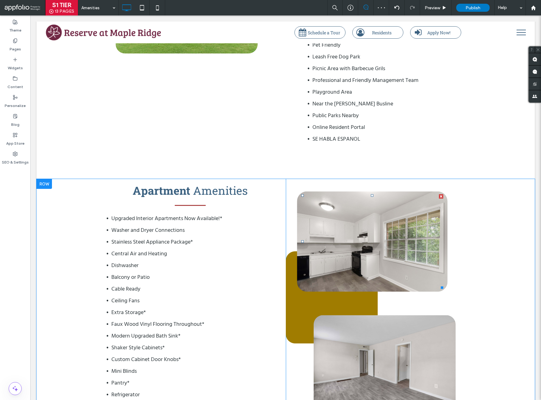
scroll to position [498, 0]
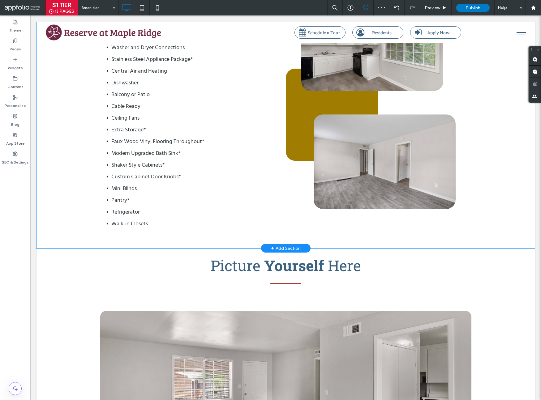
click at [295, 127] on div "Click To Paste" at bounding box center [378, 114] width 185 height 236
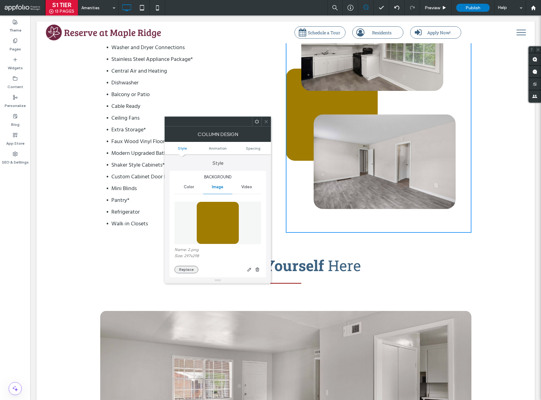
click at [193, 266] on button "Replace" at bounding box center [186, 269] width 24 height 7
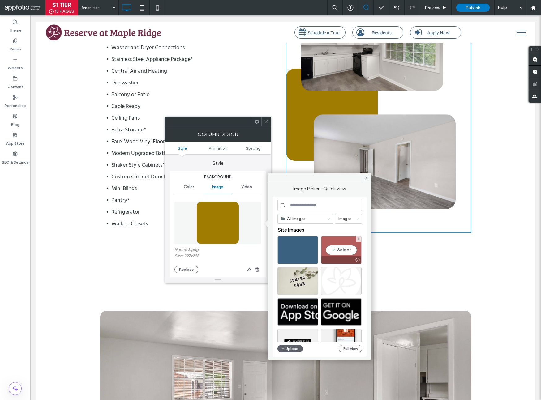
click at [330, 253] on div "Select" at bounding box center [341, 250] width 40 height 28
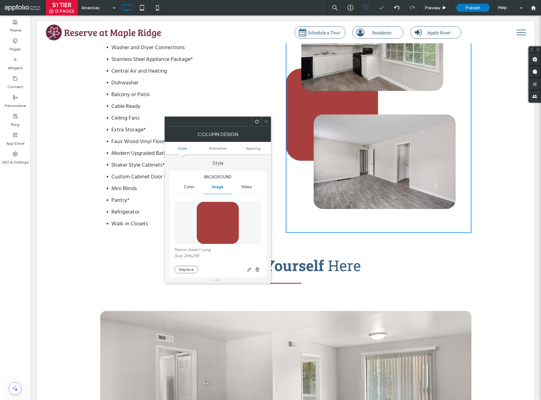
click at [264, 120] on icon at bounding box center [266, 121] width 5 height 5
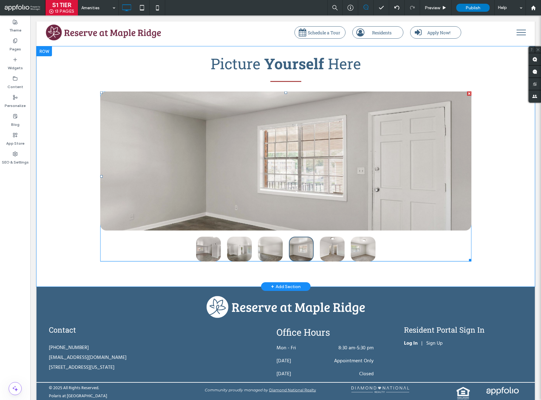
scroll to position [0, 0]
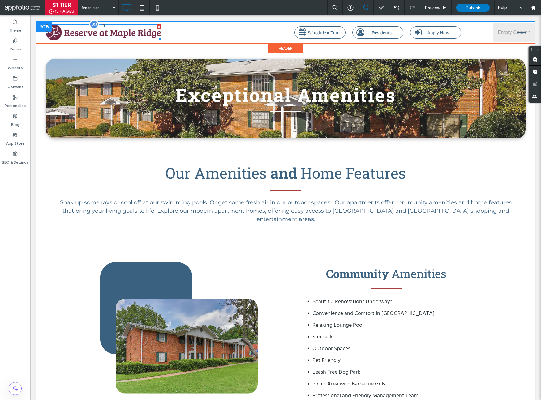
click at [57, 37] on img at bounding box center [103, 32] width 115 height 16
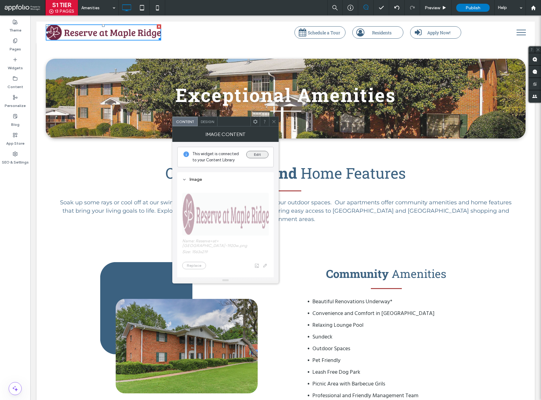
click at [256, 156] on button "Edit" at bounding box center [257, 154] width 22 height 7
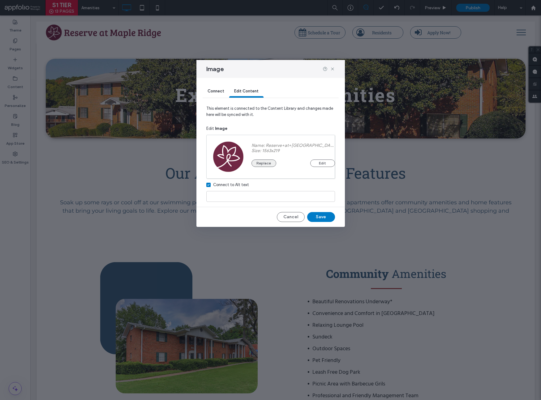
click at [272, 164] on button "Replace" at bounding box center [263, 163] width 25 height 7
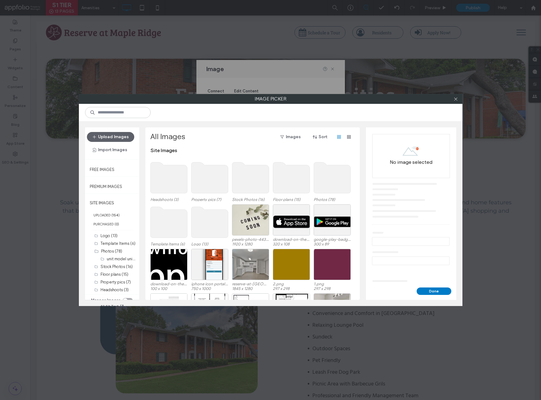
click at [217, 219] on use at bounding box center [209, 222] width 37 height 31
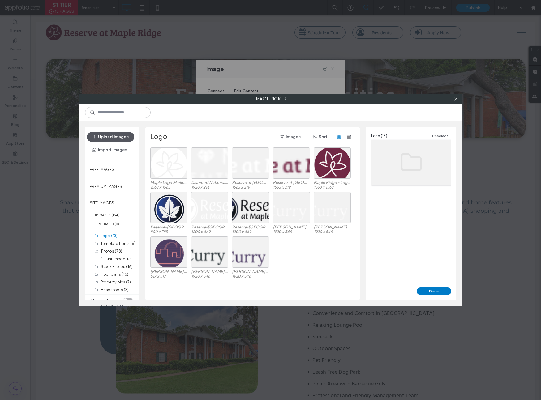
click at [124, 139] on button "Upload Images" at bounding box center [110, 137] width 47 height 10
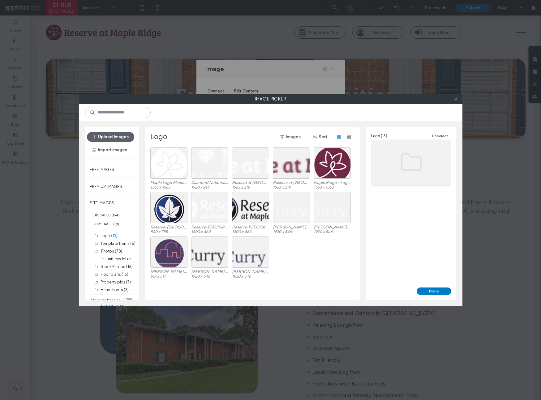
click at [456, 99] on icon at bounding box center [455, 99] width 5 height 5
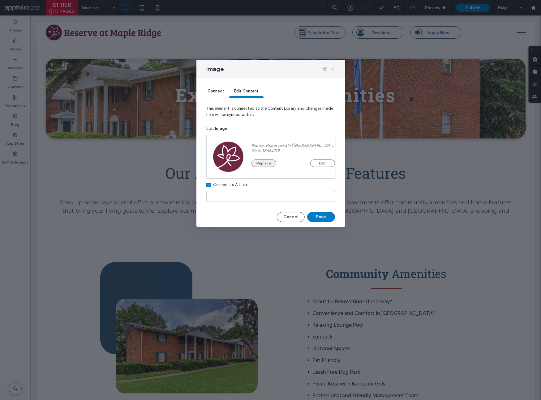
click at [272, 164] on button "Replace" at bounding box center [263, 163] width 25 height 7
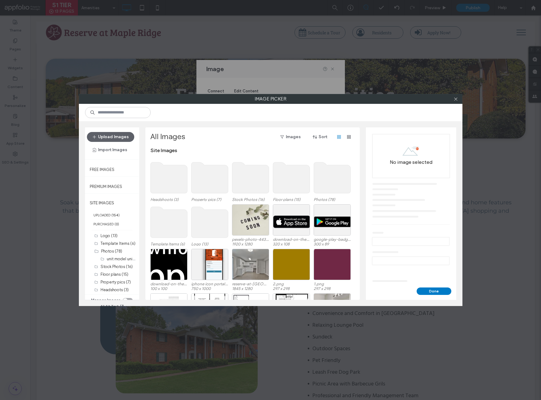
click at [213, 228] on use at bounding box center [209, 222] width 37 height 31
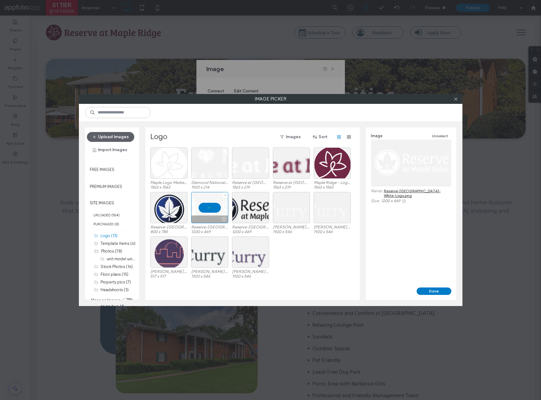
click at [209, 209] on div at bounding box center [209, 207] width 37 height 31
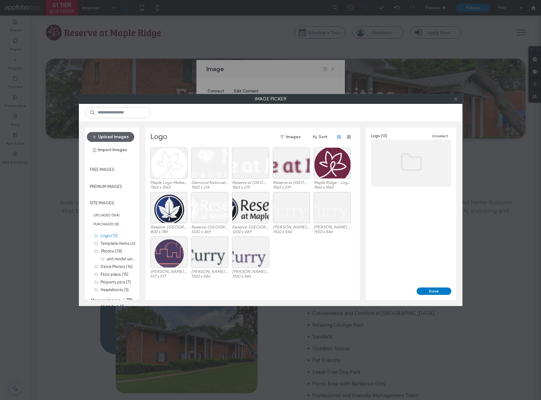
click at [455, 99] on use at bounding box center [455, 98] width 3 height 3
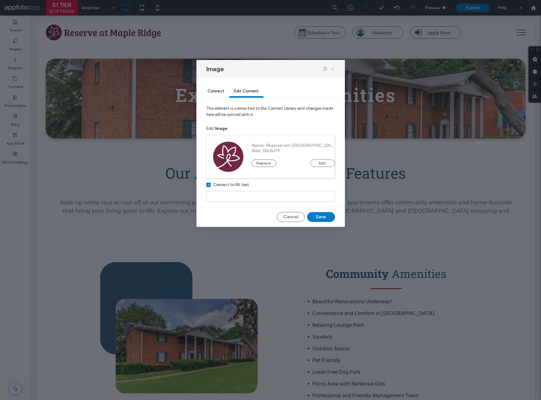
click at [332, 70] on icon at bounding box center [332, 68] width 5 height 5
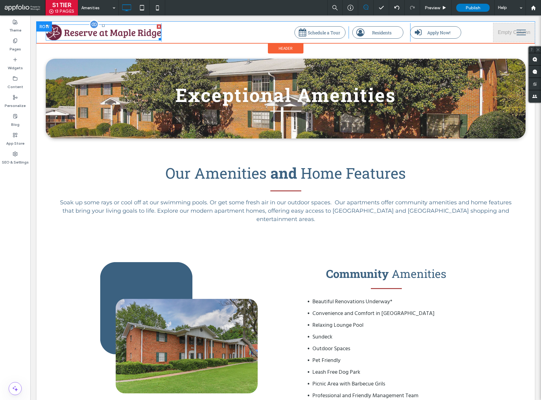
click at [85, 33] on img at bounding box center [103, 32] width 115 height 16
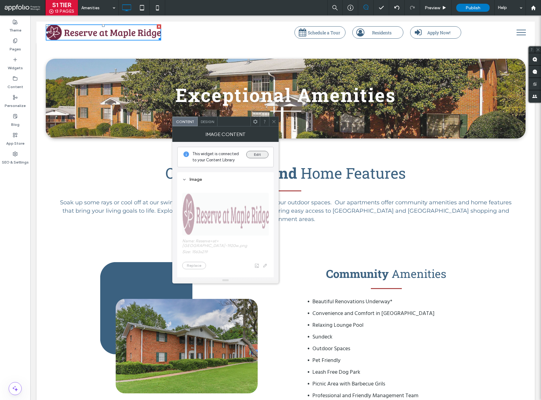
click at [253, 157] on button "Edit" at bounding box center [257, 154] width 22 height 7
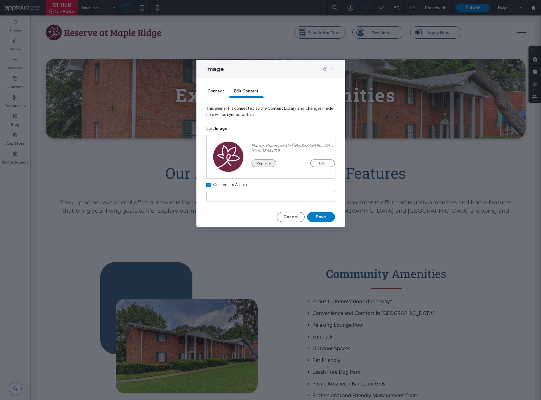
click at [258, 161] on button "Replace" at bounding box center [263, 163] width 25 height 7
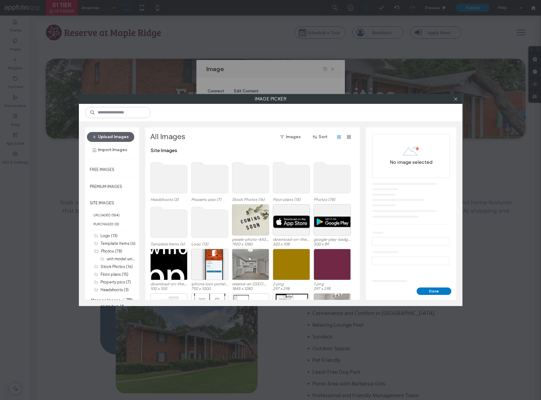
click at [211, 230] on use at bounding box center [209, 222] width 37 height 31
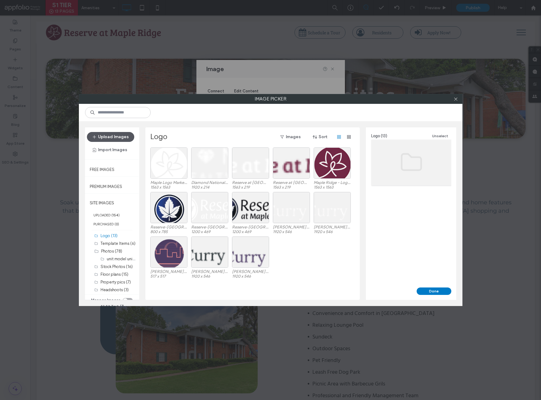
click at [108, 138] on button "Upload Images" at bounding box center [110, 137] width 47 height 10
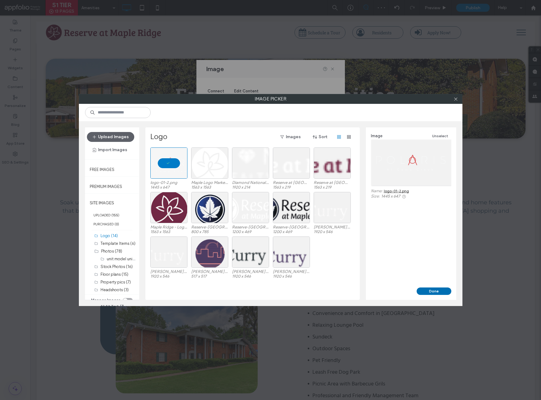
click at [431, 291] on button "Done" at bounding box center [433, 290] width 35 height 7
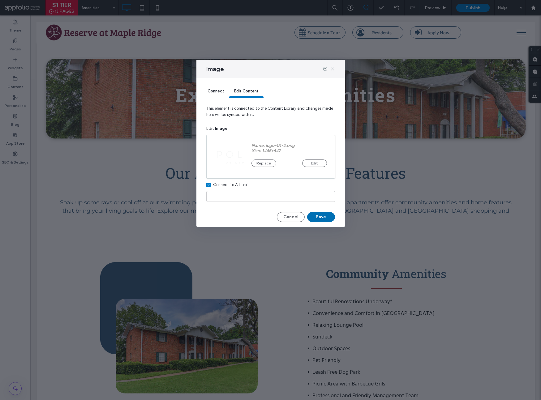
click at [324, 216] on button "Save" at bounding box center [321, 217] width 28 height 10
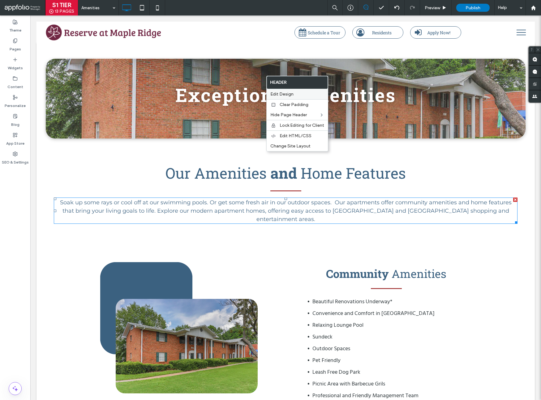
click at [286, 92] on span "Edit Design" at bounding box center [281, 94] width 23 height 5
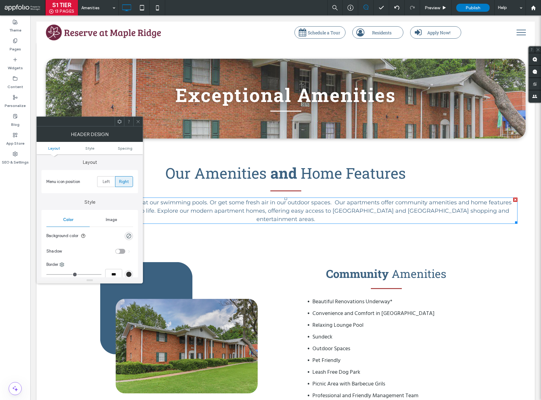
scroll to position [13, 0]
click at [131, 236] on icon "rgba(0, 0, 0, 0)" at bounding box center [128, 234] width 5 height 5
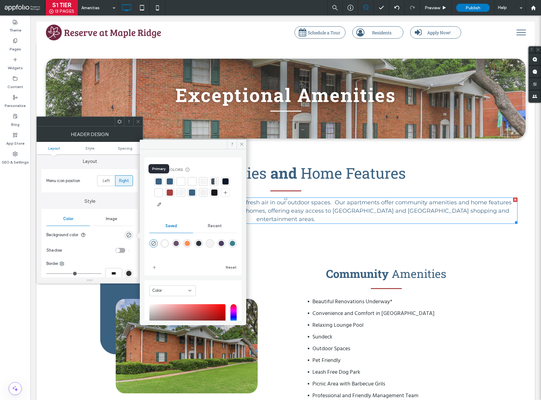
click at [160, 182] on div at bounding box center [158, 181] width 6 height 6
click at [241, 146] on icon at bounding box center [241, 144] width 5 height 5
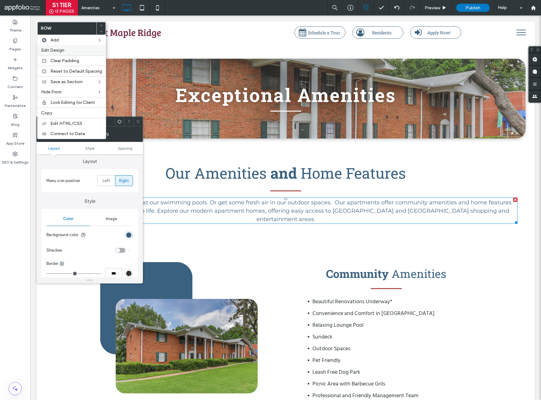
click at [51, 50] on span "Edit Design" at bounding box center [52, 50] width 23 height 5
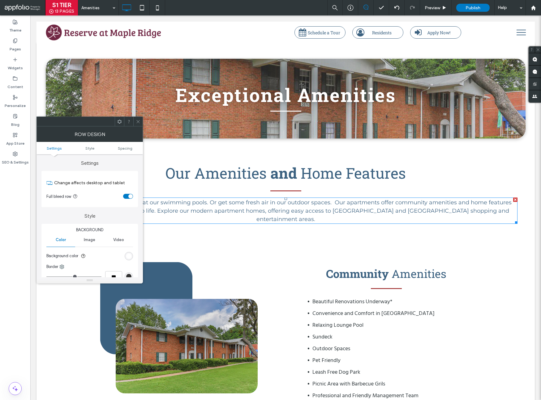
click at [130, 256] on div "rgb(255, 255, 255)" at bounding box center [128, 255] width 5 height 5
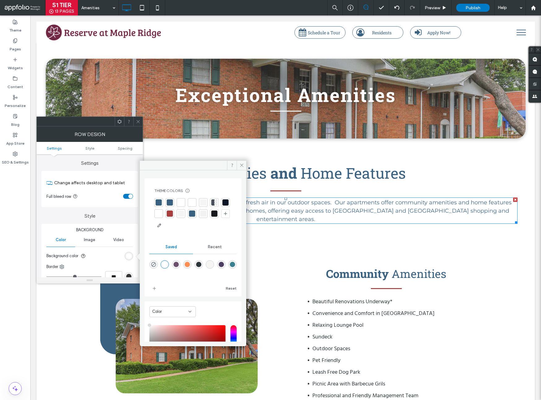
click at [160, 203] on div at bounding box center [158, 202] width 6 height 6
click at [245, 167] on span at bounding box center [241, 165] width 10 height 9
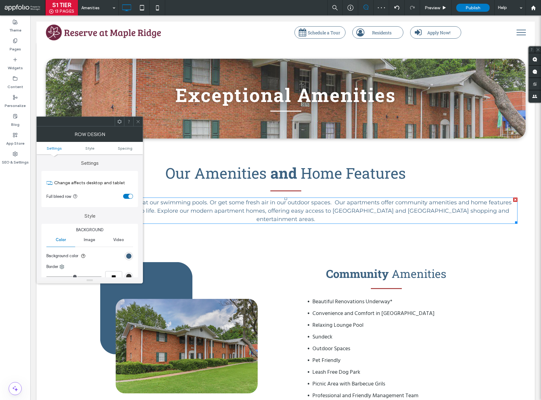
click at [137, 122] on use at bounding box center [137, 121] width 3 height 3
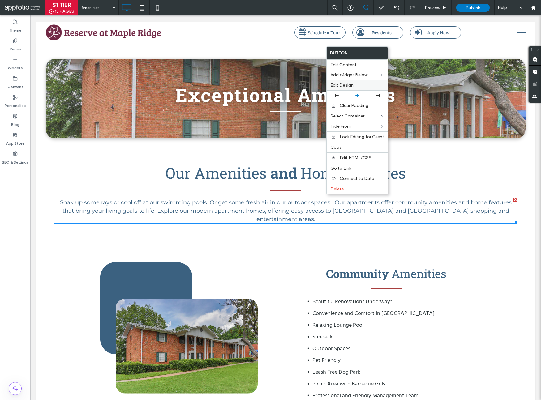
click at [344, 84] on span "Edit Design" at bounding box center [341, 85] width 23 height 5
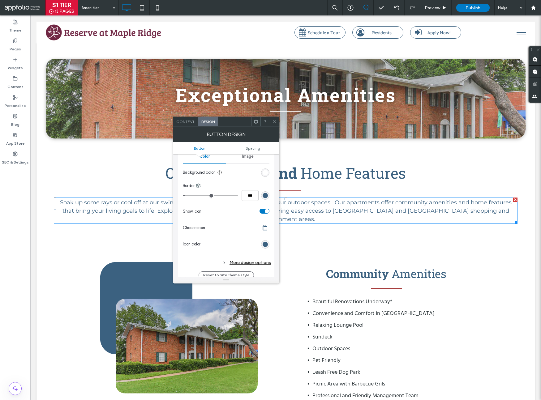
scroll to position [213, 0]
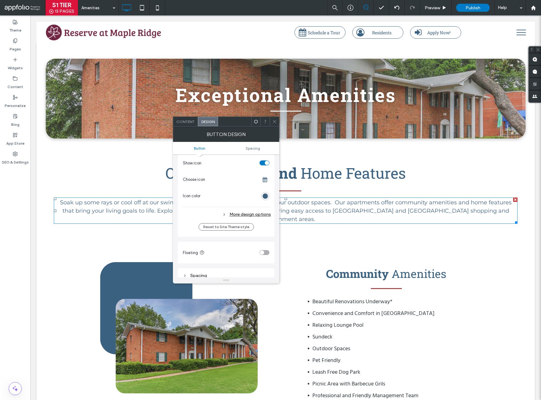
click at [252, 214] on div "More design options" at bounding box center [227, 214] width 88 height 8
click at [263, 228] on div "rgb(59, 97, 128)" at bounding box center [264, 227] width 5 height 5
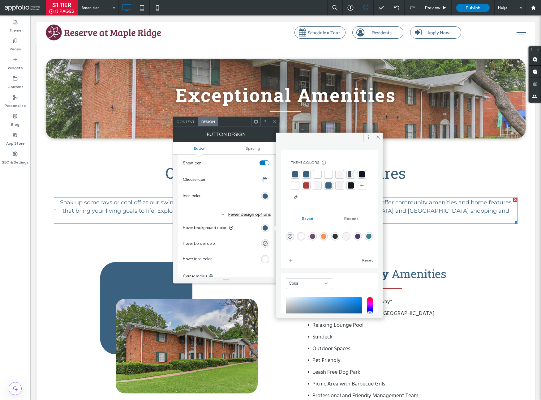
click at [309, 187] on div at bounding box center [306, 185] width 6 height 6
click at [382, 137] on span at bounding box center [378, 137] width 10 height 9
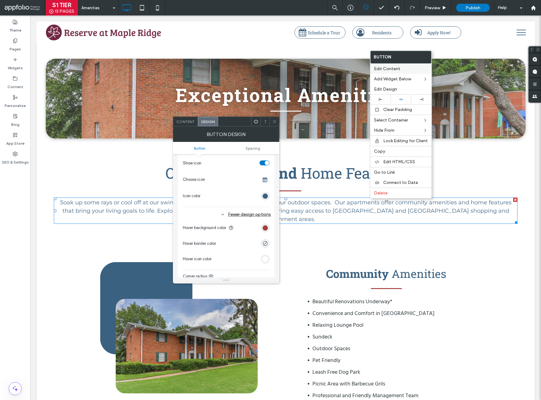
click at [381, 66] on span "Edit Content" at bounding box center [387, 68] width 26 height 5
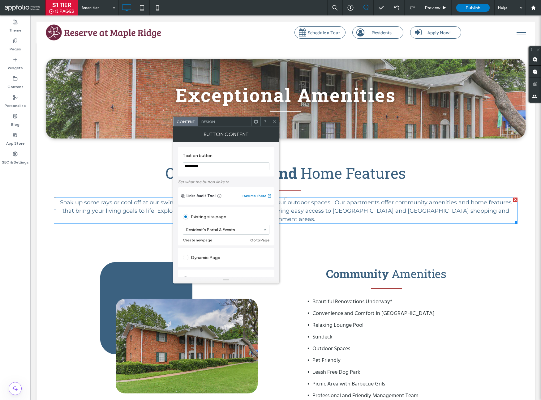
click at [207, 120] on span "Design" at bounding box center [207, 121] width 13 height 5
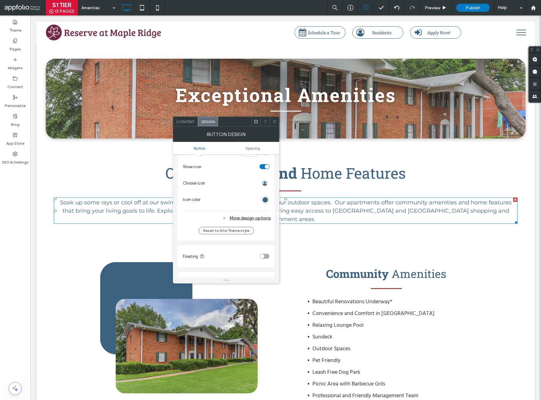
scroll to position [223, 0]
click at [247, 206] on div "More design options" at bounding box center [227, 204] width 88 height 8
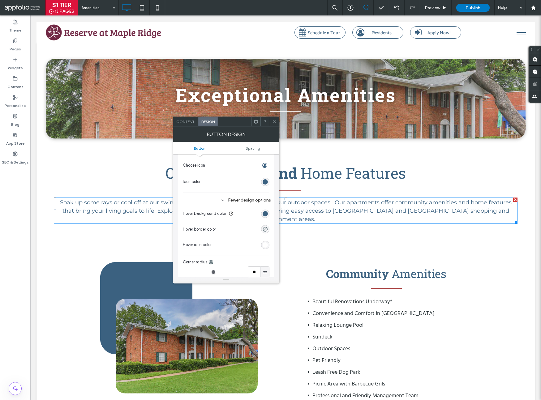
scroll to position [237, 0]
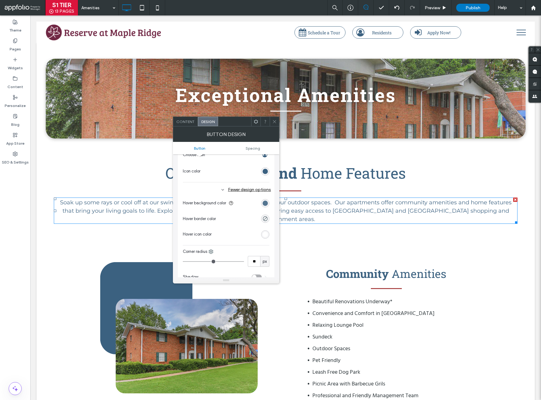
click at [267, 203] on div "rgb(59, 97, 128)" at bounding box center [264, 203] width 5 height 5
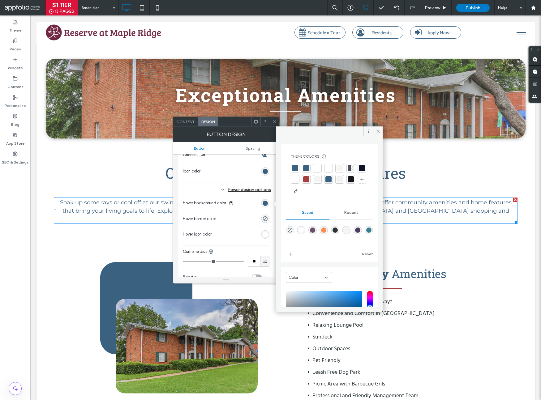
click at [309, 179] on div at bounding box center [306, 179] width 6 height 6
click at [380, 130] on span at bounding box center [378, 130] width 10 height 9
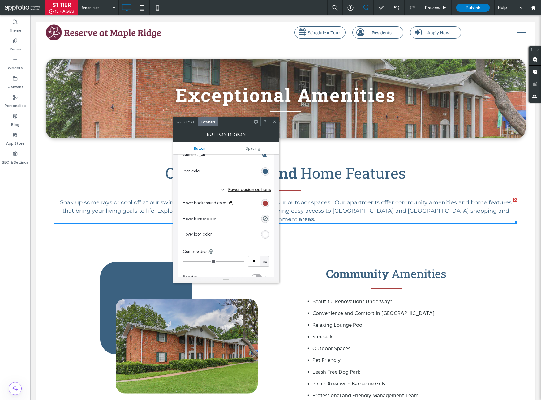
click at [276, 120] on icon at bounding box center [274, 121] width 5 height 5
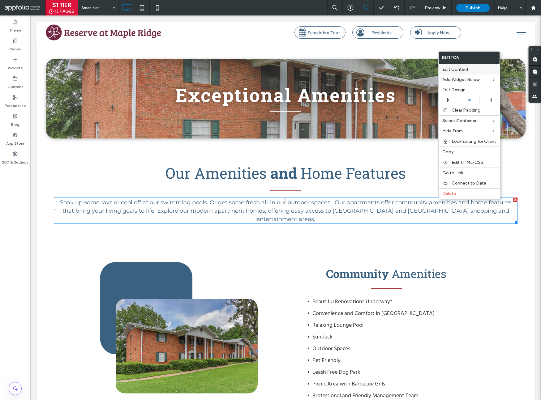
click at [444, 70] on span "Edit Content" at bounding box center [455, 69] width 26 height 5
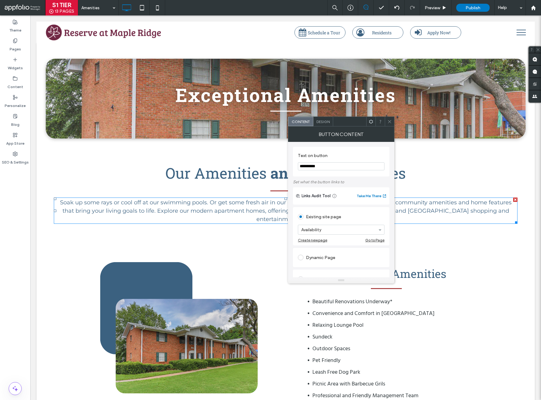
click at [326, 120] on span "Design" at bounding box center [322, 121] width 13 height 5
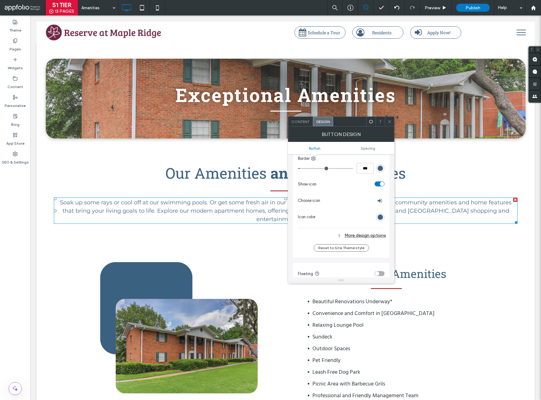
scroll to position [202, 0]
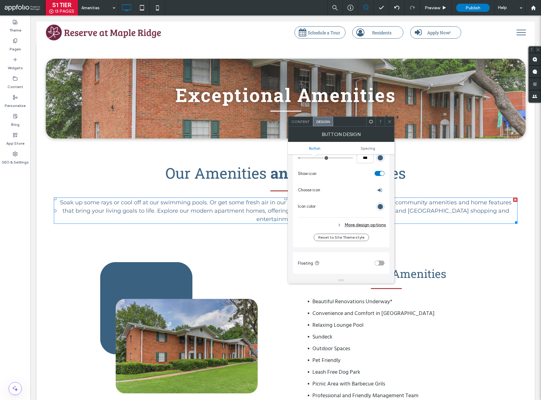
click at [371, 227] on div "More design options" at bounding box center [342, 225] width 88 height 8
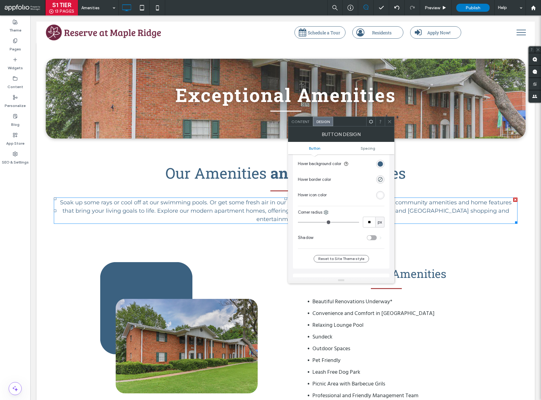
scroll to position [277, 0]
click at [380, 164] on div "rgb(59, 97, 128)" at bounding box center [379, 163] width 5 height 5
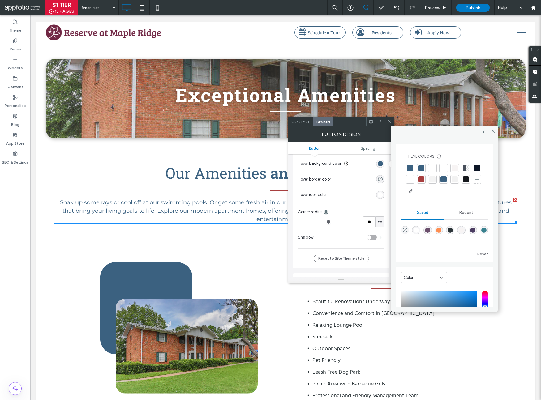
click at [424, 181] on div at bounding box center [421, 179] width 6 height 6
click at [493, 130] on icon at bounding box center [493, 131] width 5 height 5
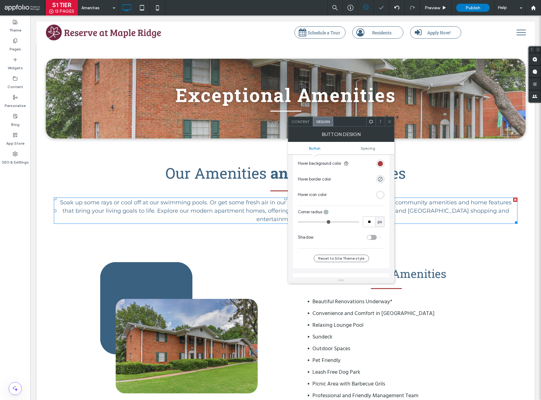
click at [389, 121] on icon at bounding box center [389, 121] width 5 height 5
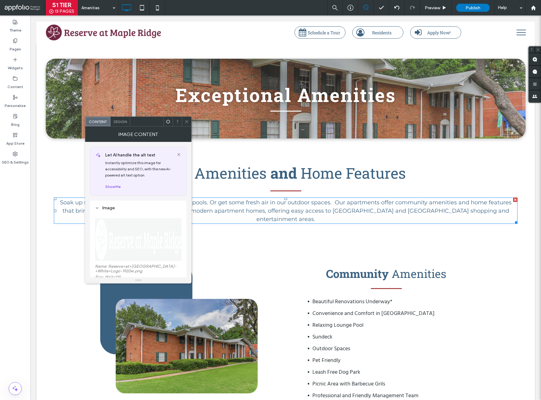
scroll to position [79, 0]
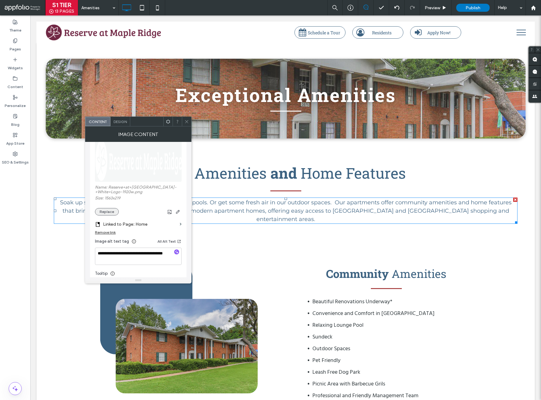
click at [111, 214] on button "Replace" at bounding box center [107, 211] width 24 height 7
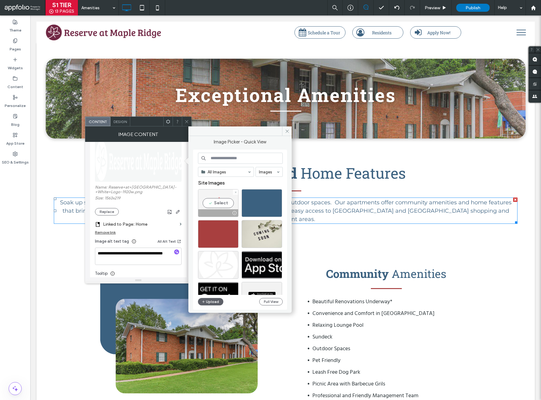
click at [223, 208] on div "Select" at bounding box center [218, 203] width 40 height 28
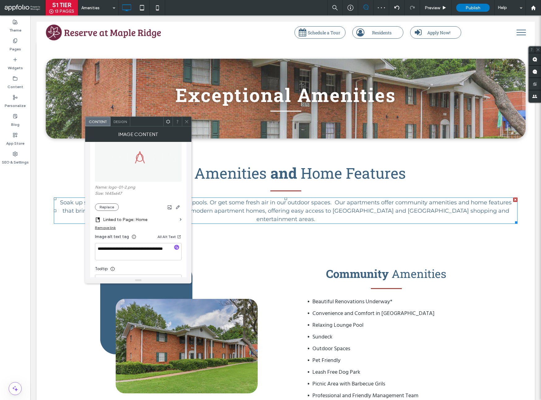
click at [184, 119] on div at bounding box center [186, 121] width 9 height 9
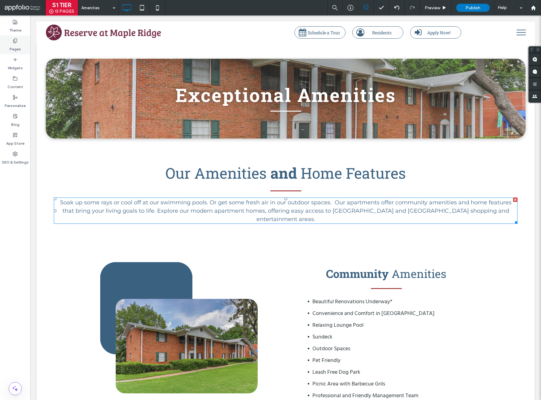
click at [18, 47] on label "Pages" at bounding box center [15, 47] width 11 height 9
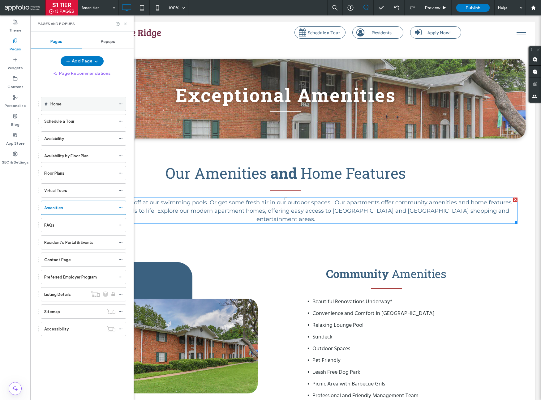
click at [57, 107] on label "Home" at bounding box center [55, 104] width 11 height 11
click at [126, 25] on icon at bounding box center [125, 24] width 5 height 5
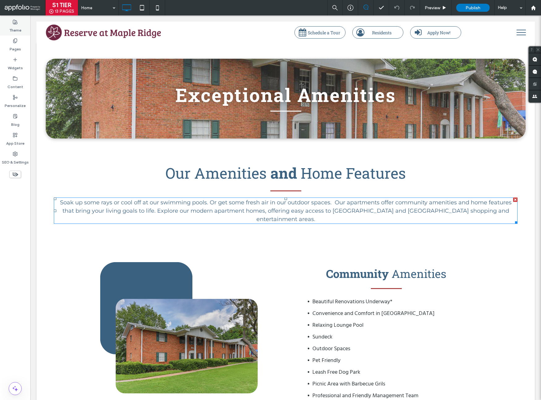
click at [13, 28] on label "Theme" at bounding box center [15, 28] width 12 height 9
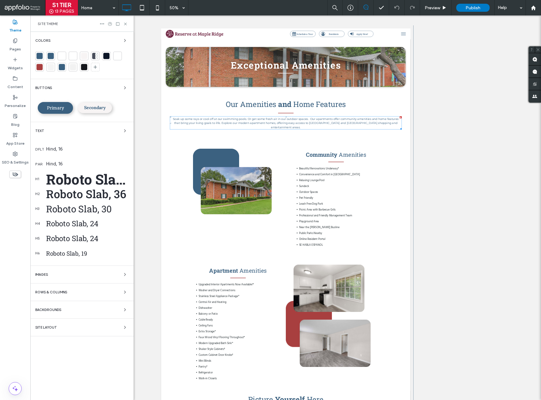
click at [66, 176] on div "Roboto Slab, 50" at bounding box center [87, 179] width 83 height 18
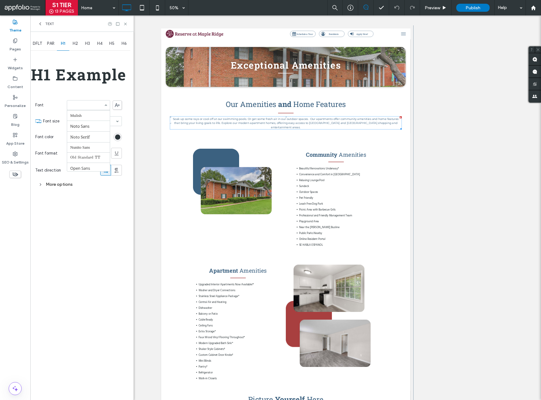
scroll to position [338, 0]
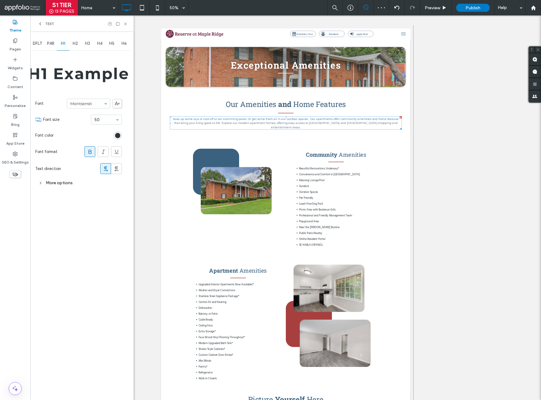
click at [90, 153] on icon at bounding box center [90, 152] width 6 height 6
click at [74, 46] on span "H2" at bounding box center [75, 43] width 5 height 5
click at [89, 45] on span "H3" at bounding box center [87, 43] width 5 height 5
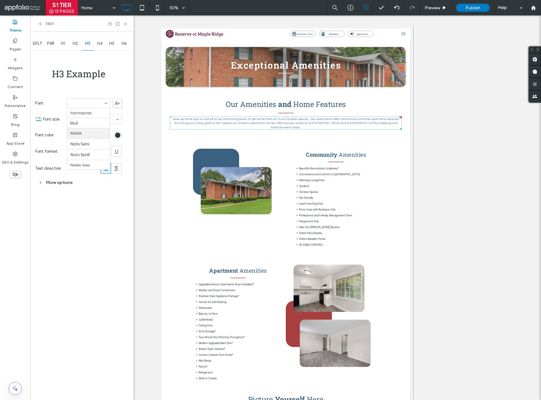
scroll to position [366, 0]
click at [98, 44] on span "H4" at bounding box center [99, 43] width 5 height 5
drag, startPoint x: 113, startPoint y: 44, endPoint x: 112, endPoint y: 59, distance: 14.6
click at [113, 44] on span "H5" at bounding box center [111, 43] width 5 height 5
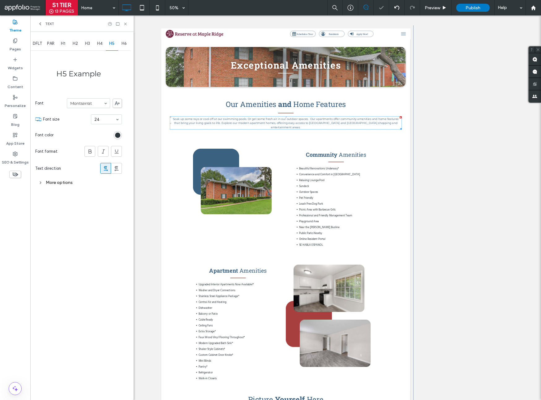
click at [126, 41] on span "H6" at bounding box center [123, 43] width 5 height 5
click at [36, 41] on span "DFLT" at bounding box center [37, 43] width 9 height 5
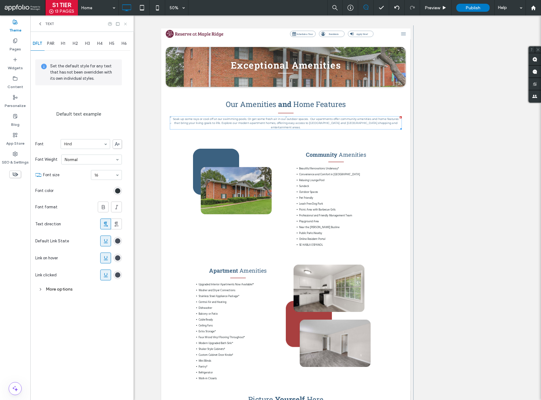
click at [125, 22] on icon at bounding box center [125, 24] width 5 height 5
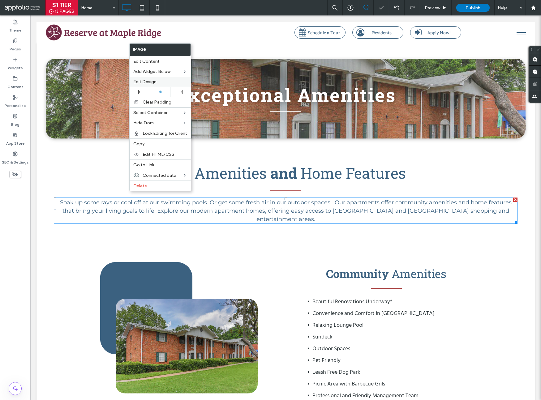
click at [146, 84] on span "Edit Design" at bounding box center [144, 81] width 23 height 5
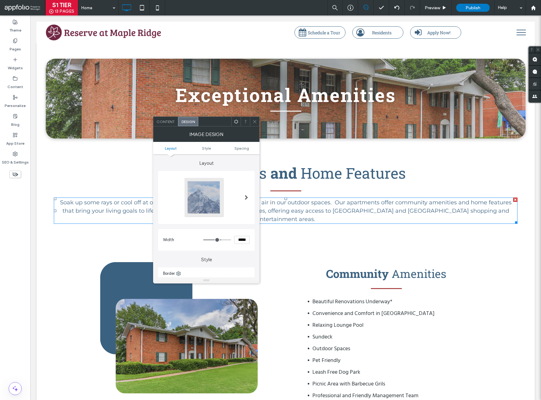
click at [155, 121] on div "Content" at bounding box center [165, 121] width 25 height 9
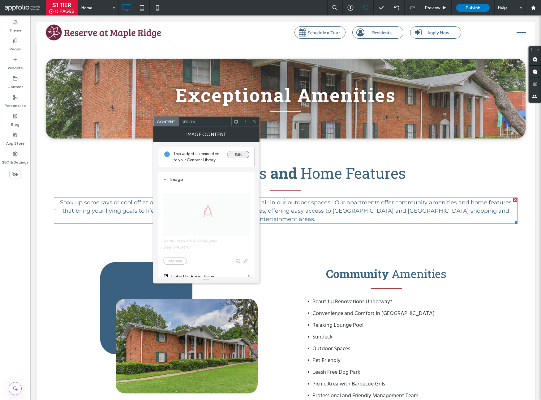
click at [233, 155] on button "Edit" at bounding box center [238, 154] width 22 height 7
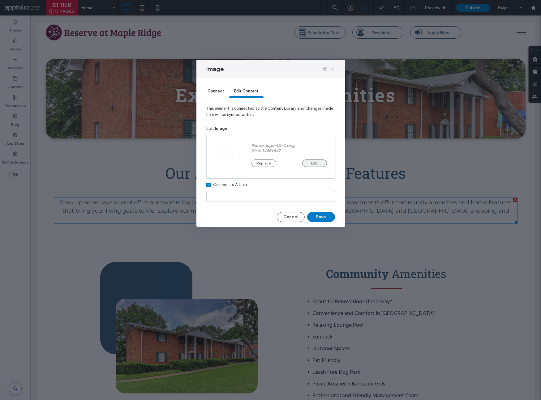
click at [321, 163] on button "Edit" at bounding box center [314, 163] width 25 height 7
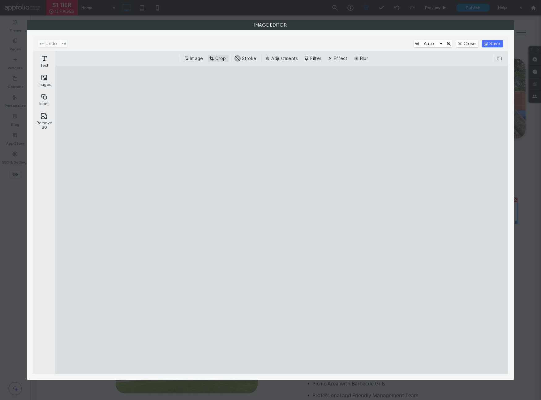
click at [218, 57] on button "Crop" at bounding box center [218, 58] width 20 height 7
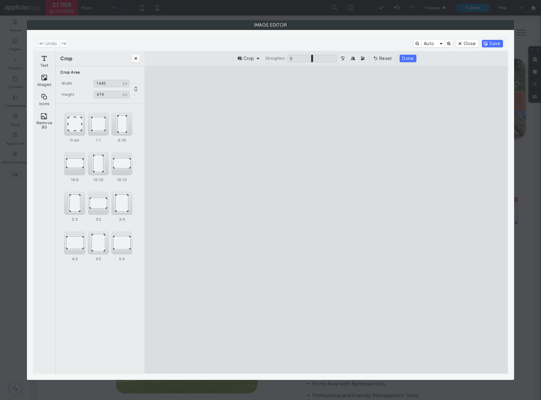
drag, startPoint x: 327, startPoint y: 152, endPoint x: 332, endPoint y: 190, distance: 38.3
click at [326, 220] on cesdk-canvas "Editor canvas" at bounding box center [326, 220] width 0 height 0
type input "***"
drag, startPoint x: 327, startPoint y: 278, endPoint x: 322, endPoint y: 245, distance: 33.8
click at [326, 220] on cesdk-canvas "Editor canvas" at bounding box center [326, 220] width 0 height 0
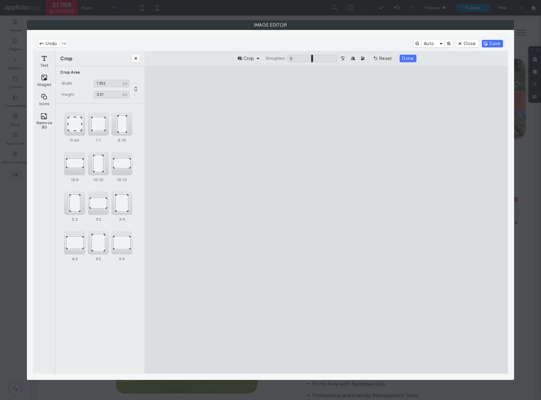
drag, startPoint x: 489, startPoint y: 222, endPoint x: 468, endPoint y: 219, distance: 21.2
click at [326, 220] on cesdk-canvas "Editor canvas" at bounding box center [326, 220] width 0 height 0
type input "****"
drag, startPoint x: 163, startPoint y: 224, endPoint x: 182, endPoint y: 222, distance: 18.6
click at [326, 220] on cesdk-canvas "Editor canvas" at bounding box center [326, 220] width 0 height 0
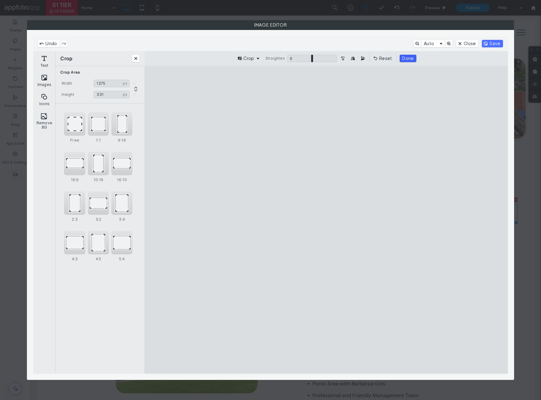
click at [411, 58] on button "Done" at bounding box center [407, 58] width 16 height 7
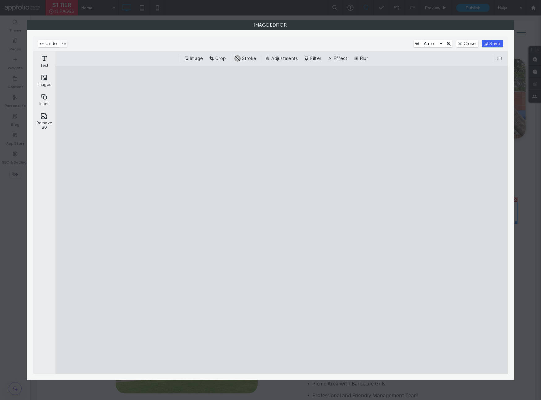
click at [495, 42] on button "Save" at bounding box center [492, 43] width 21 height 7
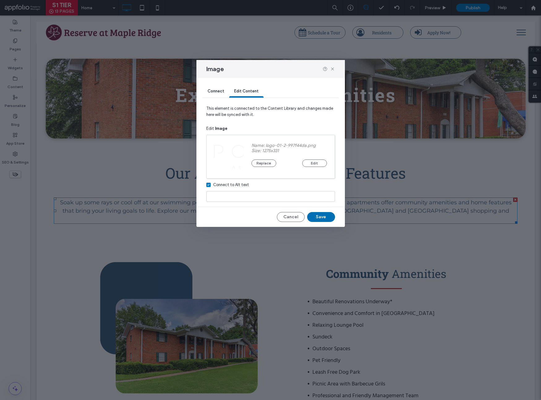
click at [326, 217] on button "Save" at bounding box center [321, 217] width 28 height 10
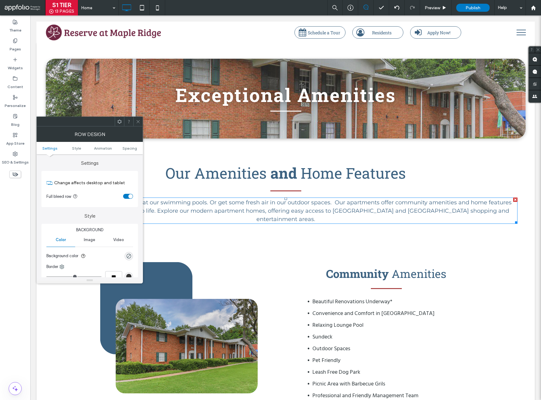
click at [136, 121] on icon at bounding box center [138, 121] width 5 height 5
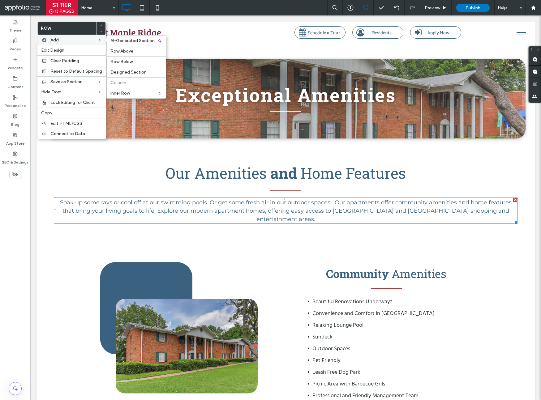
click at [56, 39] on span "Add" at bounding box center [54, 39] width 8 height 5
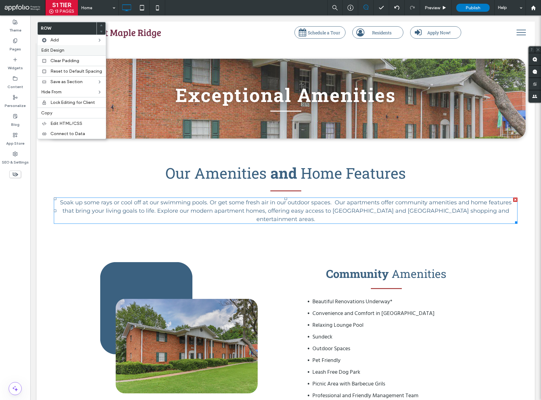
click at [75, 52] on label "Edit Design" at bounding box center [71, 50] width 61 height 5
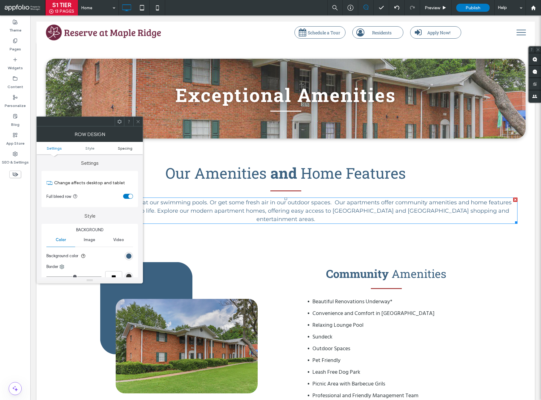
click at [120, 147] on span "Spacing" at bounding box center [125, 148] width 15 height 5
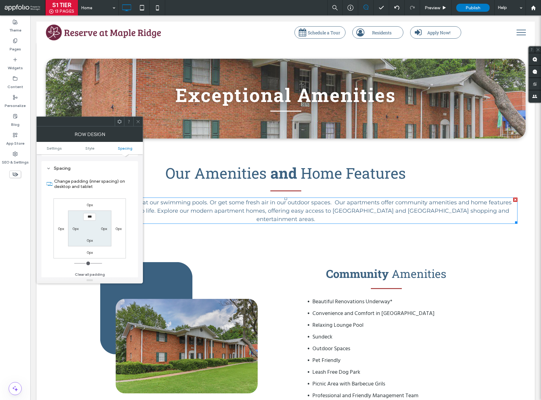
scroll to position [155, 0]
click at [91, 238] on label "0px" at bounding box center [90, 238] width 6 height 5
type input "**"
type input "****"
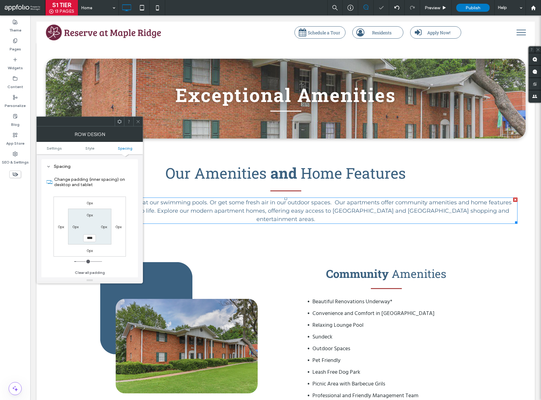
click at [91, 216] on label "0px" at bounding box center [90, 215] width 6 height 5
type input "*"
type input "**"
type input "****"
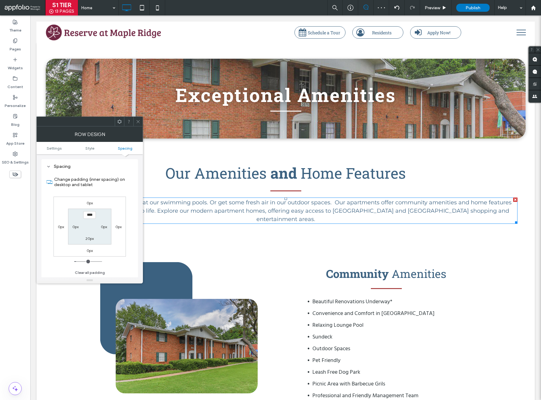
click at [138, 120] on icon at bounding box center [138, 121] width 5 height 5
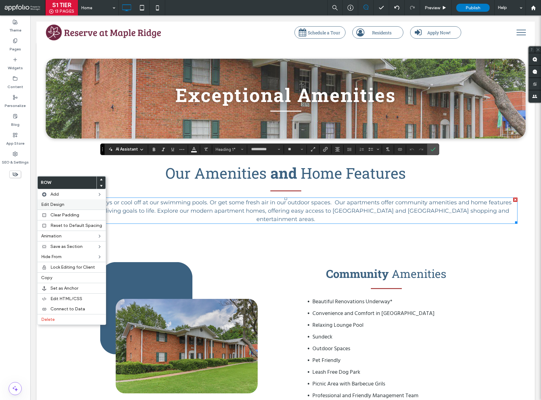
click at [70, 205] on label "Edit Design" at bounding box center [71, 204] width 61 height 5
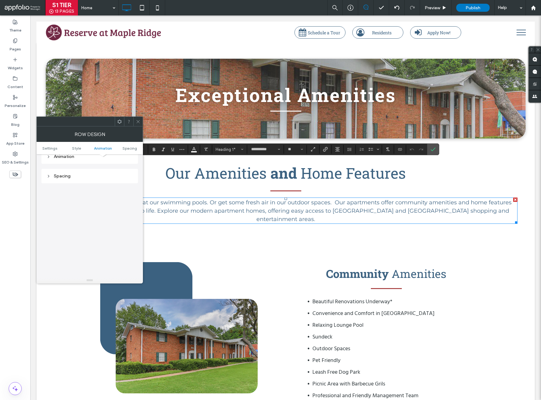
scroll to position [156, 0]
click at [70, 190] on div "Spacing" at bounding box center [89, 185] width 96 height 15
click at [67, 181] on div "Spacing" at bounding box center [89, 185] width 87 height 8
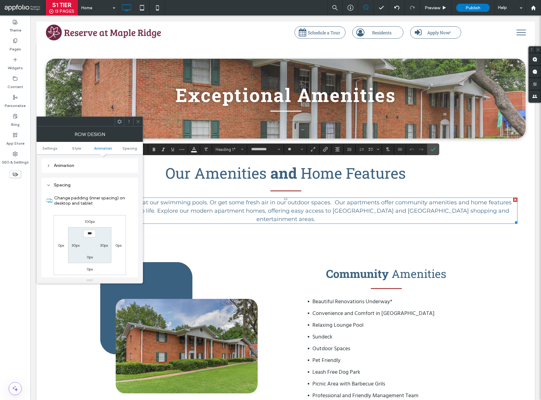
click at [139, 122] on icon at bounding box center [138, 121] width 5 height 5
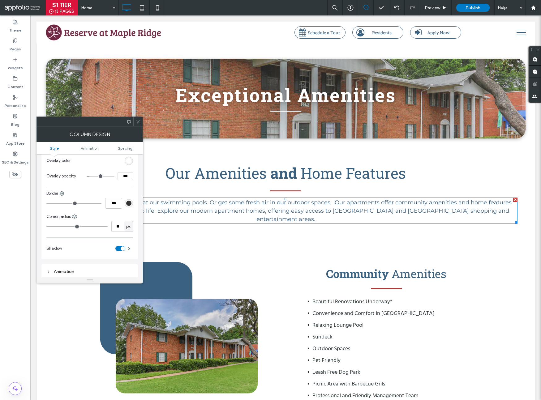
scroll to position [249, 0]
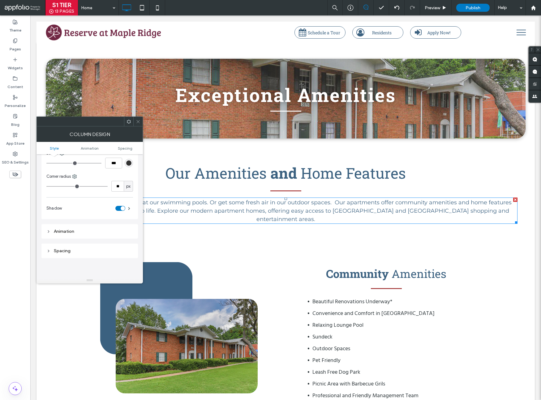
type input "**"
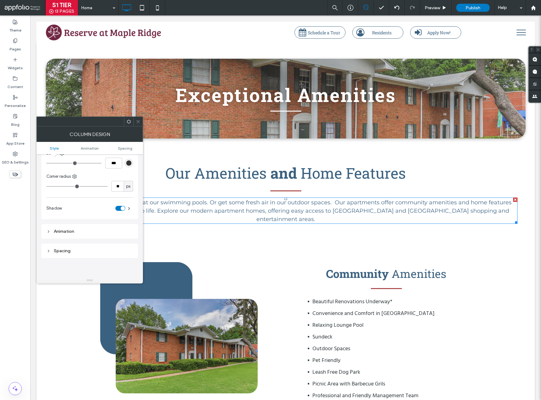
type input "**"
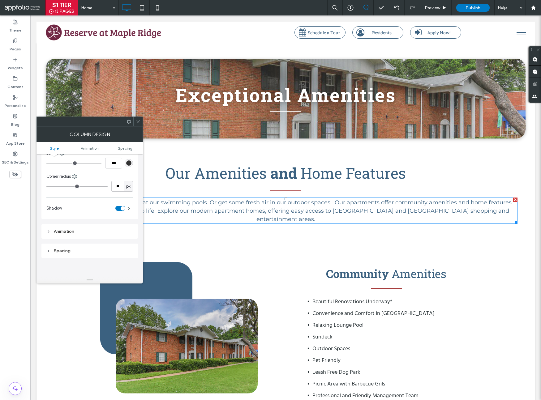
type input "*"
drag, startPoint x: 66, startPoint y: 187, endPoint x: -6, endPoint y: 188, distance: 71.4
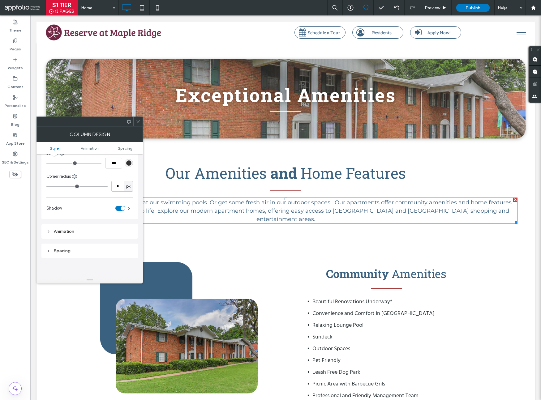
type input "*"
click at [46, 187] on input "range" at bounding box center [76, 186] width 61 height 1
click at [69, 255] on div "Spacing" at bounding box center [89, 256] width 87 height 5
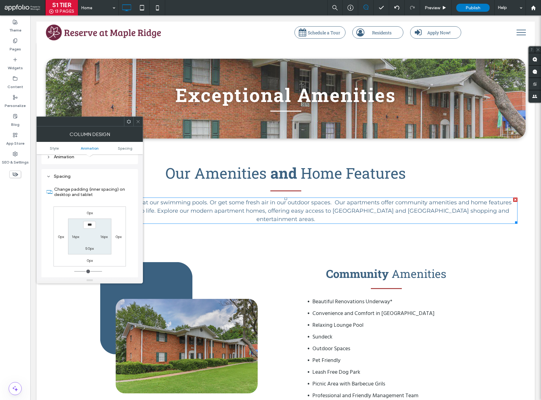
click at [76, 237] on label "16px" at bounding box center [75, 236] width 7 height 5
type input "**"
type input "*"
type input "*****"
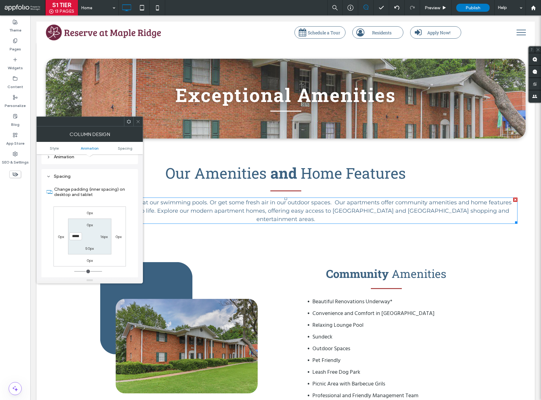
type input "**"
type input "****"
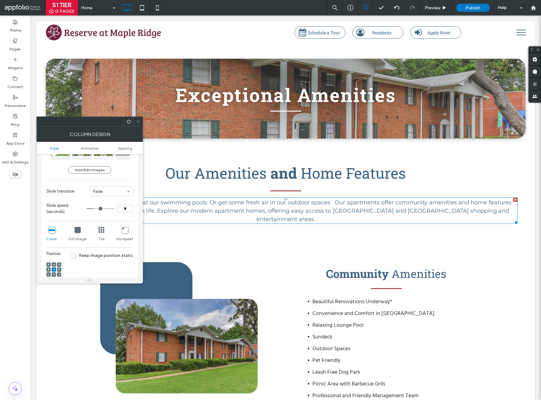
scroll to position [67, 0]
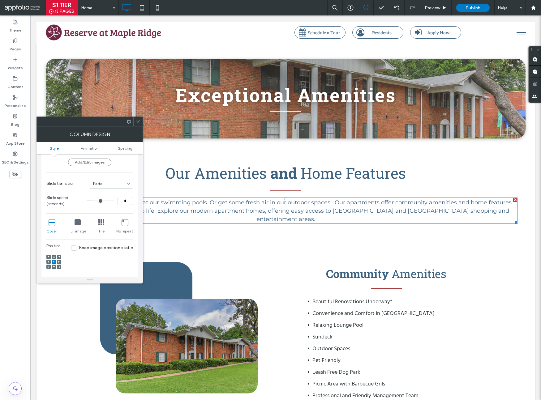
click at [75, 224] on icon at bounding box center [78, 222] width 6 height 6
click at [49, 225] on icon at bounding box center [52, 222] width 6 height 6
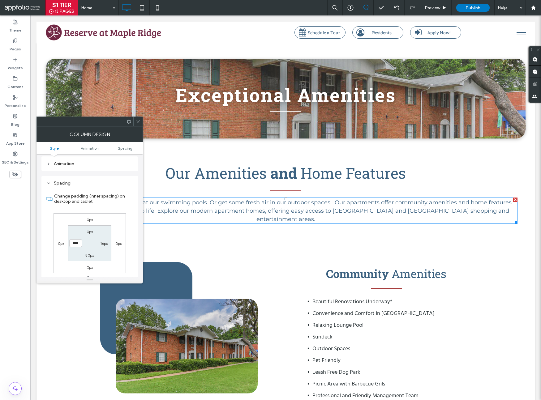
scroll to position [317, 0]
click at [137, 123] on icon at bounding box center [138, 121] width 5 height 5
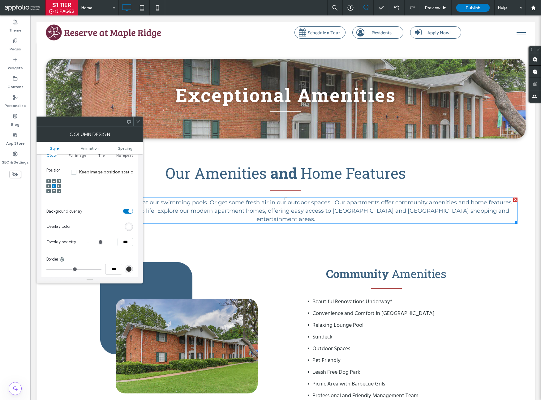
scroll to position [210, 0]
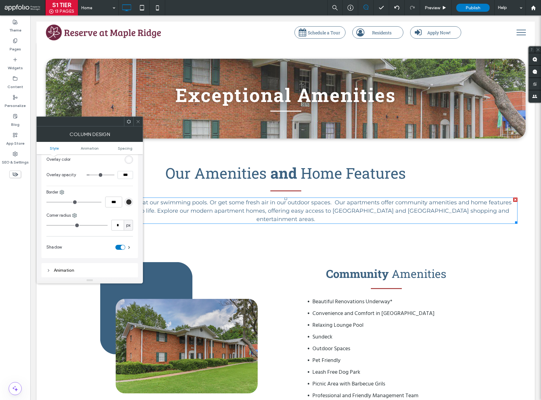
type input "*"
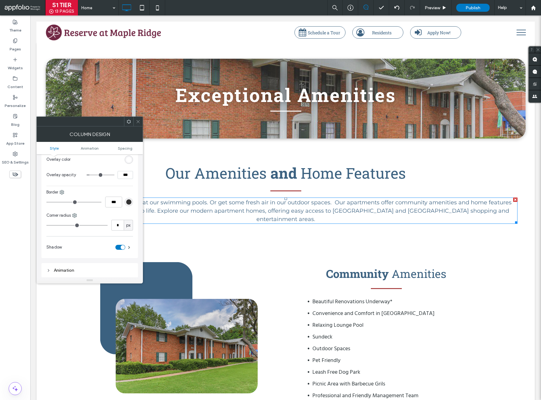
type input "*"
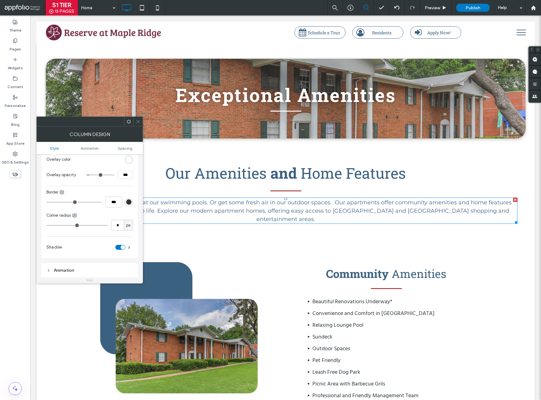
type input "*"
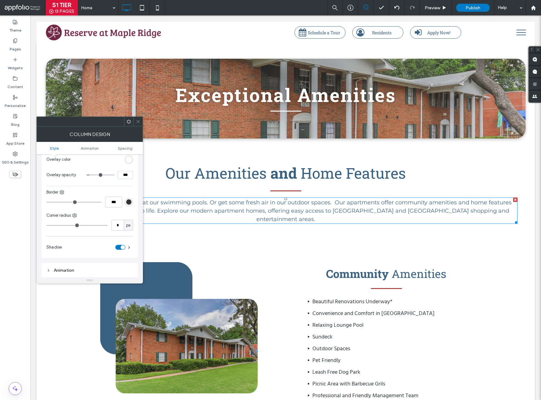
type input "*"
type input "**"
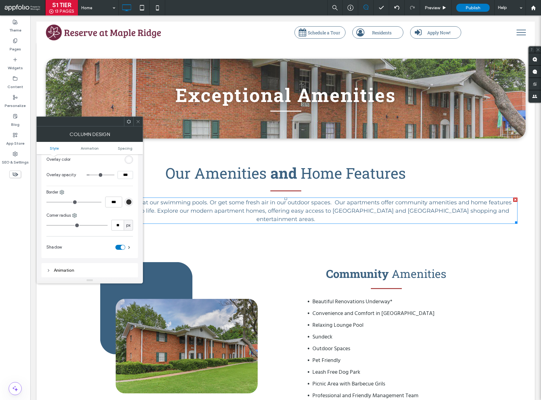
type input "**"
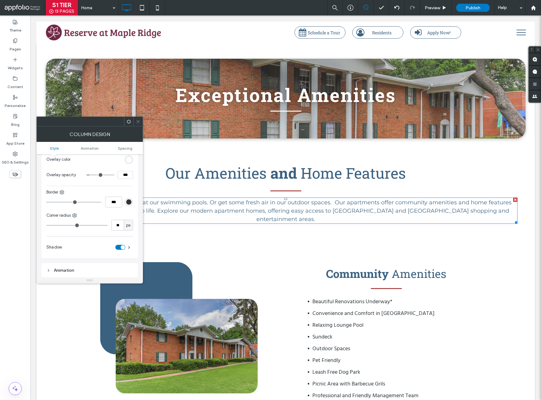
type input "**"
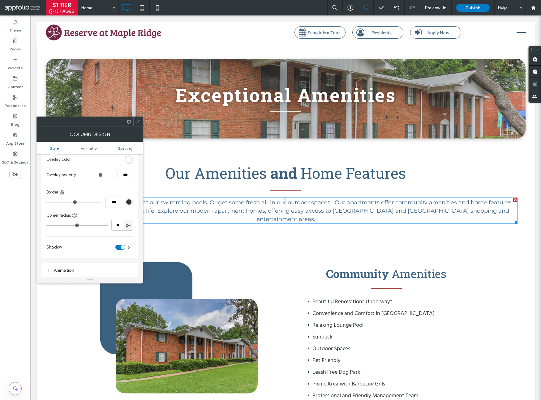
type input "**"
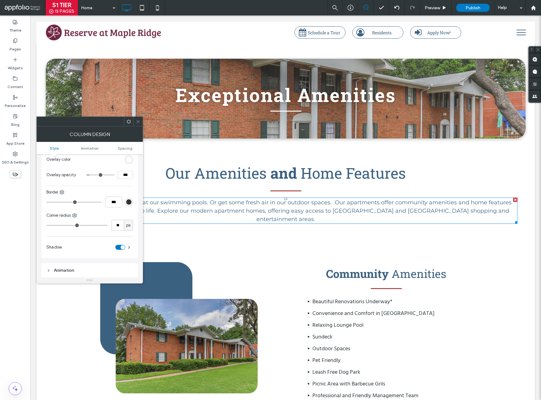
type input "**"
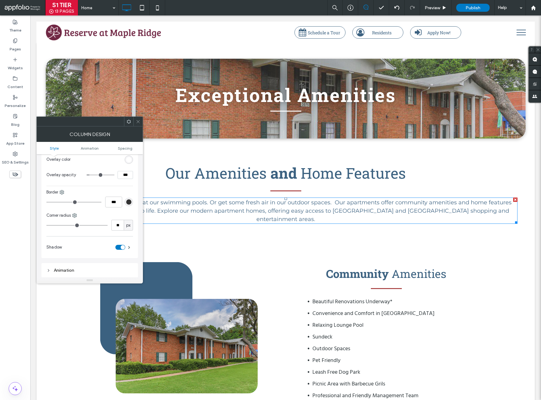
type input "**"
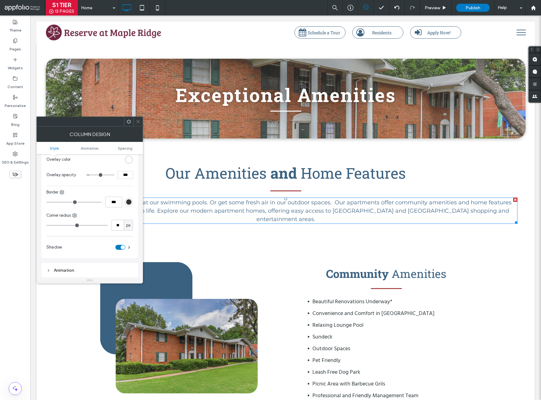
type input "**"
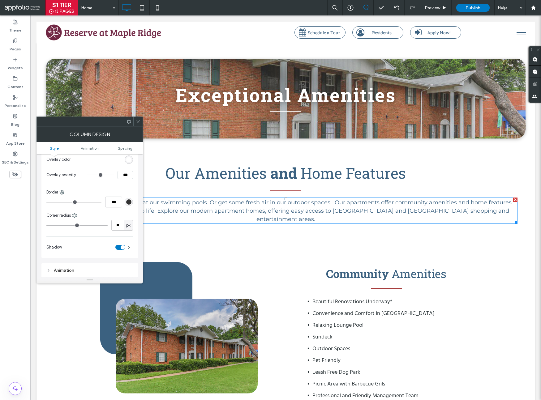
type input "**"
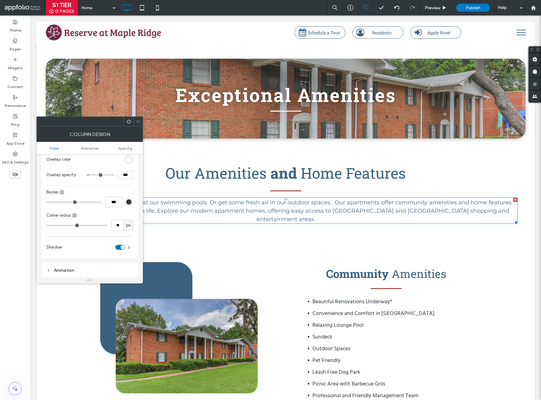
type input "**"
drag, startPoint x: 49, startPoint y: 226, endPoint x: 66, endPoint y: 229, distance: 16.4
type input "**"
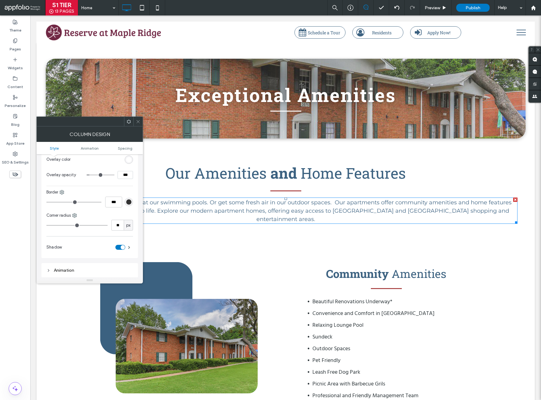
click at [66, 226] on input "range" at bounding box center [76, 225] width 61 height 1
click at [141, 125] on div at bounding box center [137, 121] width 9 height 9
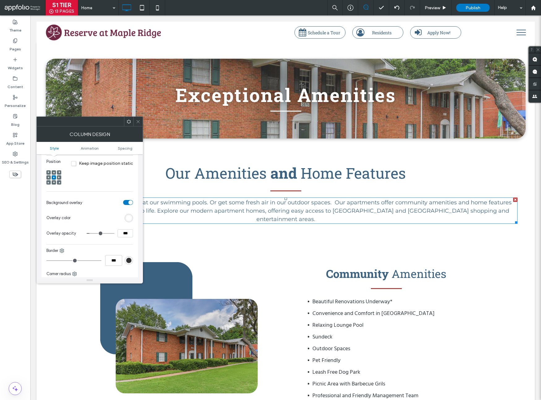
scroll to position [153, 0]
click at [130, 218] on div "rgb(255, 255, 255)" at bounding box center [128, 216] width 5 height 5
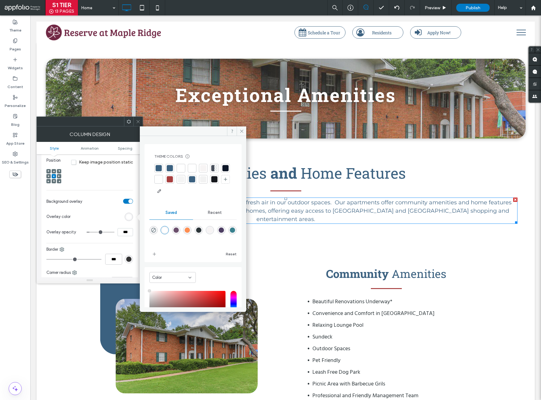
click at [222, 171] on div at bounding box center [225, 168] width 6 height 6
click at [242, 130] on use at bounding box center [241, 131] width 3 height 3
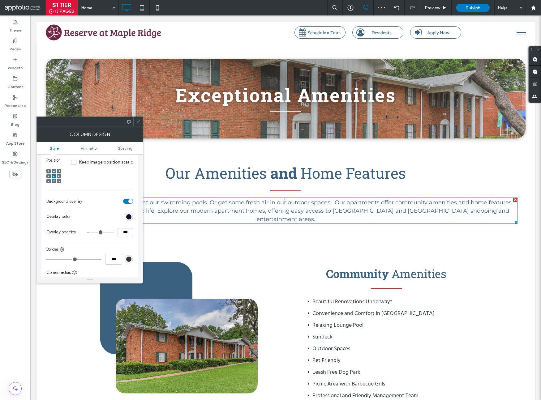
click at [123, 232] on input "***" at bounding box center [124, 232] width 15 height 8
type input "***"
type input "**"
click at [138, 122] on icon at bounding box center [138, 121] width 5 height 5
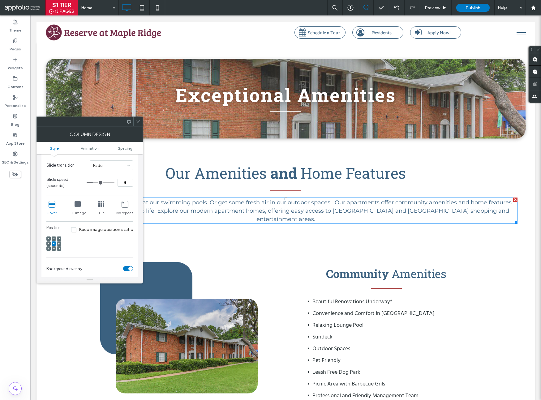
scroll to position [164, 0]
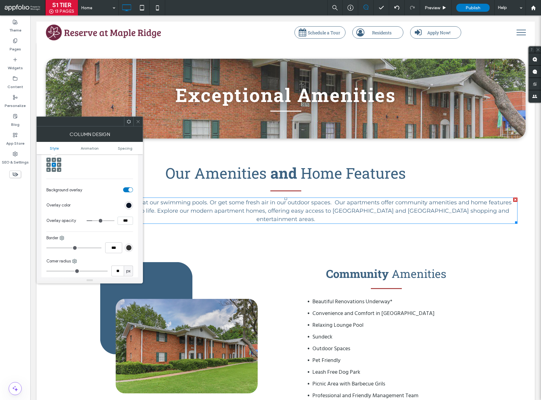
click at [121, 222] on input "***" at bounding box center [124, 221] width 15 height 8
type input "***"
type input "**"
click at [140, 122] on div at bounding box center [137, 121] width 9 height 9
